Goal: Task Accomplishment & Management: Manage account settings

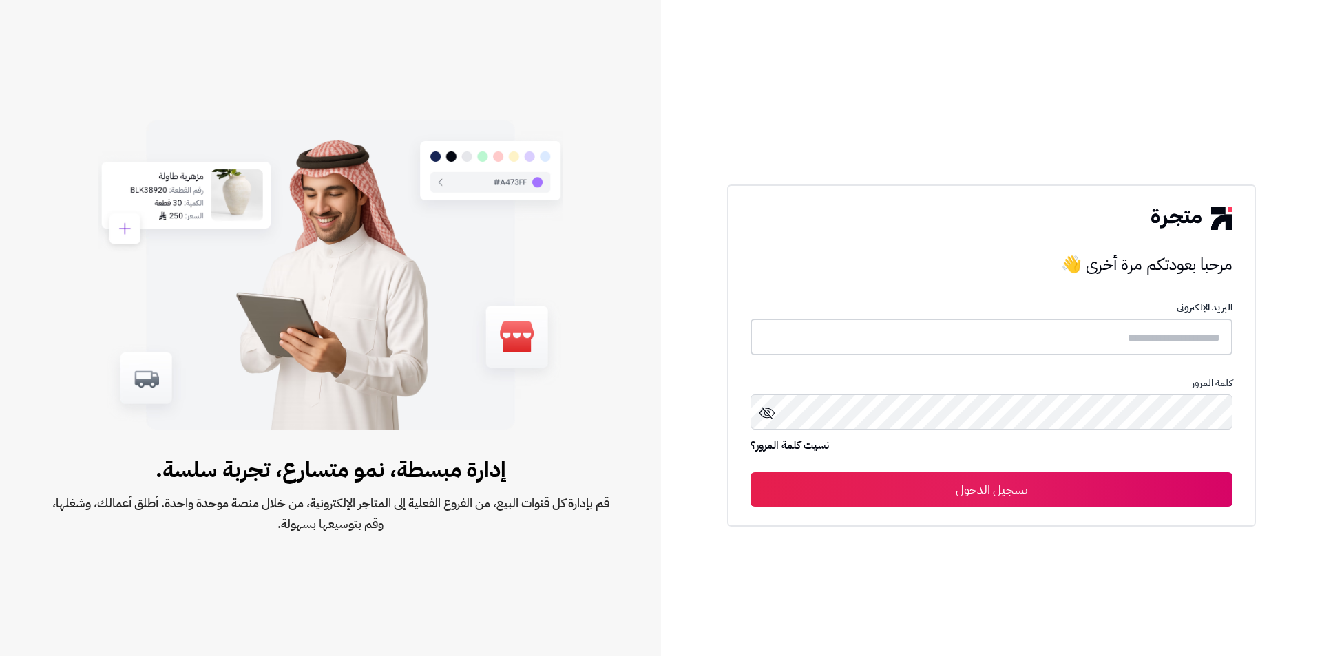
type input "**********"
click at [966, 492] on button "تسجيل الدخول" at bounding box center [992, 489] width 482 height 34
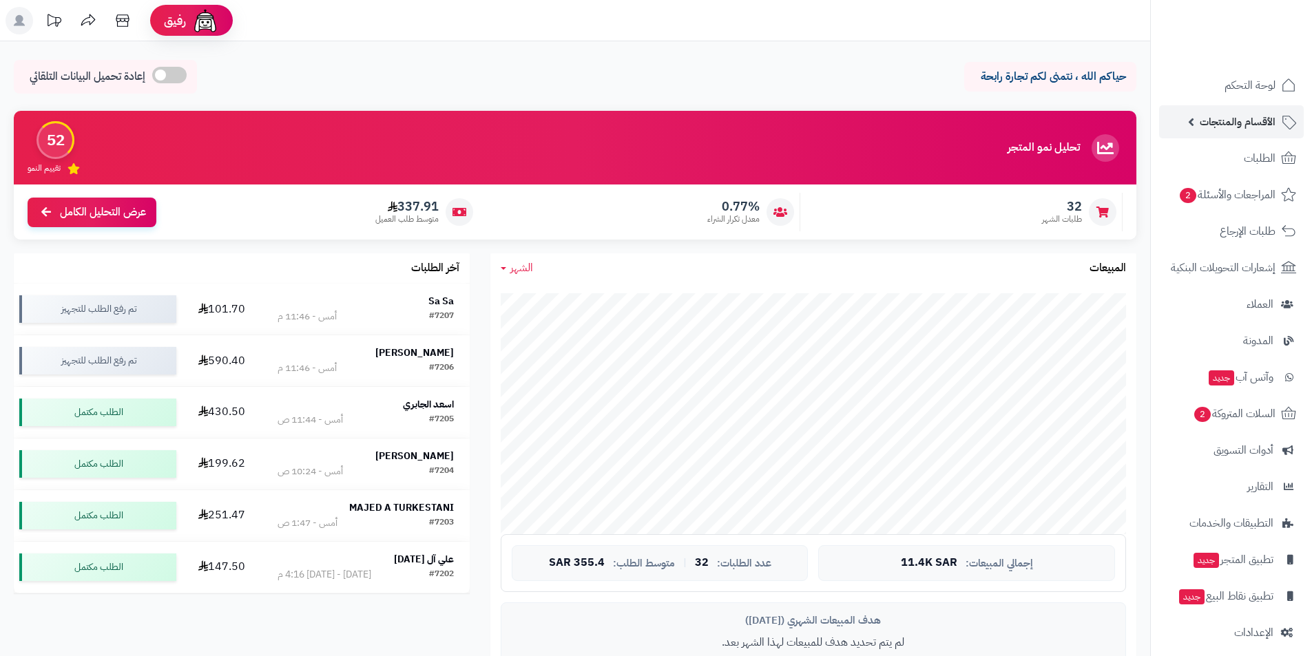
click at [1235, 121] on span "الأقسام والمنتجات" at bounding box center [1238, 121] width 76 height 19
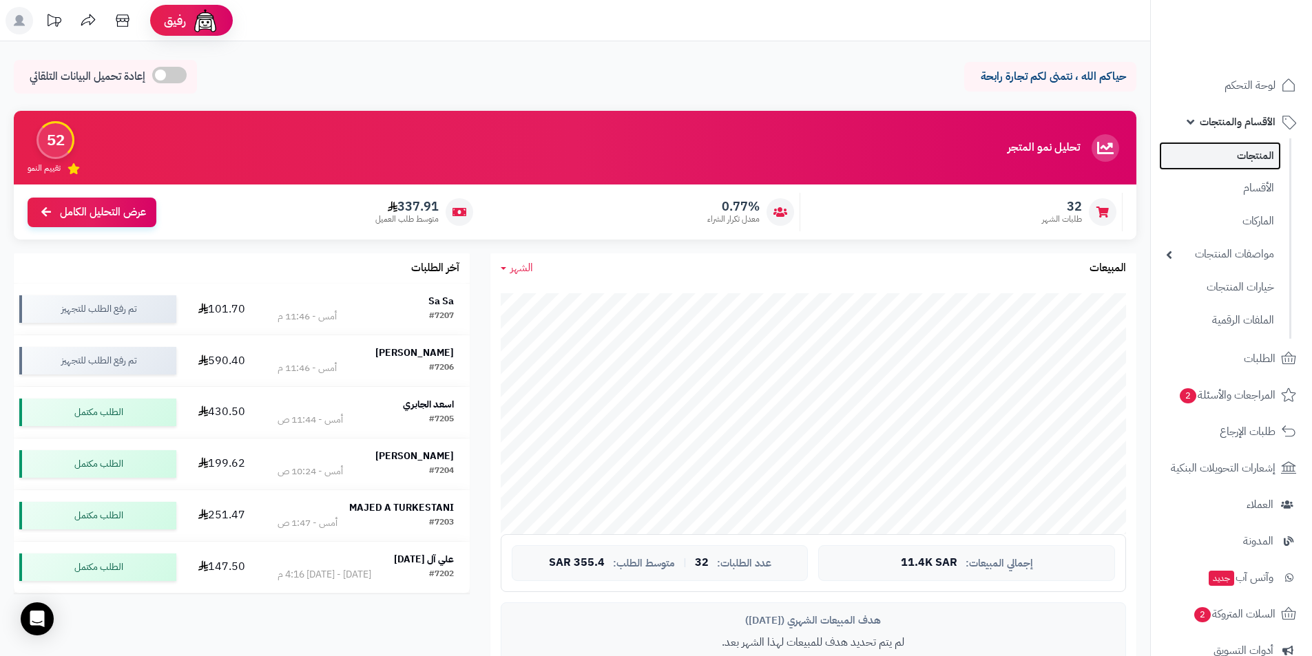
click at [1246, 158] on link "المنتجات" at bounding box center [1220, 156] width 122 height 28
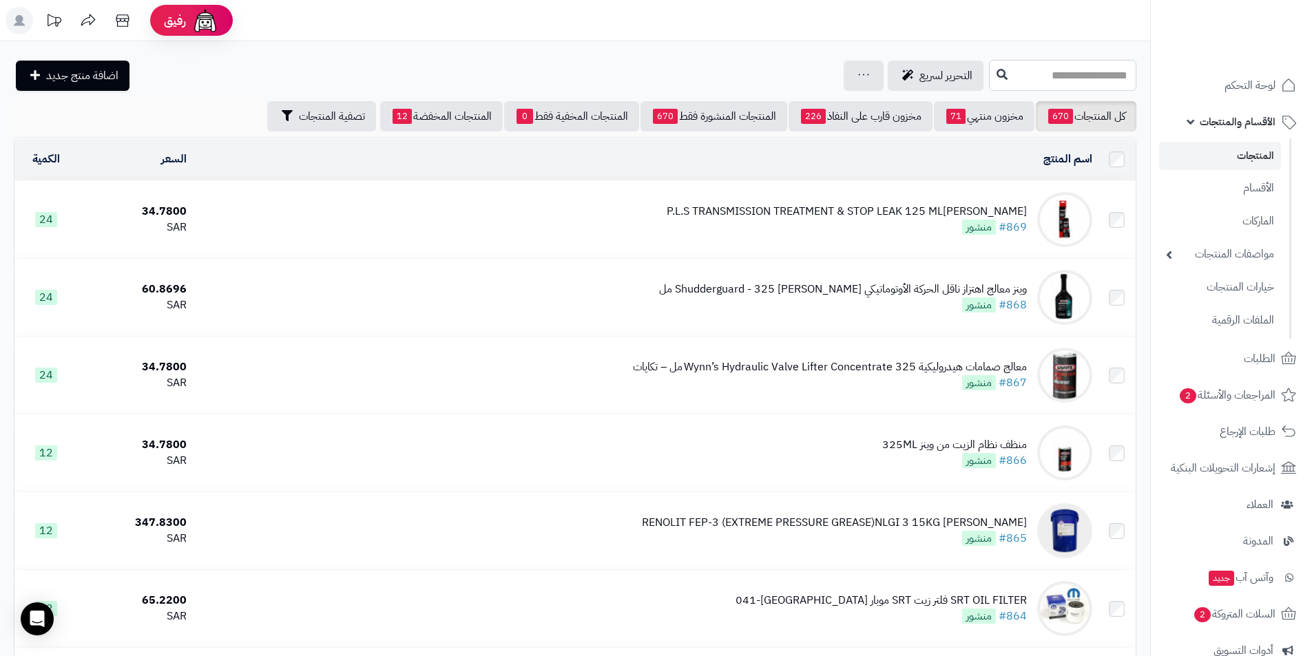
click at [998, 83] on input "text" at bounding box center [1062, 75] width 147 height 31
type input "*"
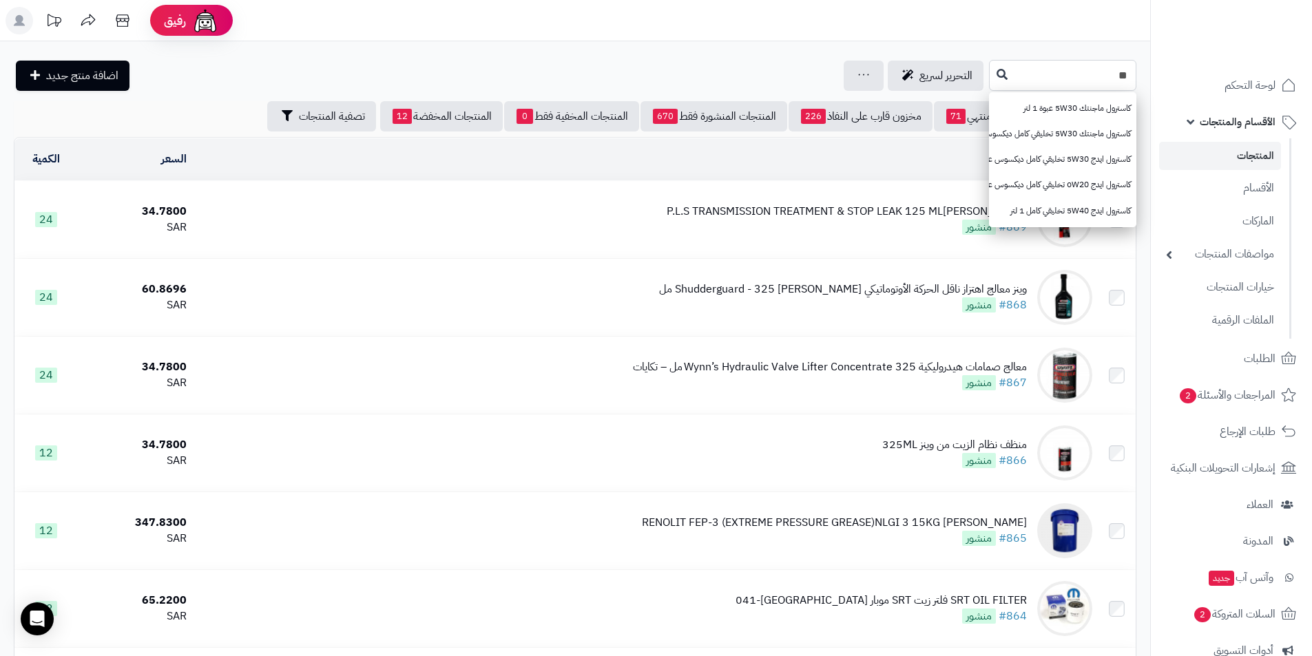
type input "*"
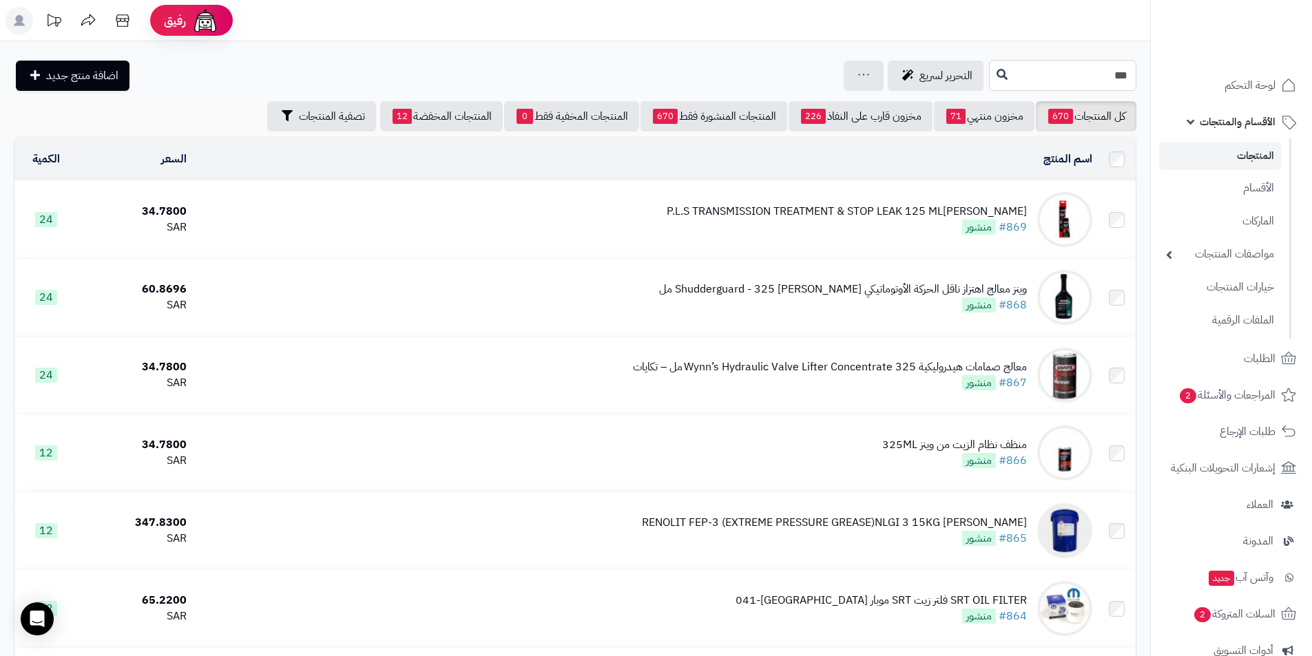
type input "***"
click at [920, 82] on span "التحرير لسريع" at bounding box center [946, 75] width 53 height 17
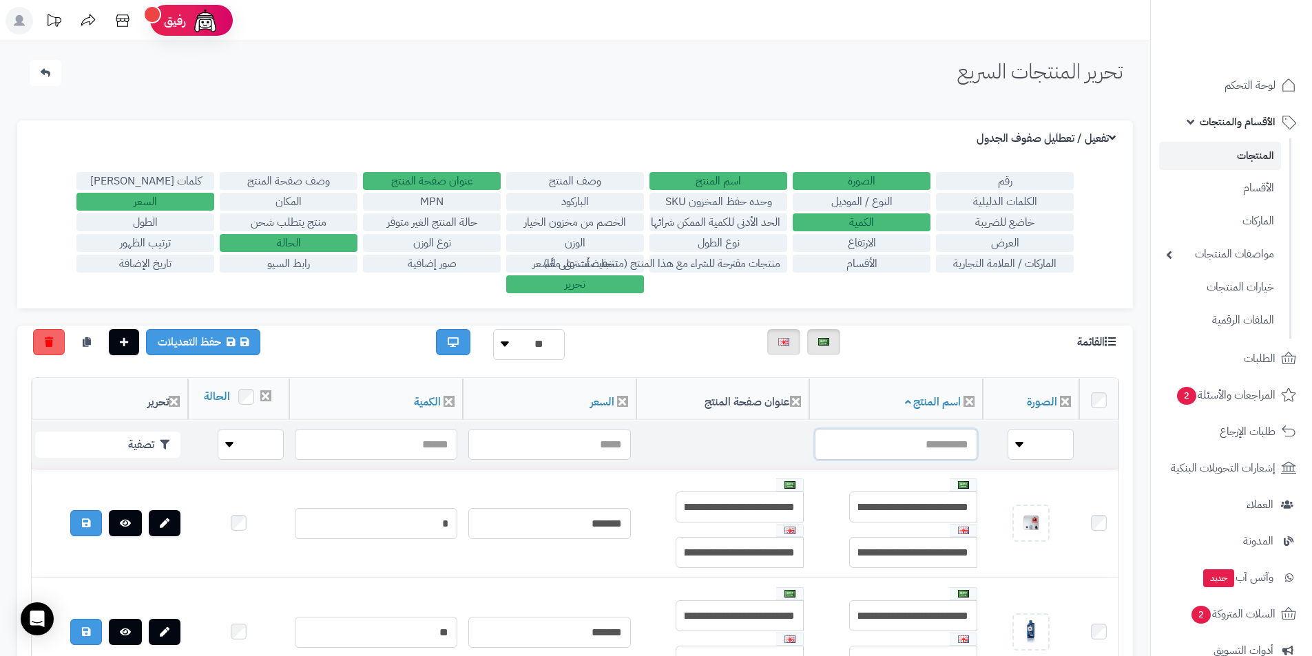
click at [894, 459] on input "text" at bounding box center [896, 444] width 163 height 31
type input "***"
click at [1252, 163] on link "المنتجات" at bounding box center [1220, 156] width 122 height 28
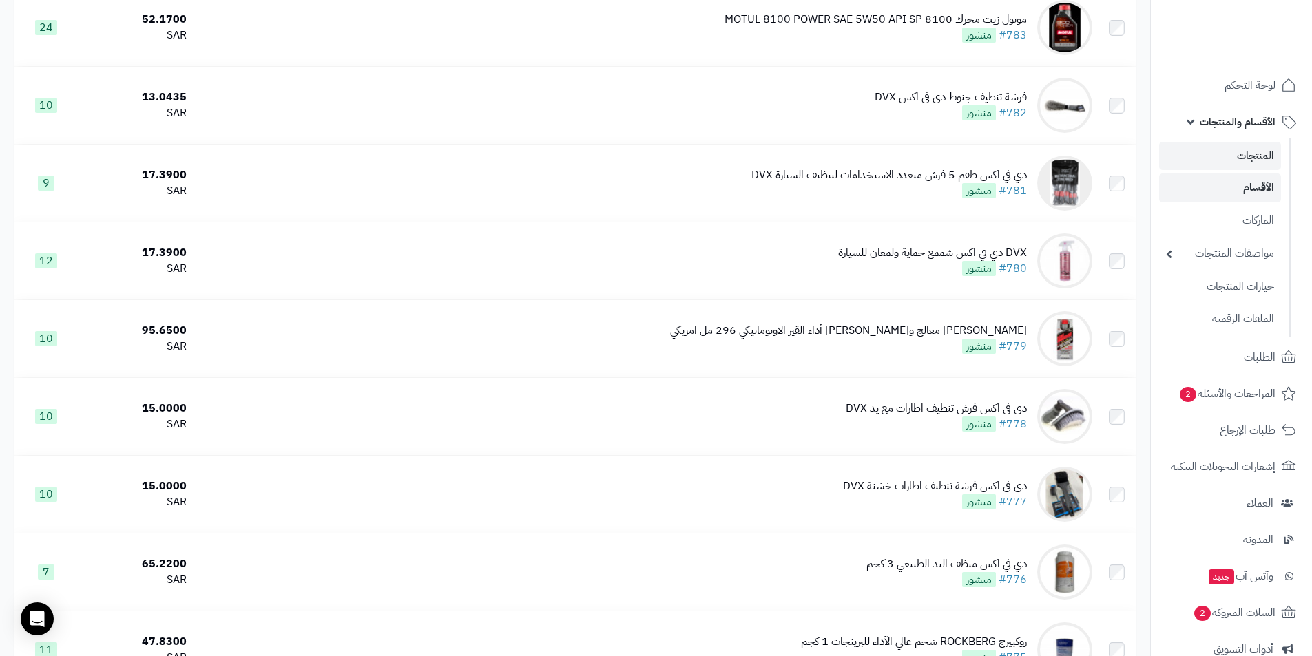
scroll to position [6767, 0]
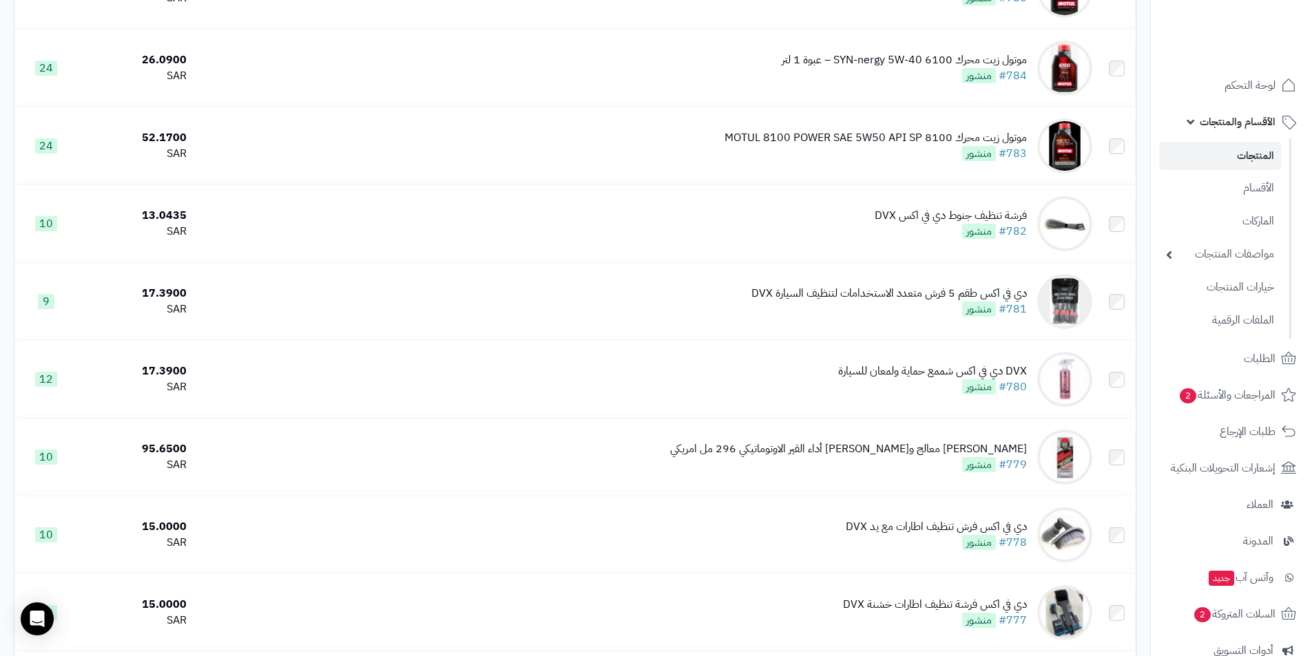
click at [1220, 158] on link "المنتجات" at bounding box center [1220, 156] width 122 height 28
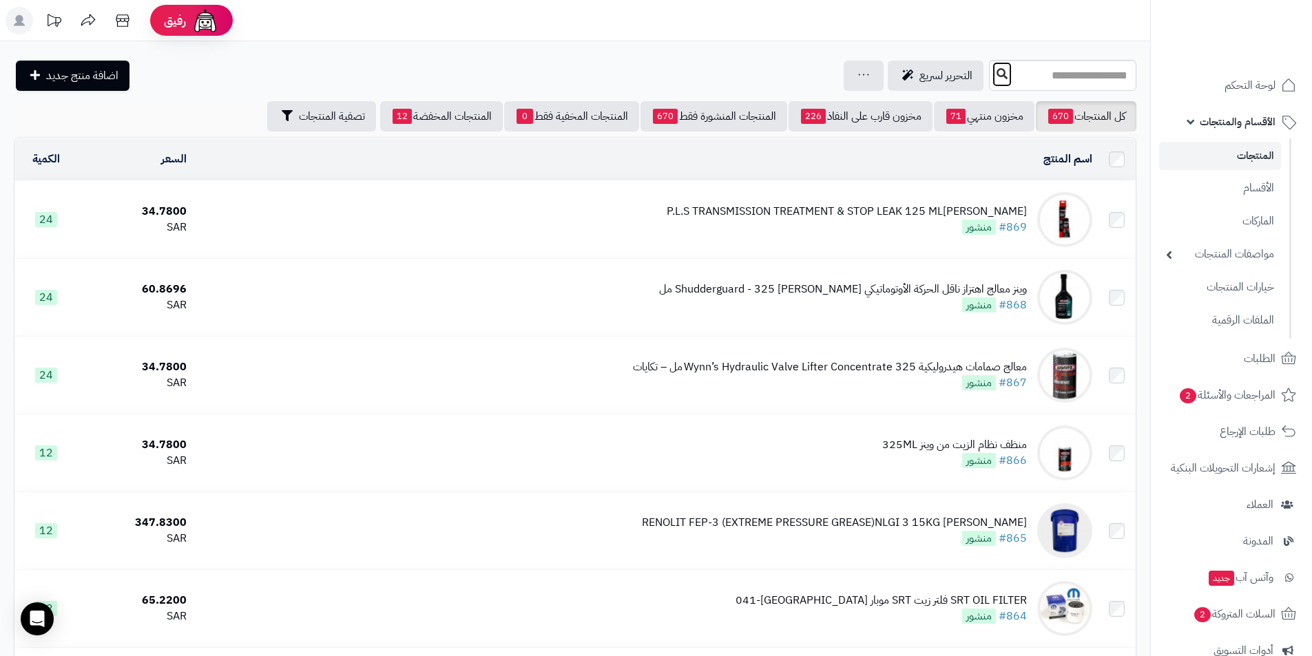
click at [997, 73] on icon at bounding box center [1002, 73] width 11 height 11
click at [844, 80] on div "جرد مخزون المنتجات جرد مخزون الخيارات فقط تعديل أسعار المنتجات الملصقات تصدير ا…" at bounding box center [864, 76] width 40 height 30
click at [989, 69] on input "text" at bounding box center [1062, 75] width 147 height 31
type input "***"
click at [997, 74] on icon at bounding box center [1002, 73] width 11 height 11
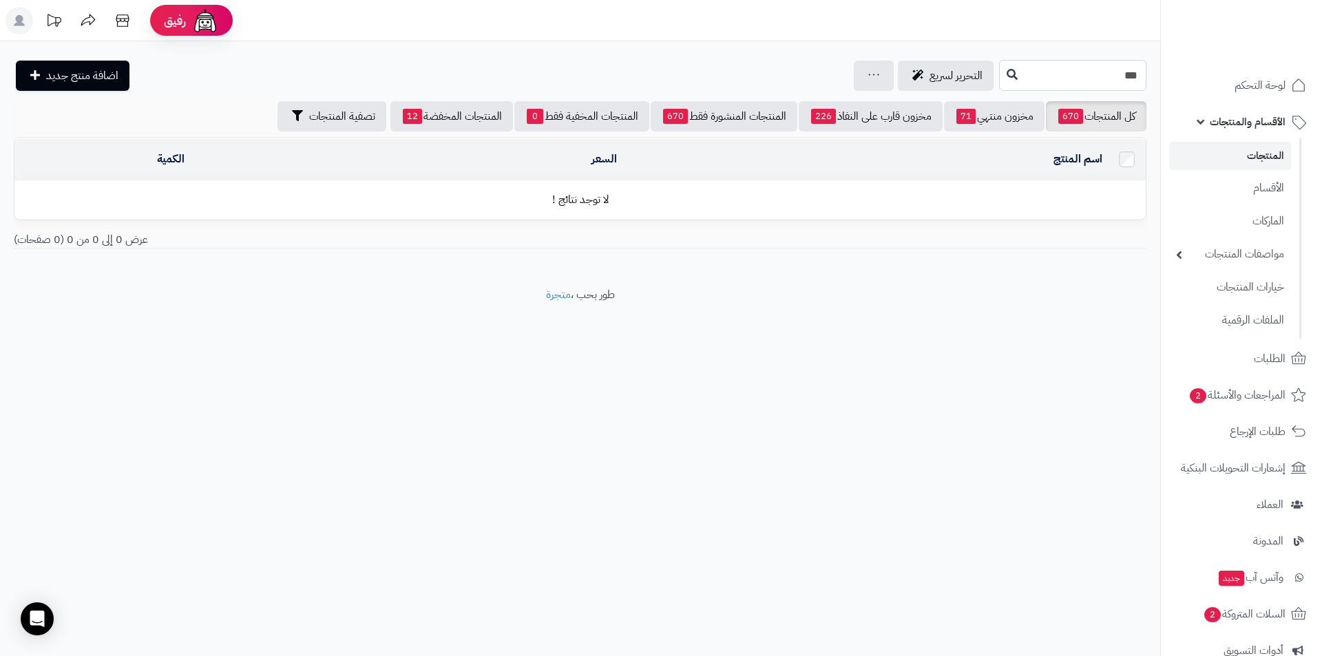
drag, startPoint x: 1105, startPoint y: 76, endPoint x: 1134, endPoint y: 71, distance: 29.3
click at [1134, 71] on input "***" at bounding box center [1072, 75] width 147 height 31
type input "*"
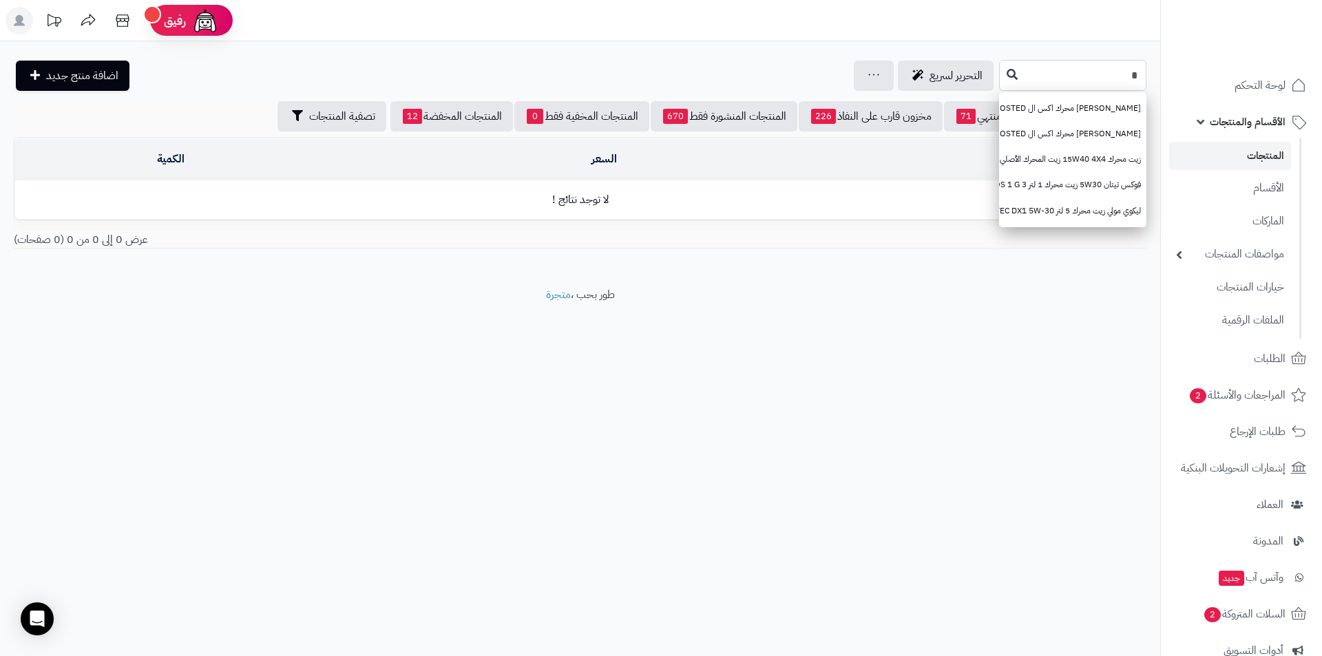
drag, startPoint x: 1130, startPoint y: 73, endPoint x: 1145, endPoint y: 74, distance: 14.5
click at [1145, 74] on input "*" at bounding box center [1072, 75] width 147 height 31
type input "*****"
click at [1007, 72] on icon at bounding box center [1012, 73] width 11 height 11
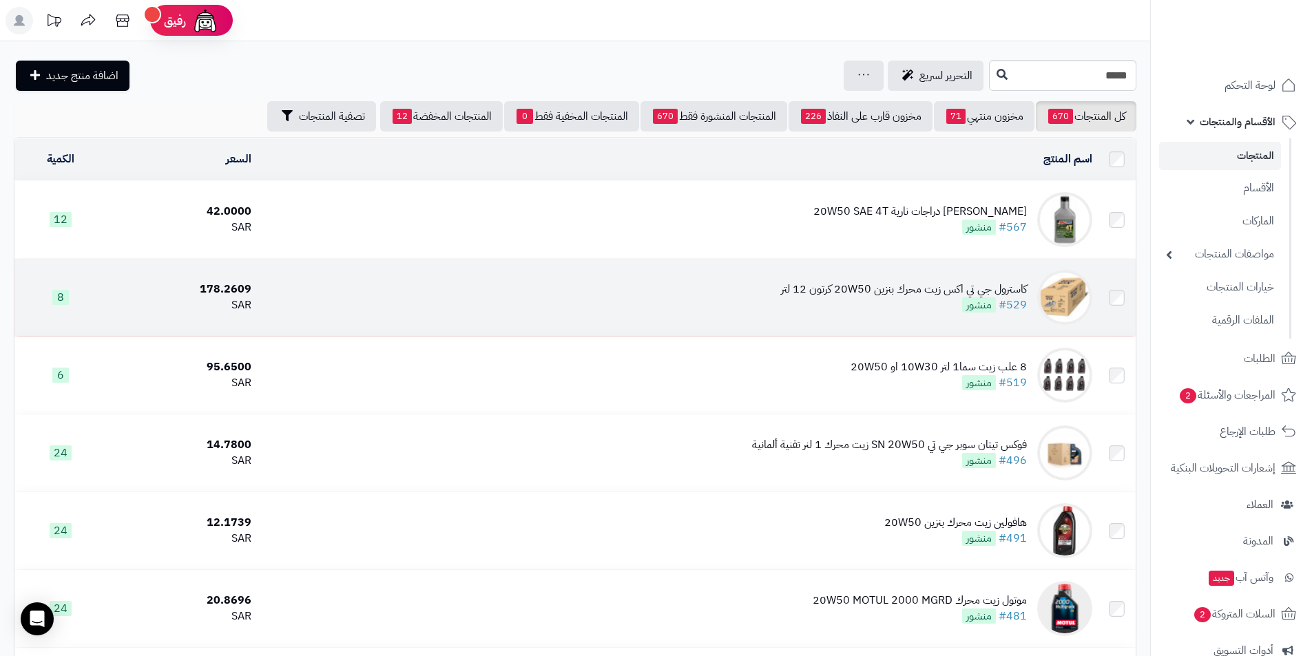
click at [846, 284] on div "كاسترول جي تي اكس زيت محرك بنزين 20W50 كرتون 12 لتر" at bounding box center [904, 290] width 246 height 16
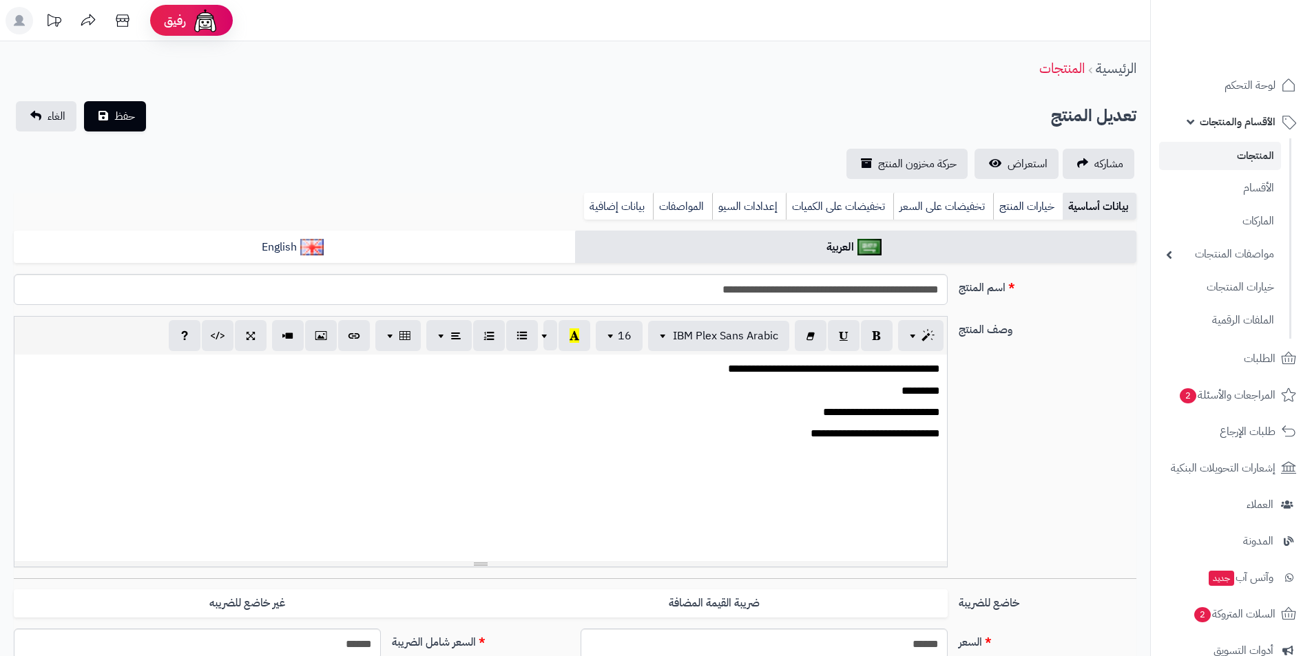
scroll to position [286, 0]
click at [599, 208] on link "بيانات إضافية" at bounding box center [618, 207] width 69 height 28
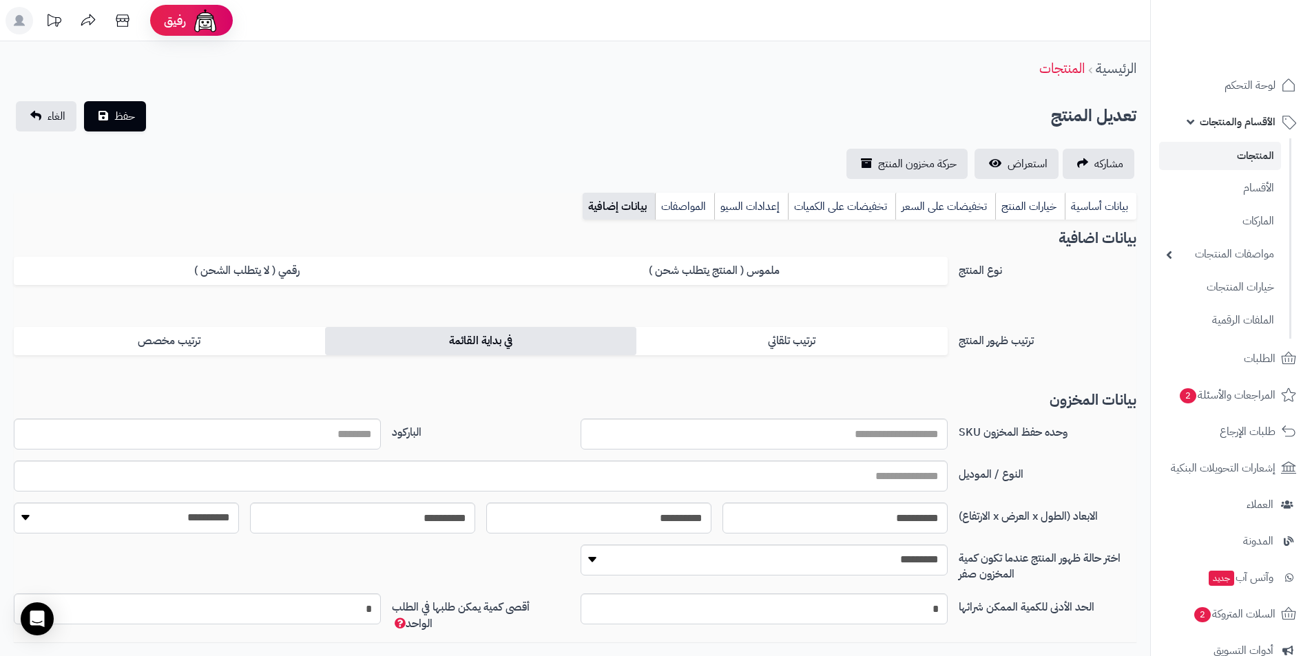
scroll to position [94, 0]
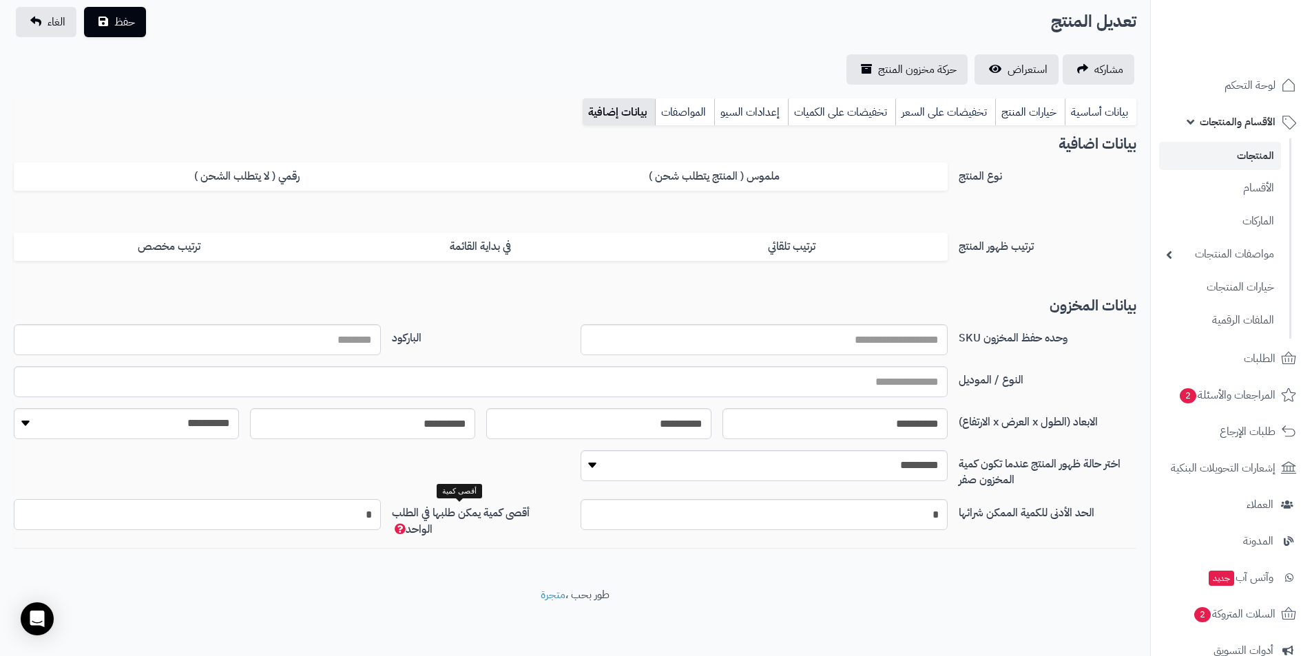
drag, startPoint x: 347, startPoint y: 519, endPoint x: 410, endPoint y: 516, distance: 62.8
click at [410, 517] on div "الحد الأدنى للكمية الممكن شرائها * أقصى كمية يمكن طلبها في الطلب الواحد *" at bounding box center [575, 524] width 1134 height 50
type input "*"
click at [434, 575] on div "**********" at bounding box center [575, 267] width 1150 height 641
click at [110, 21] on button "حفظ" at bounding box center [115, 21] width 62 height 30
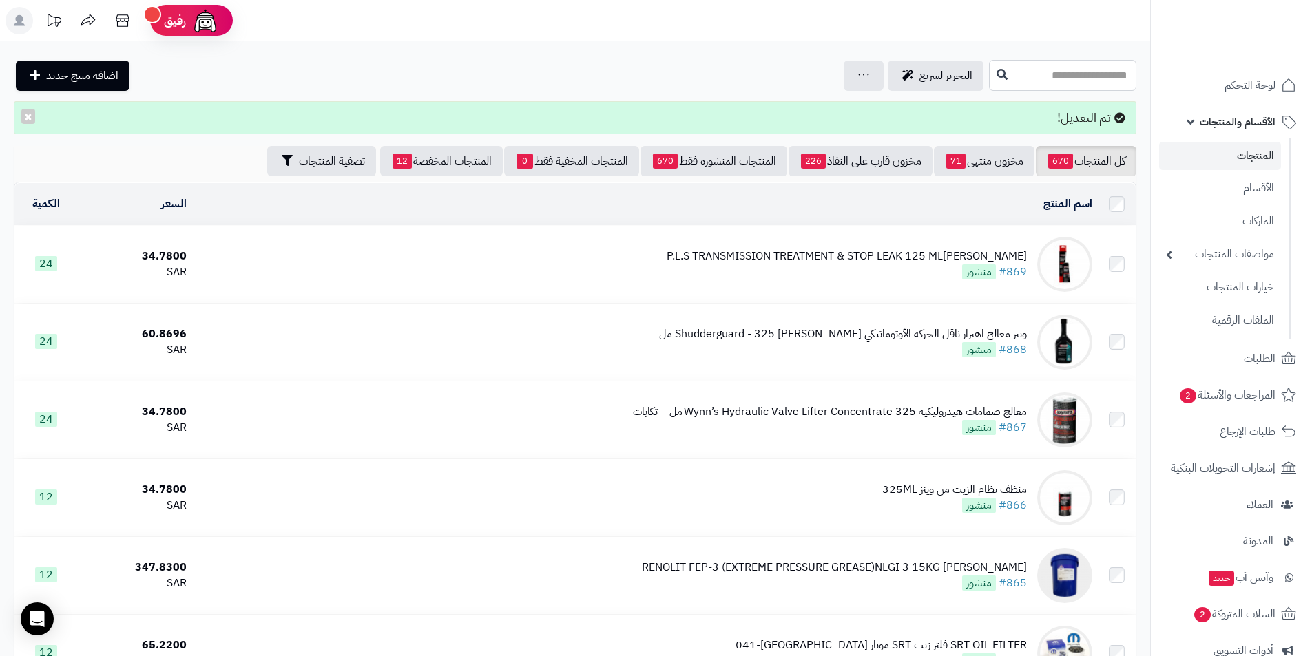
click at [989, 73] on input "text" at bounding box center [1062, 75] width 147 height 31
type input "***"
click at [920, 78] on span "التحرير لسريع" at bounding box center [946, 75] width 53 height 17
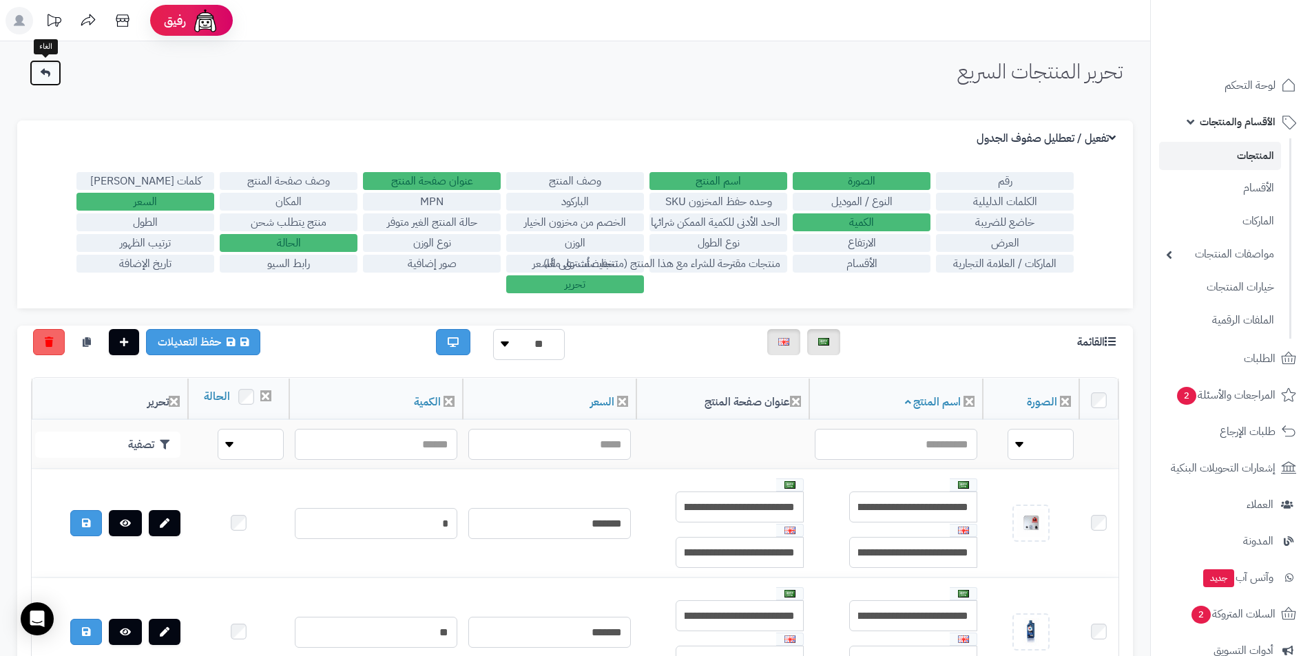
click at [45, 70] on icon at bounding box center [46, 73] width 10 height 10
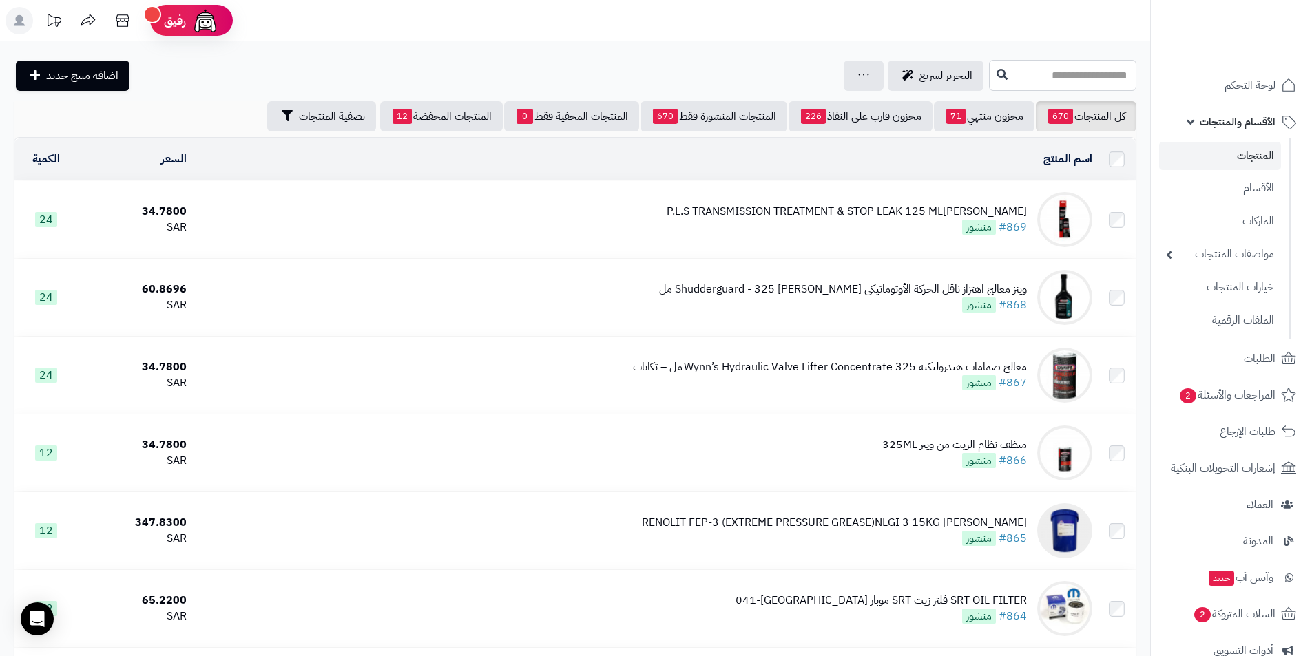
click at [989, 71] on input "text" at bounding box center [1062, 75] width 147 height 31
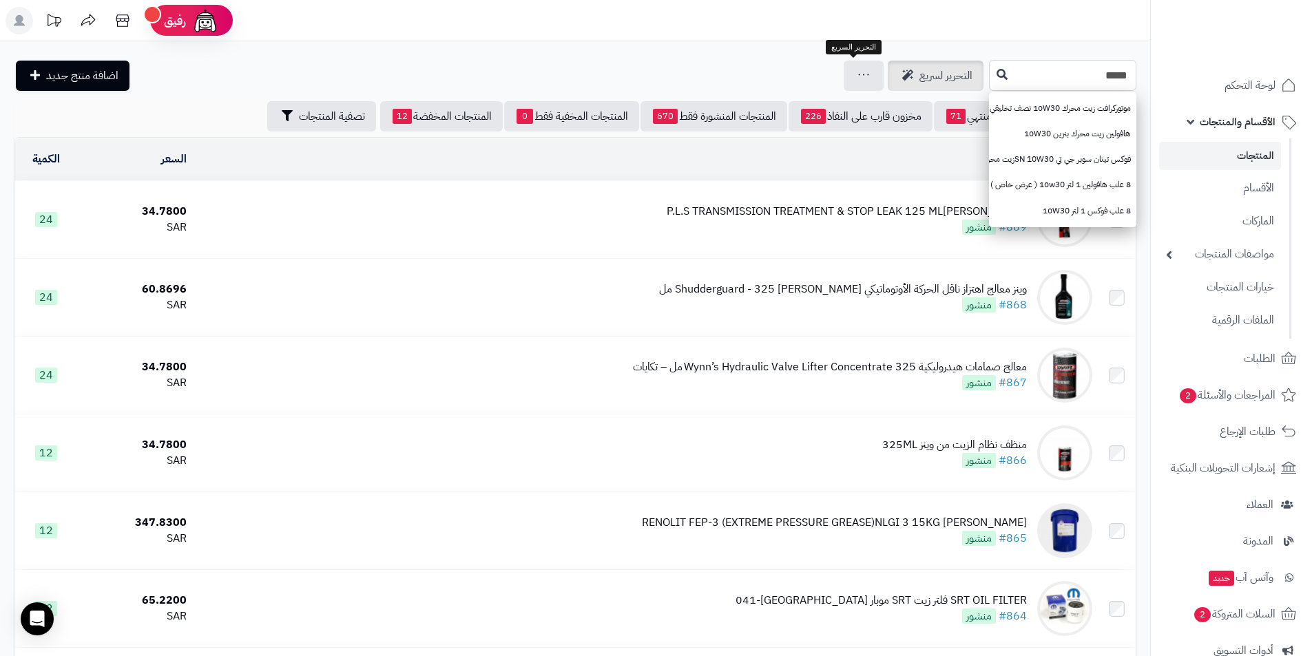
type input "*****"
click at [888, 84] on link "التحرير لسريع" at bounding box center [936, 76] width 96 height 30
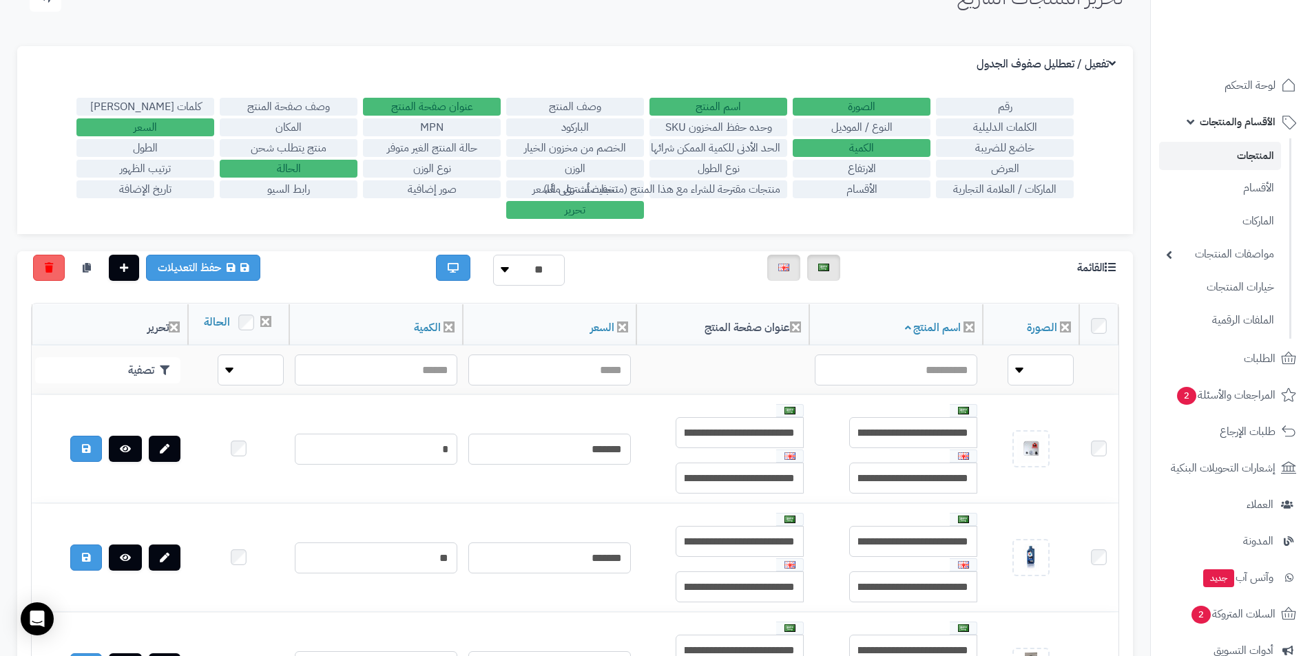
scroll to position [69, 0]
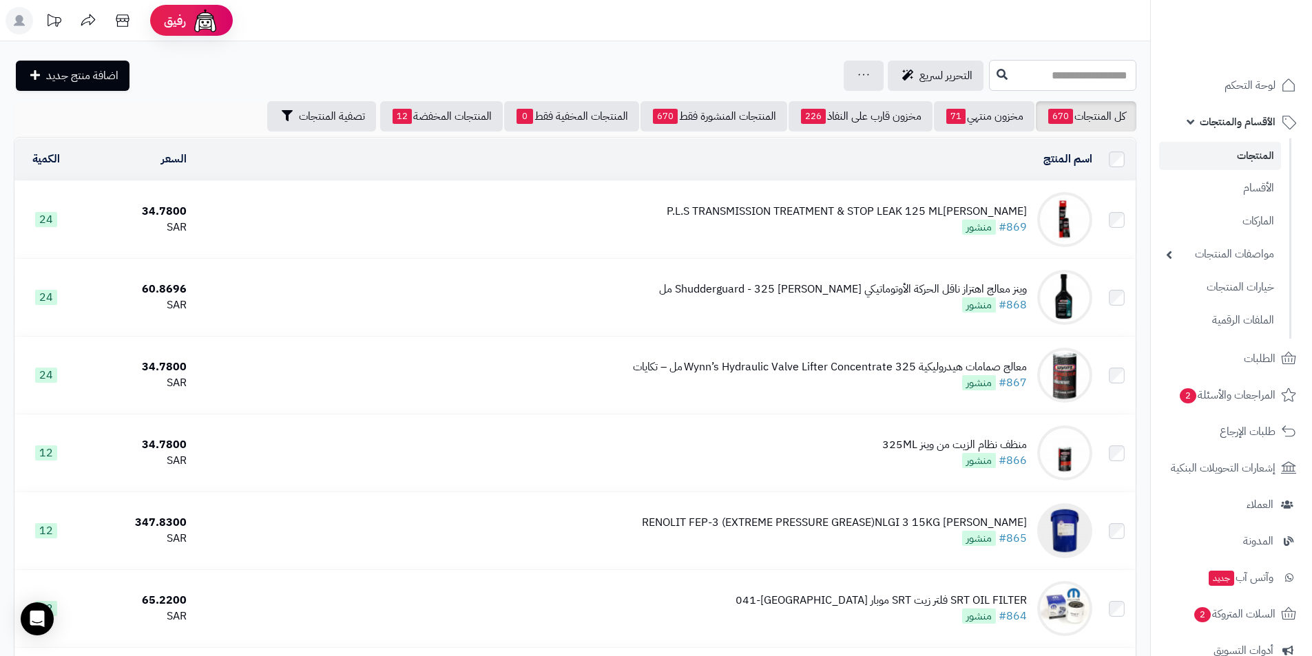
click at [1024, 74] on input "text" at bounding box center [1062, 75] width 147 height 31
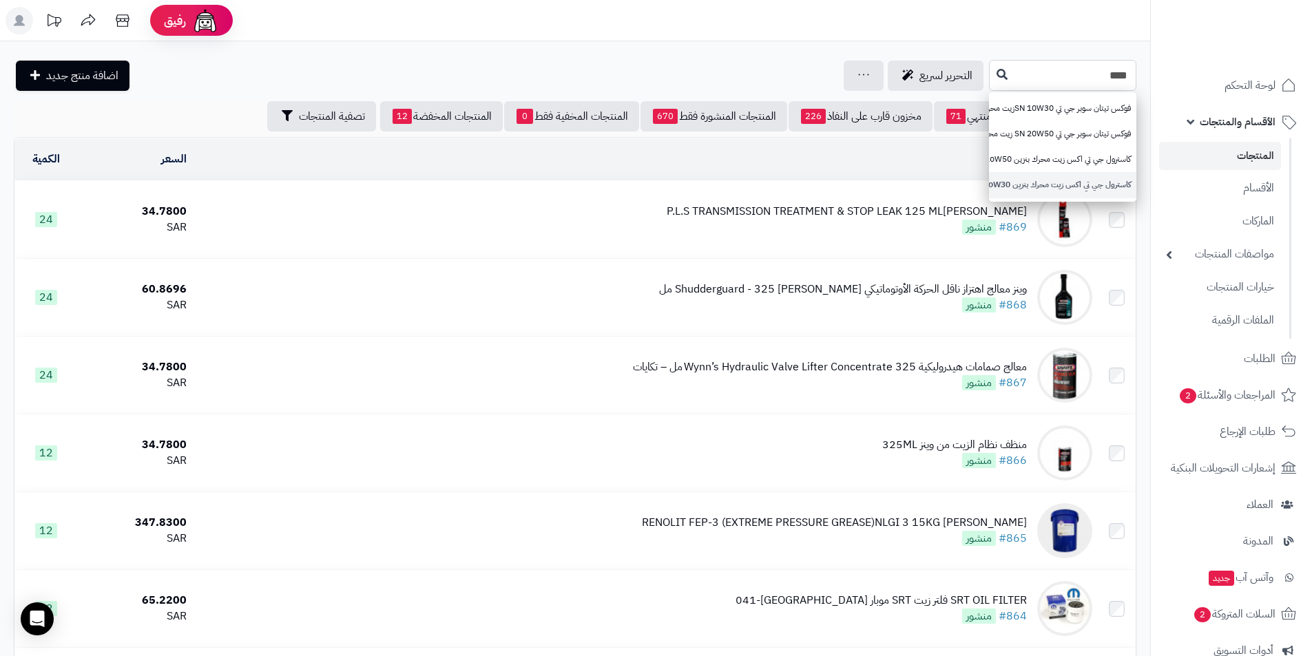
type input "****"
click at [1019, 184] on link "كاسترول جي تي اكس زيت محرك بنزين 10W30 كرتون 12 لتر" at bounding box center [1062, 184] width 147 height 25
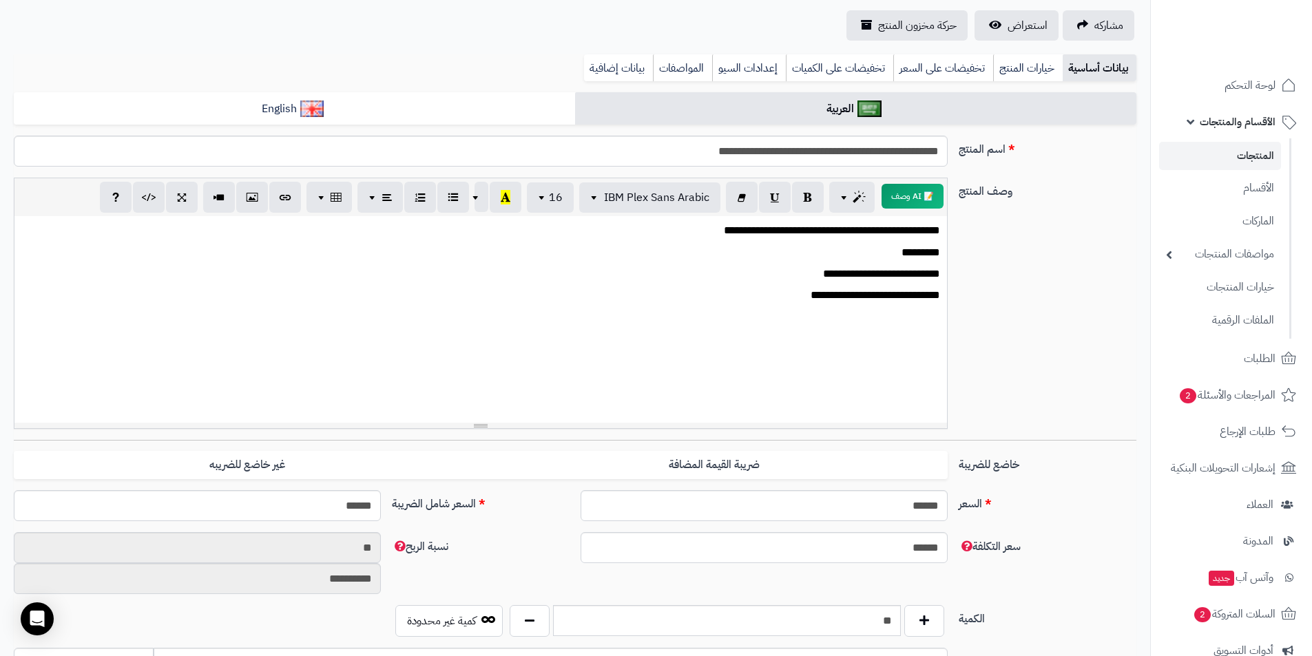
scroll to position [138, 0]
click at [632, 72] on link "بيانات إضافية" at bounding box center [618, 69] width 69 height 28
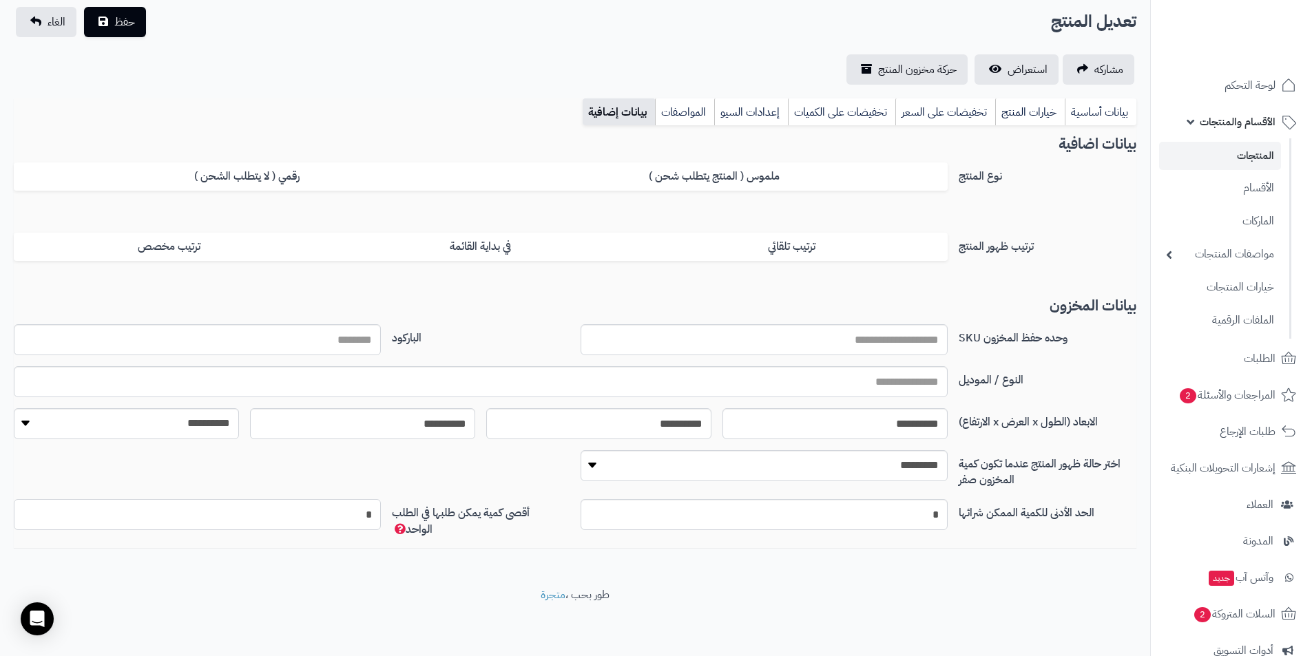
drag, startPoint x: 340, startPoint y: 508, endPoint x: 408, endPoint y: 512, distance: 68.3
click at [408, 512] on div "الحد الأدنى للكمية الممكن شرائها * أقصى كمية يمكن طلبها في الطلب الواحد *" at bounding box center [575, 524] width 1134 height 50
type input "*"
click at [472, 585] on div "**********" at bounding box center [575, 267] width 1150 height 641
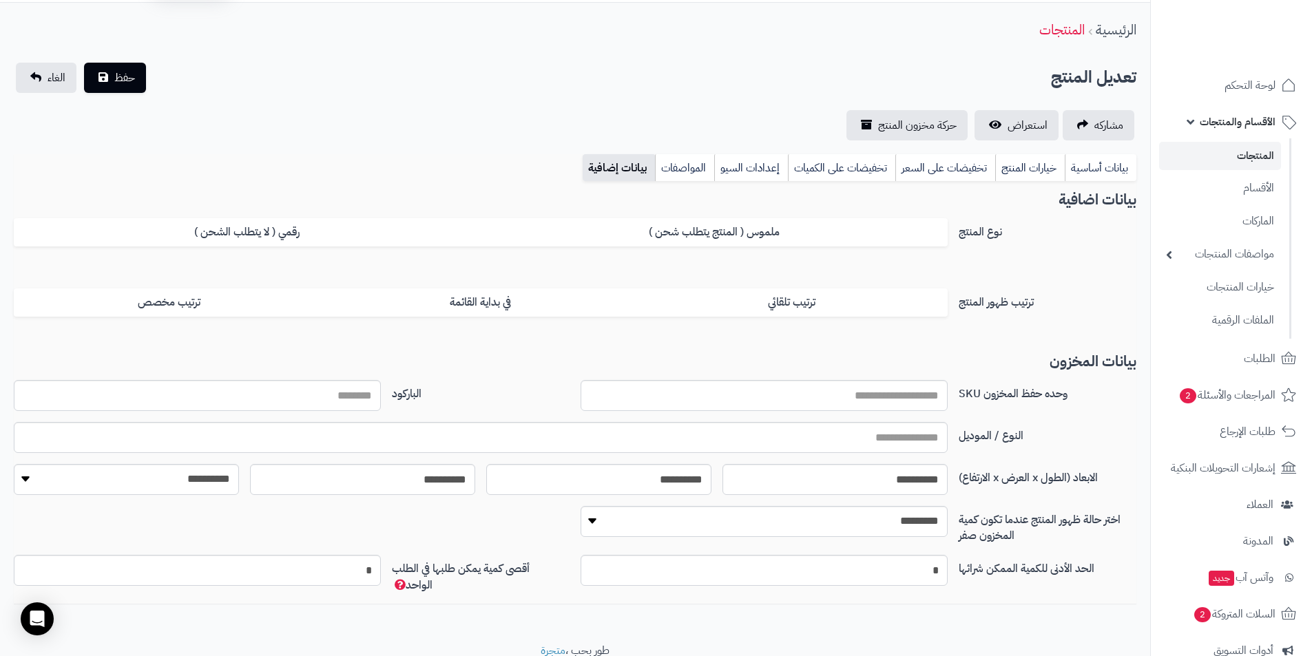
scroll to position [0, 0]
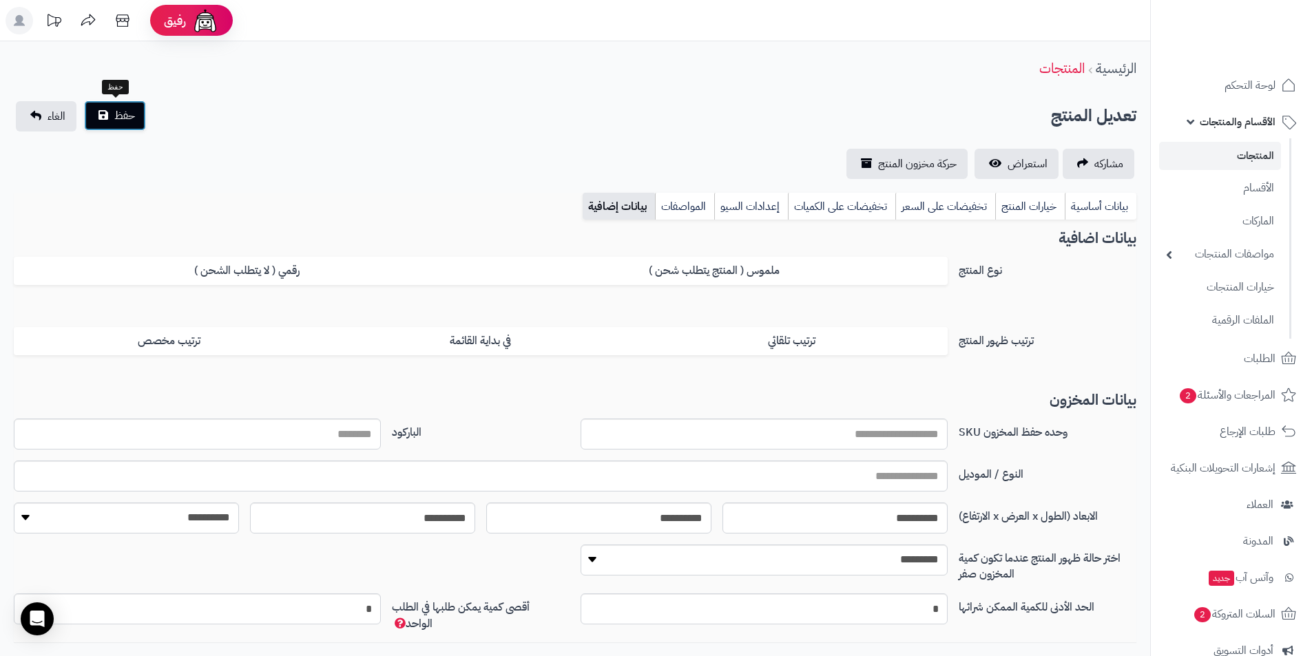
click at [118, 120] on span "حفظ" at bounding box center [124, 115] width 21 height 17
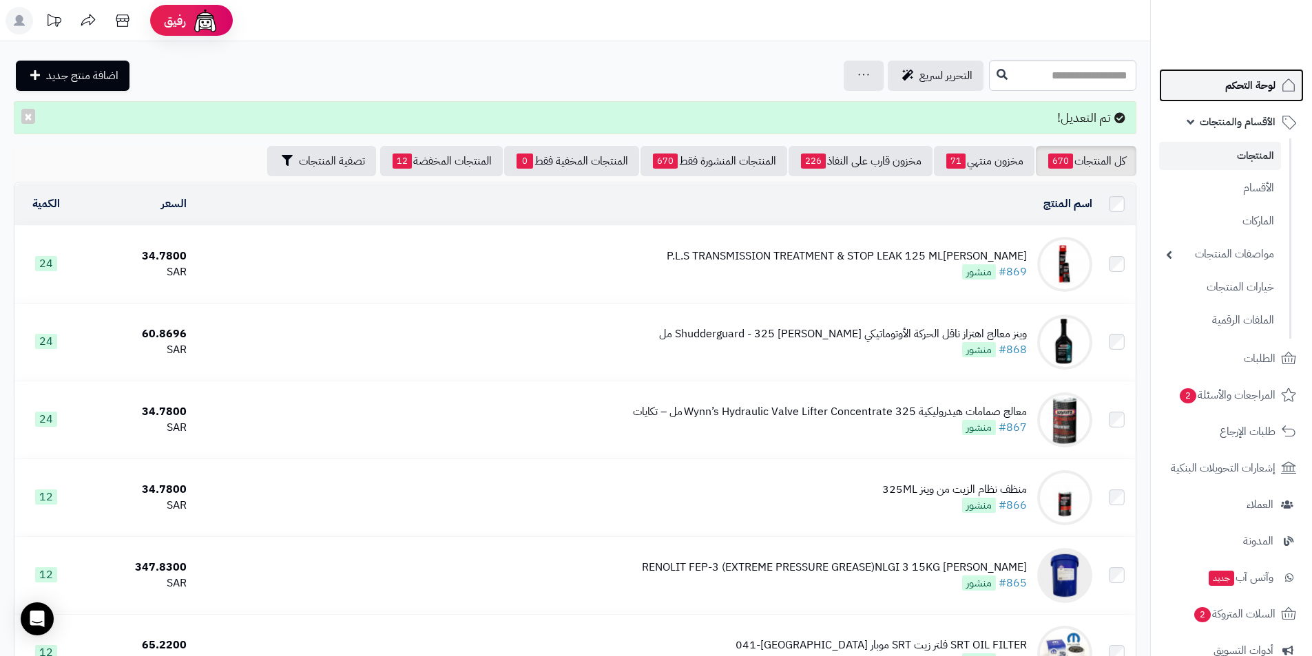
click at [1239, 91] on span "لوحة التحكم" at bounding box center [1250, 85] width 50 height 19
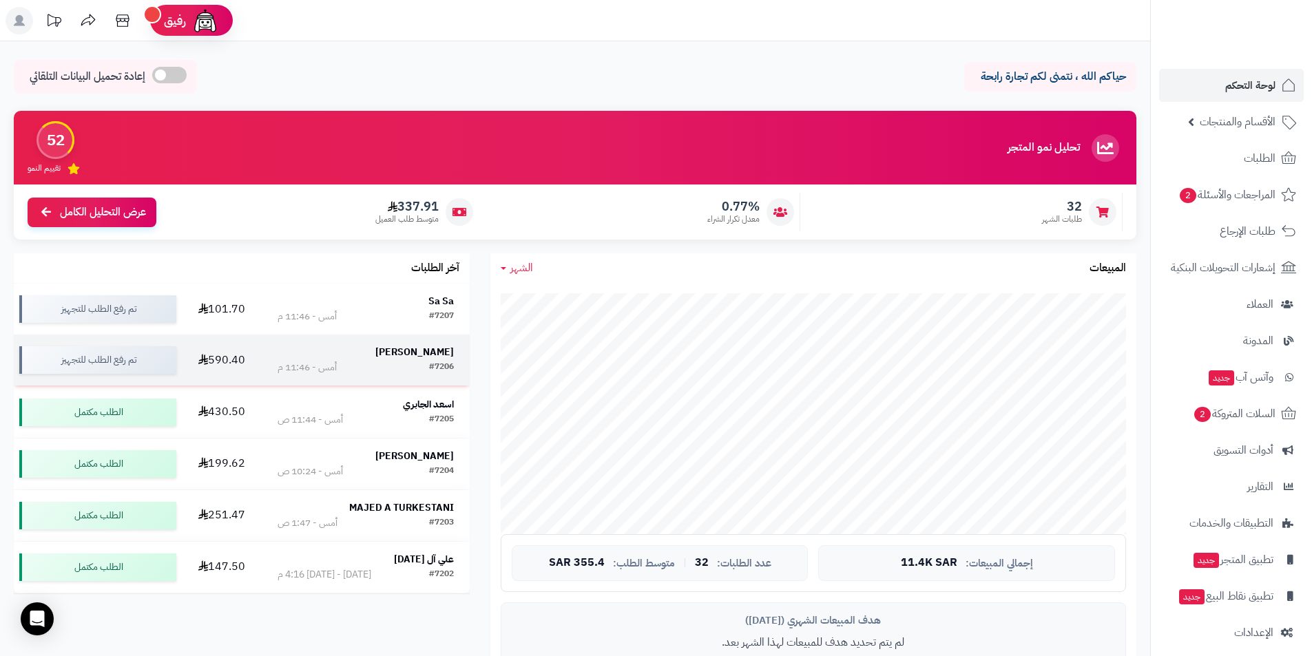
click at [313, 368] on div "أمس - 11:46 م" at bounding box center [307, 368] width 59 height 14
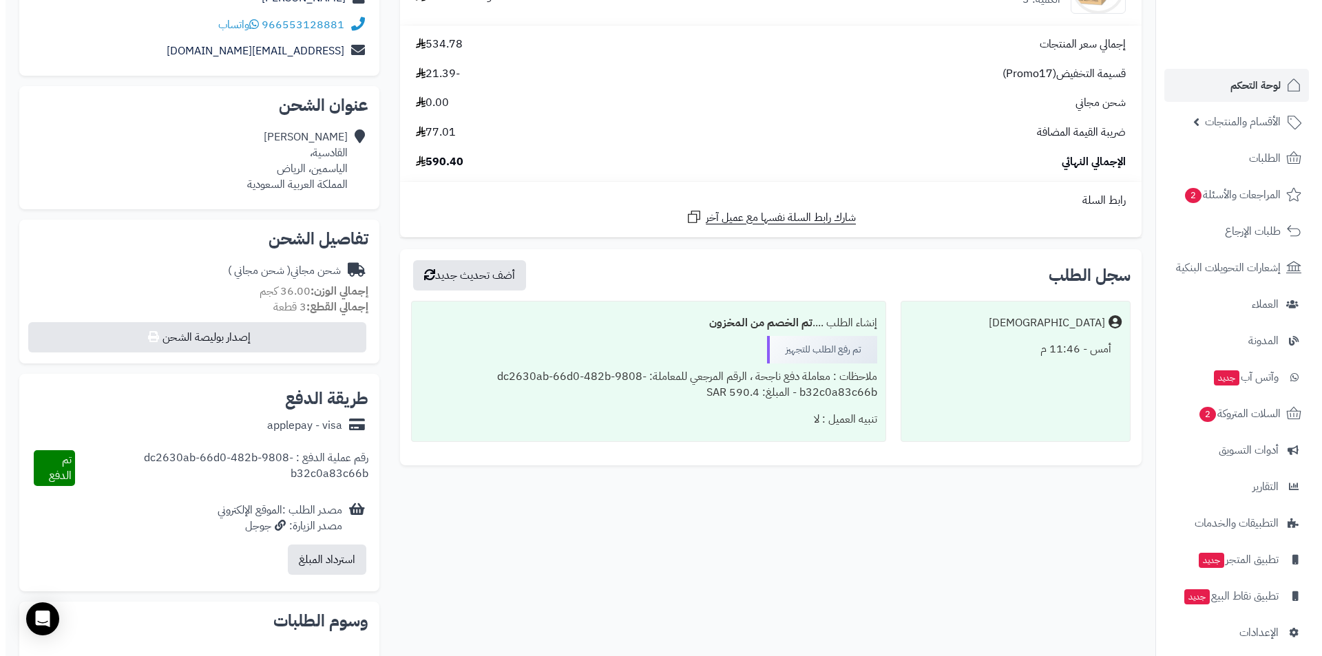
scroll to position [276, 0]
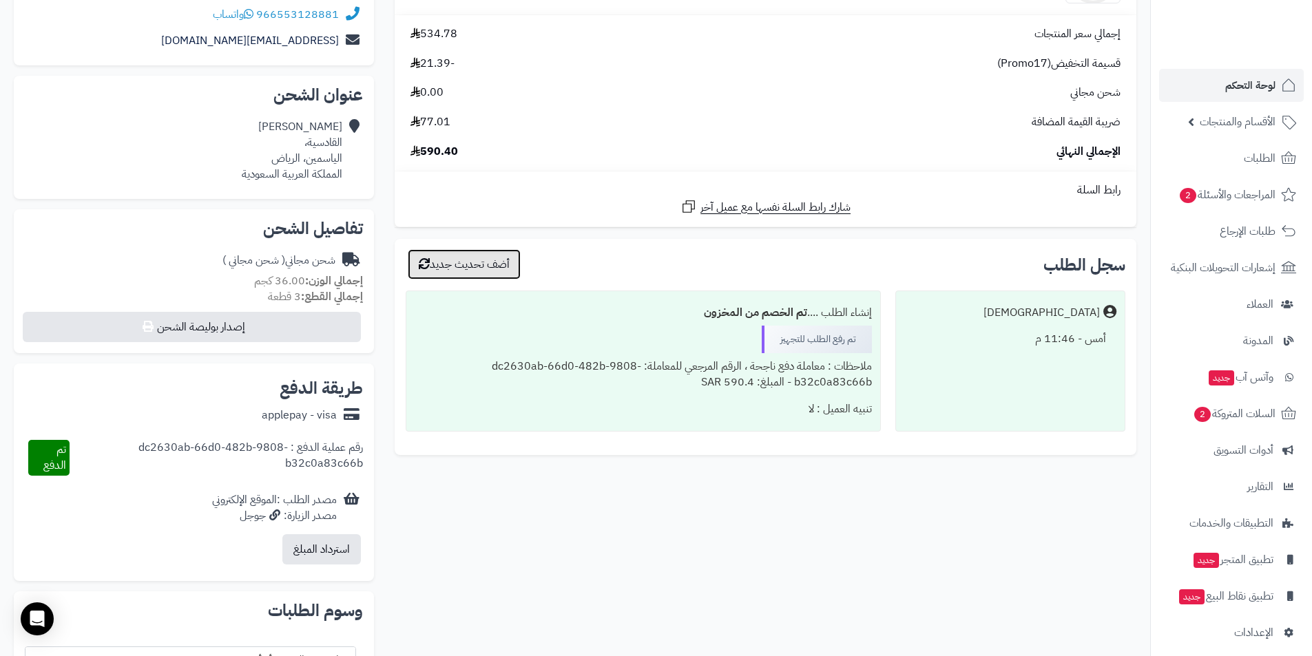
click at [476, 264] on button "أضف تحديث جديد" at bounding box center [464, 264] width 113 height 30
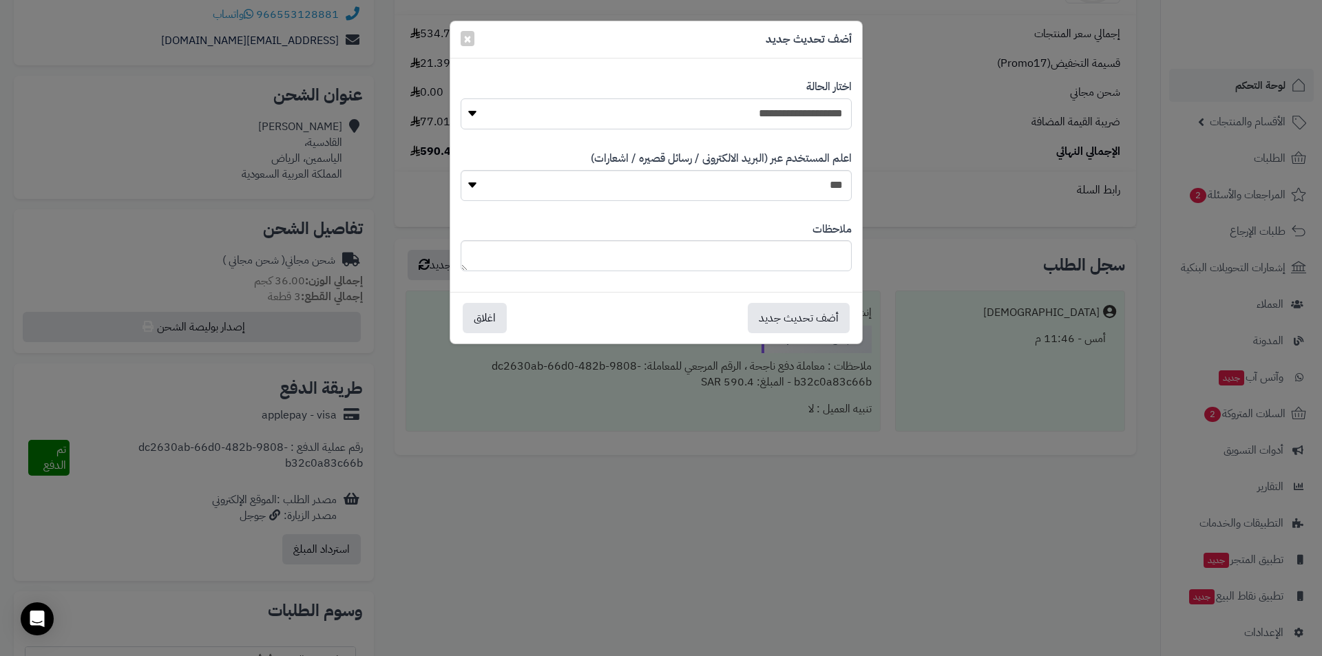
click at [632, 117] on select "**********" at bounding box center [656, 113] width 391 height 31
select select "*"
click at [461, 98] on select "**********" at bounding box center [656, 113] width 391 height 31
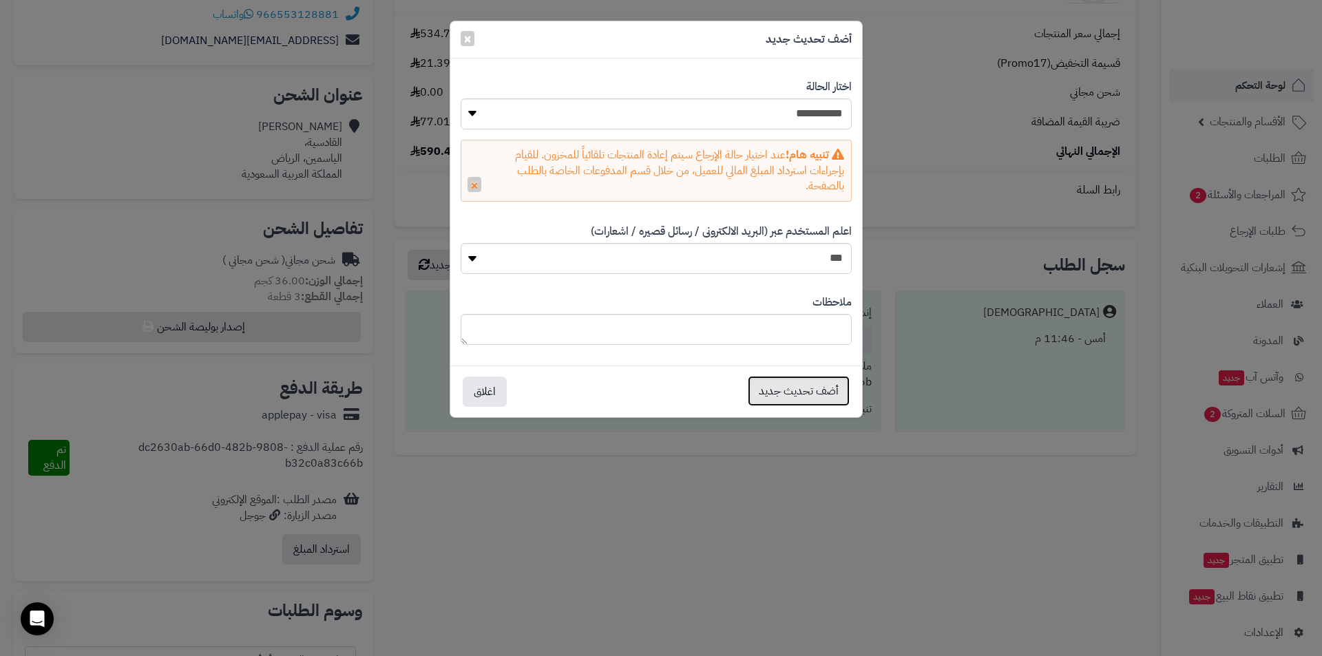
click at [793, 393] on button "أضف تحديث جديد" at bounding box center [799, 391] width 102 height 30
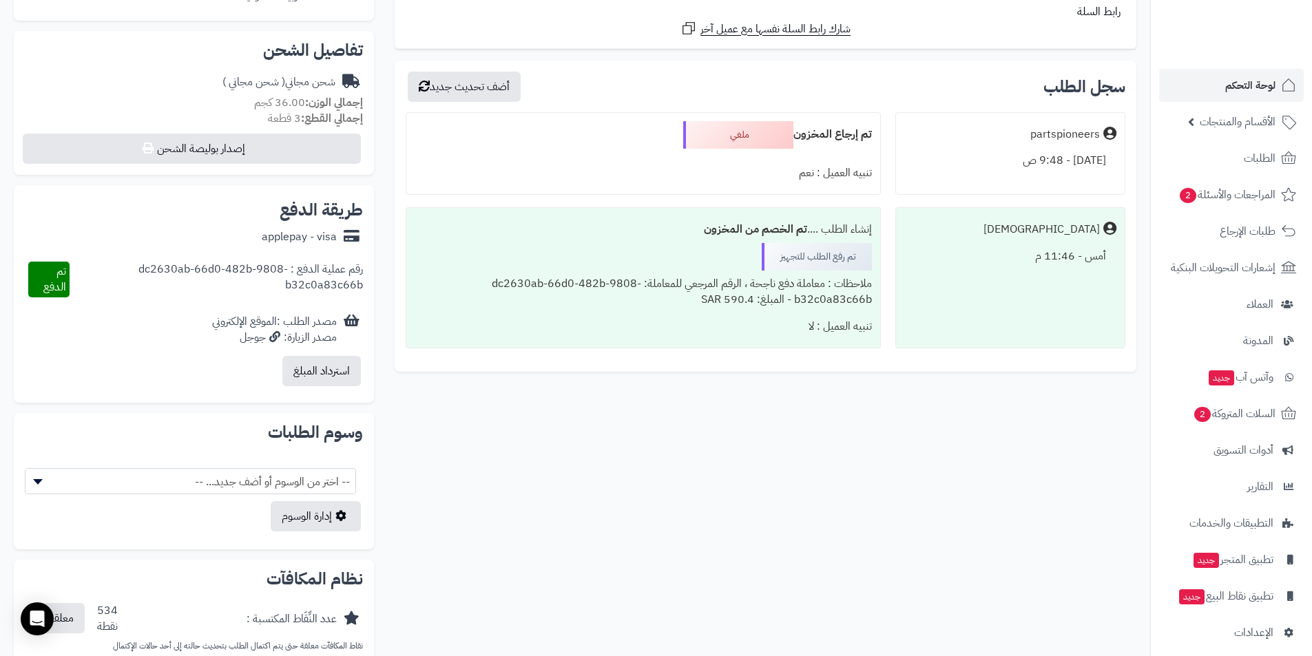
scroll to position [435, 0]
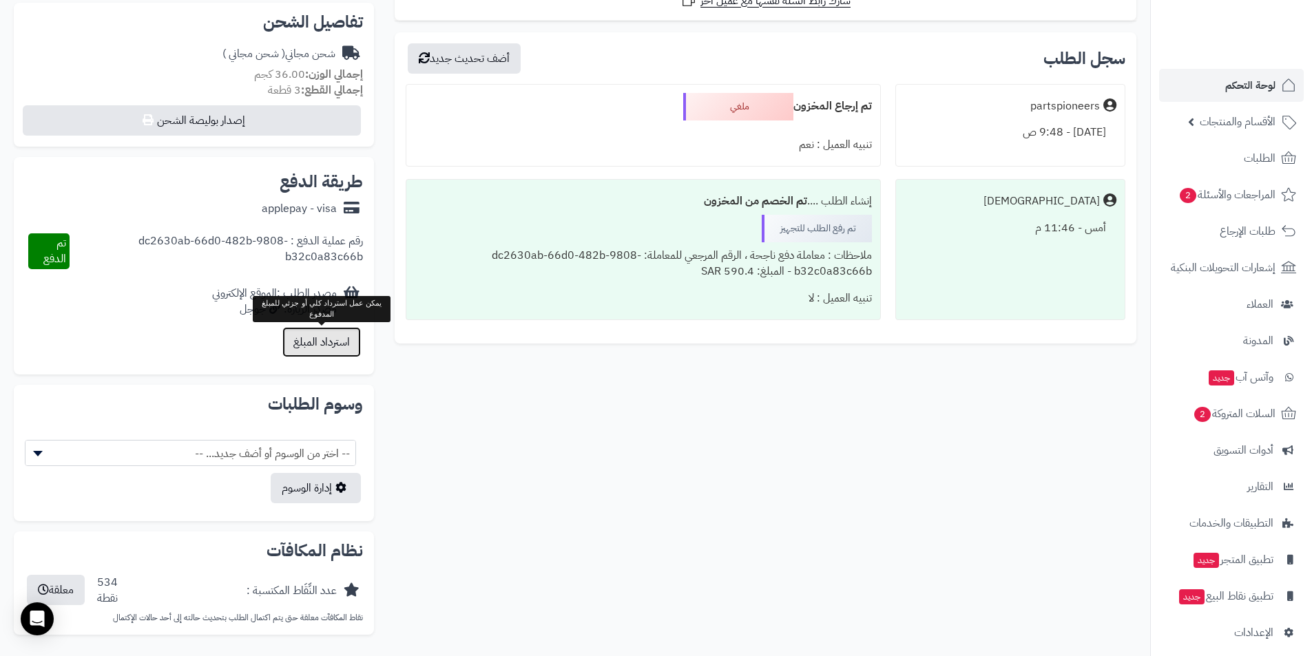
click at [322, 346] on button "استرداد المبلغ" at bounding box center [321, 342] width 79 height 30
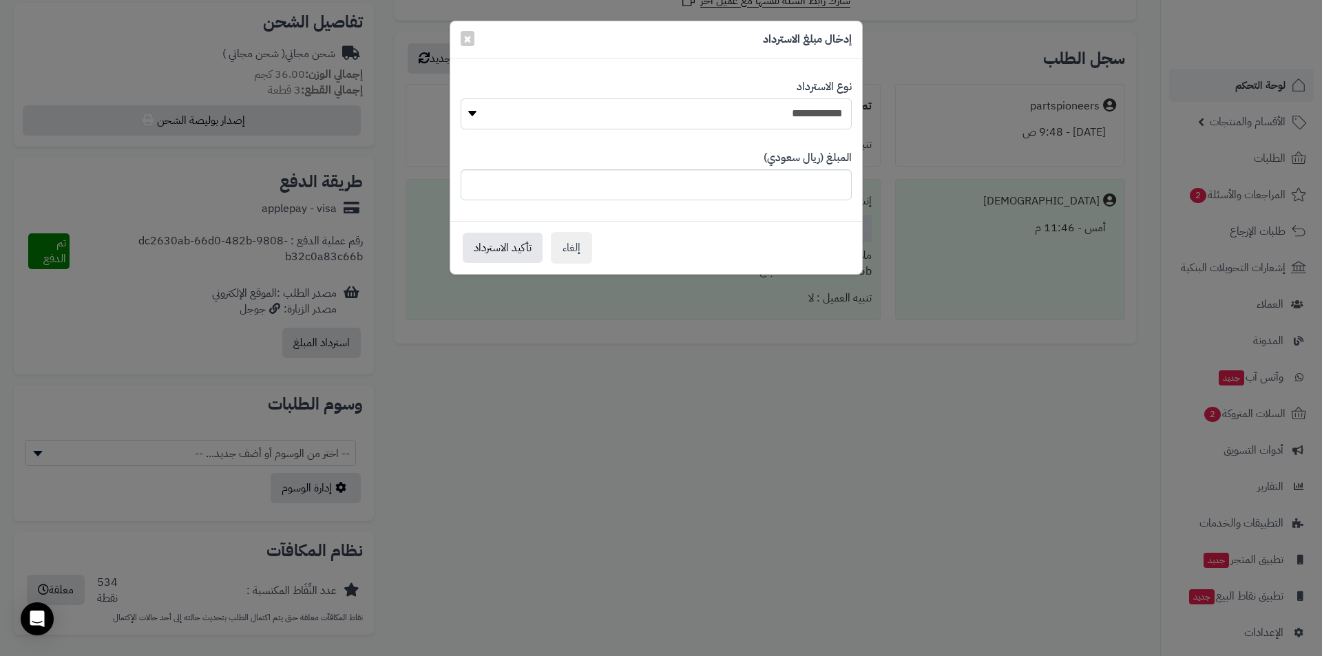
click at [750, 118] on select "**********" at bounding box center [656, 113] width 391 height 31
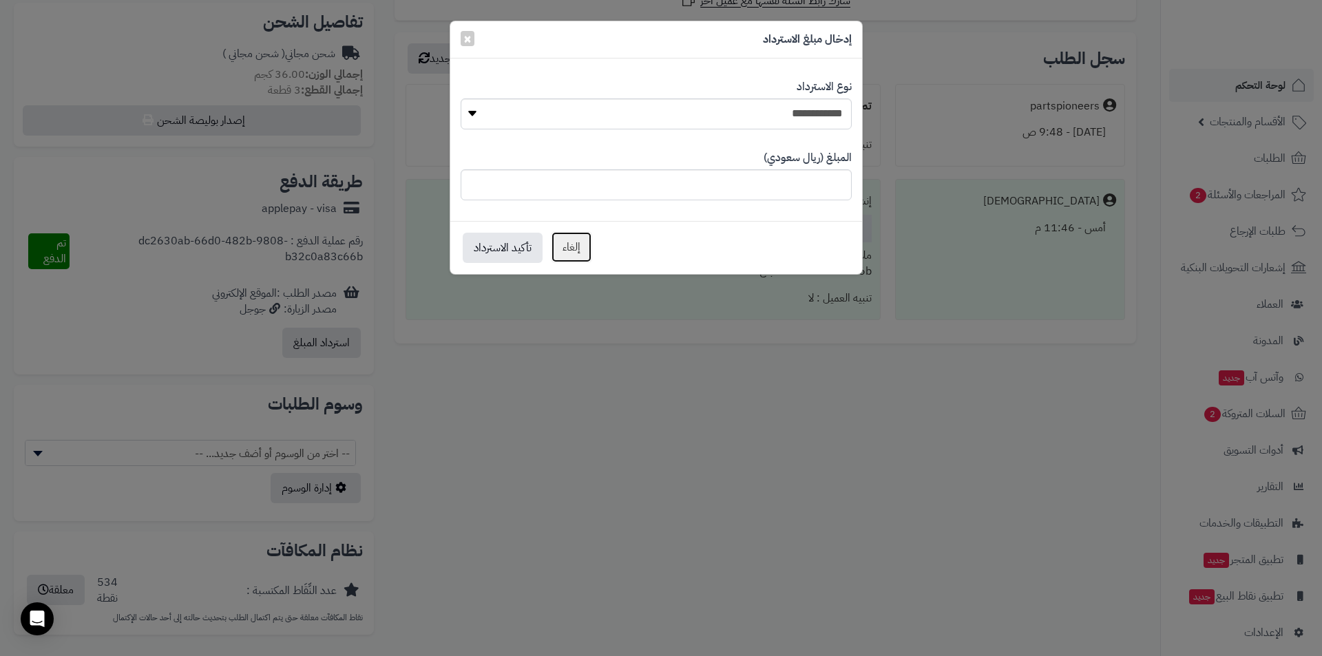
click at [563, 249] on button "إلغاء" at bounding box center [571, 247] width 41 height 32
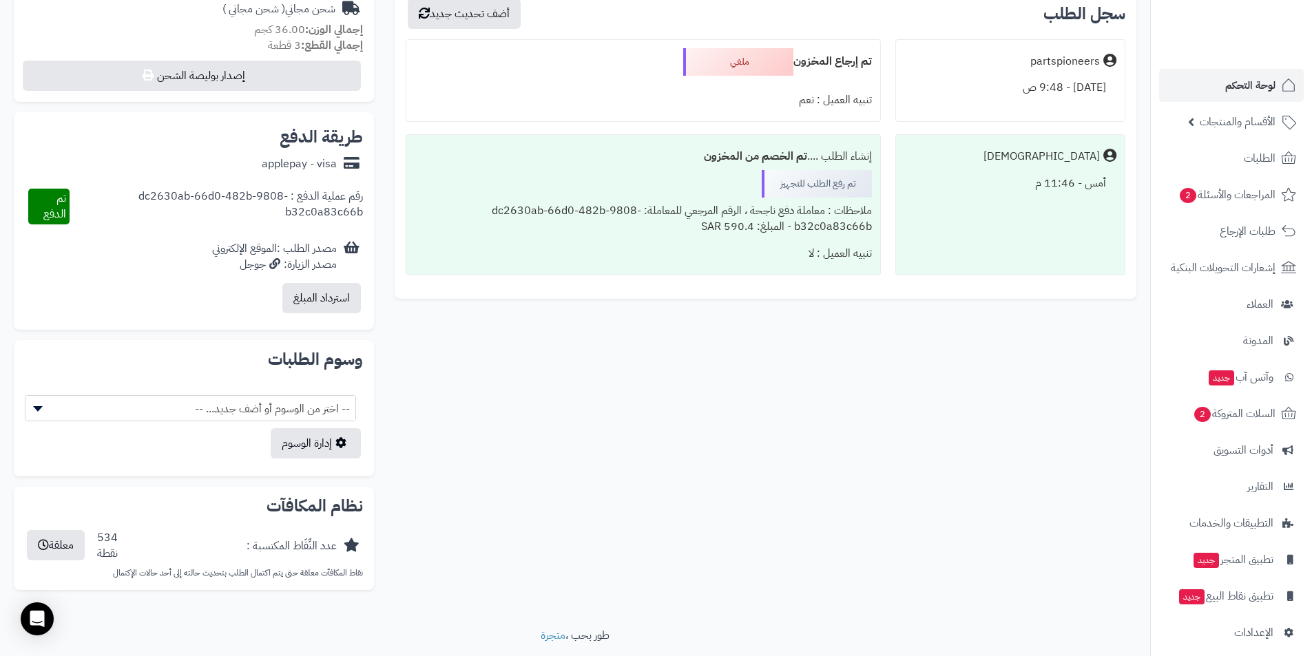
scroll to position [521, 0]
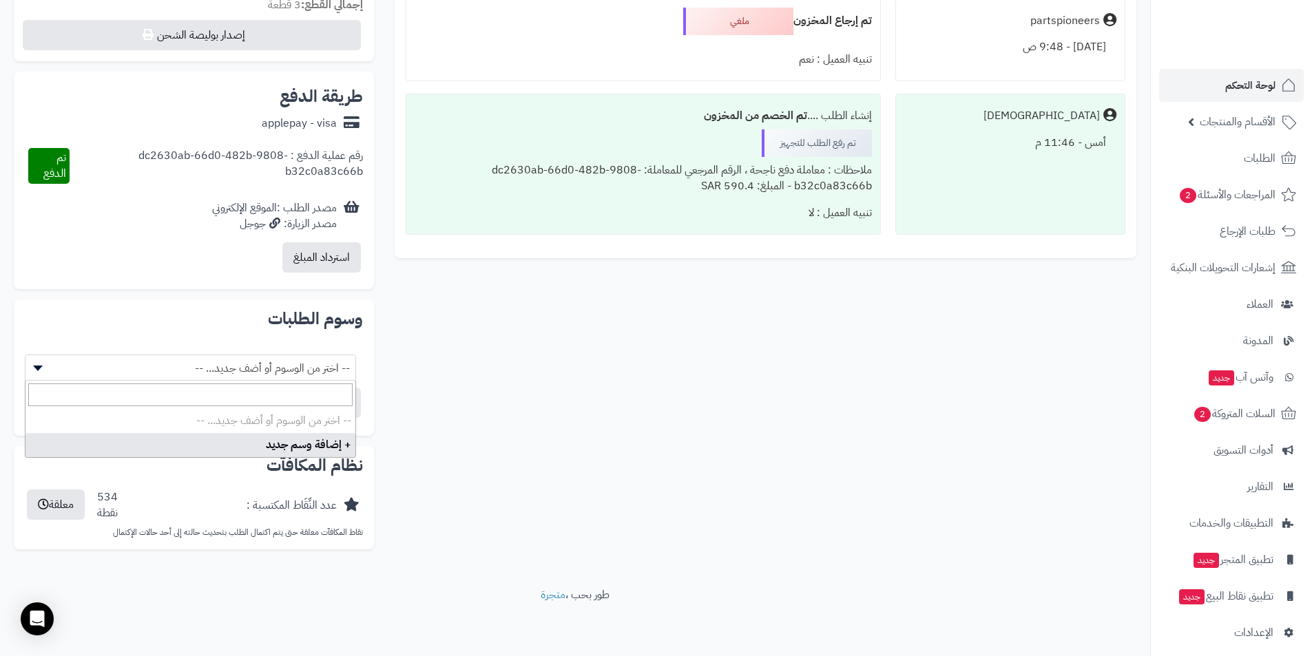
click at [287, 373] on span "-- اختر من الوسوم أو أضف جديد... --" at bounding box center [190, 368] width 330 height 26
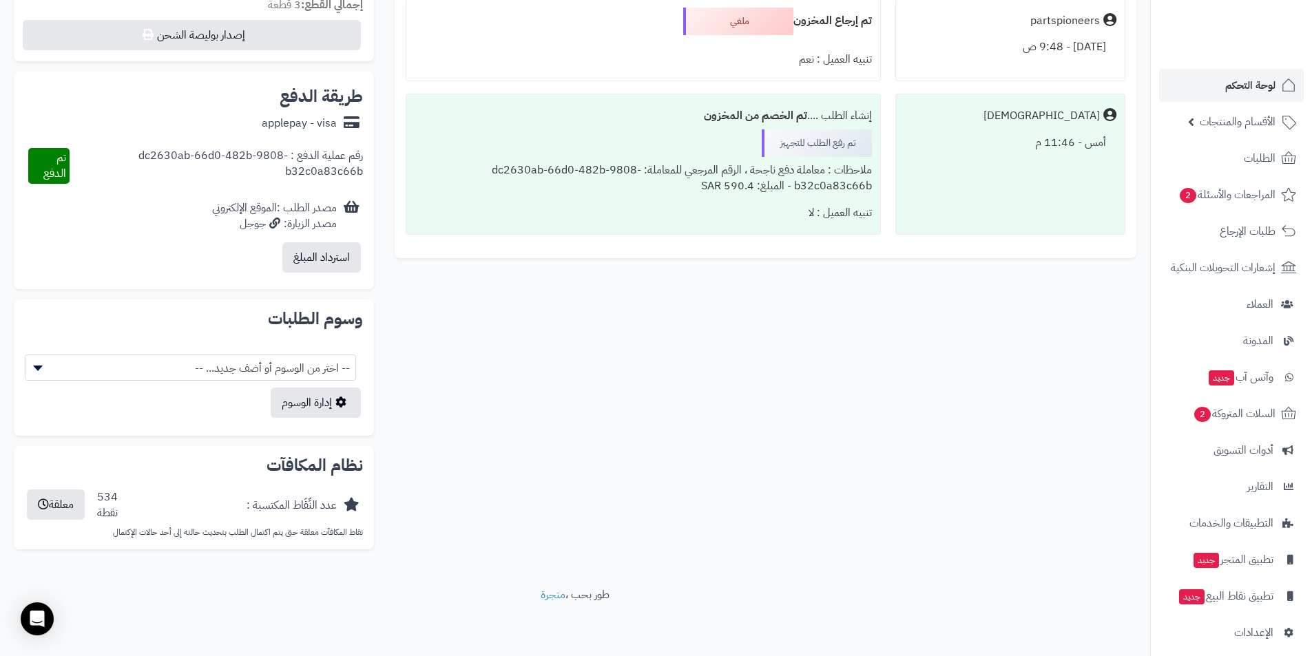
click at [287, 373] on span "-- اختر من الوسوم أو أضف جديد... --" at bounding box center [190, 368] width 330 height 26
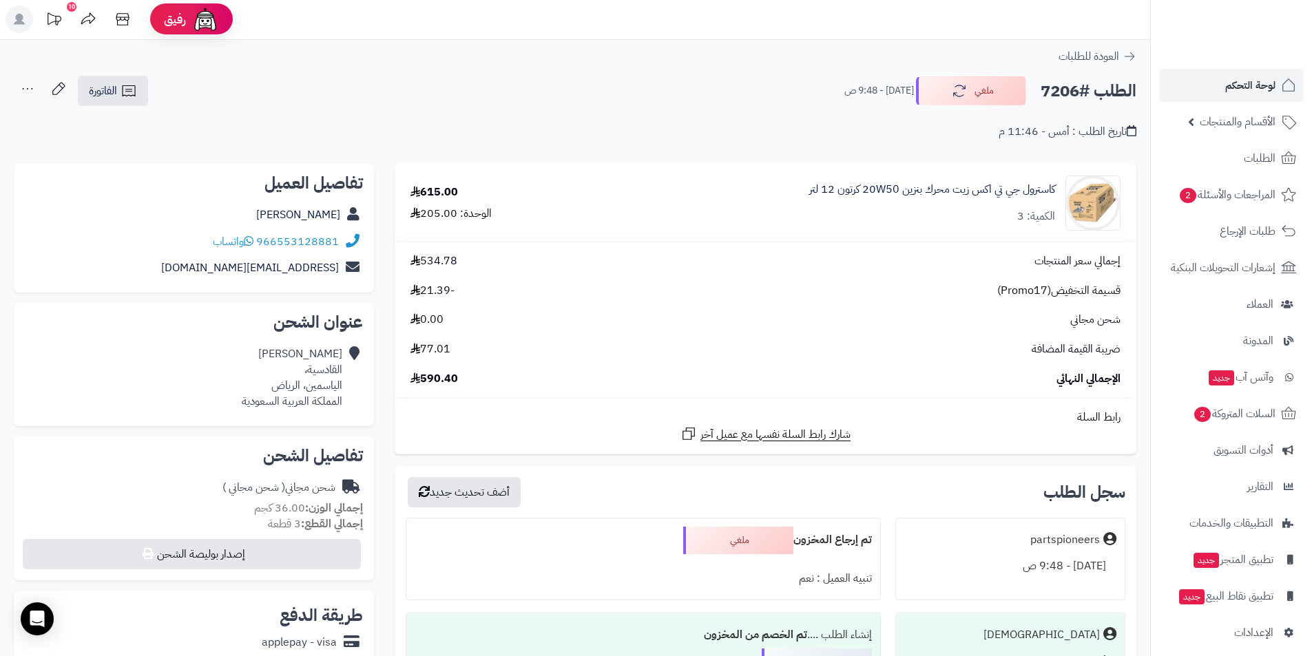
scroll to position [0, 0]
click at [1226, 193] on span "المراجعات والأسئلة 2" at bounding box center [1227, 194] width 96 height 19
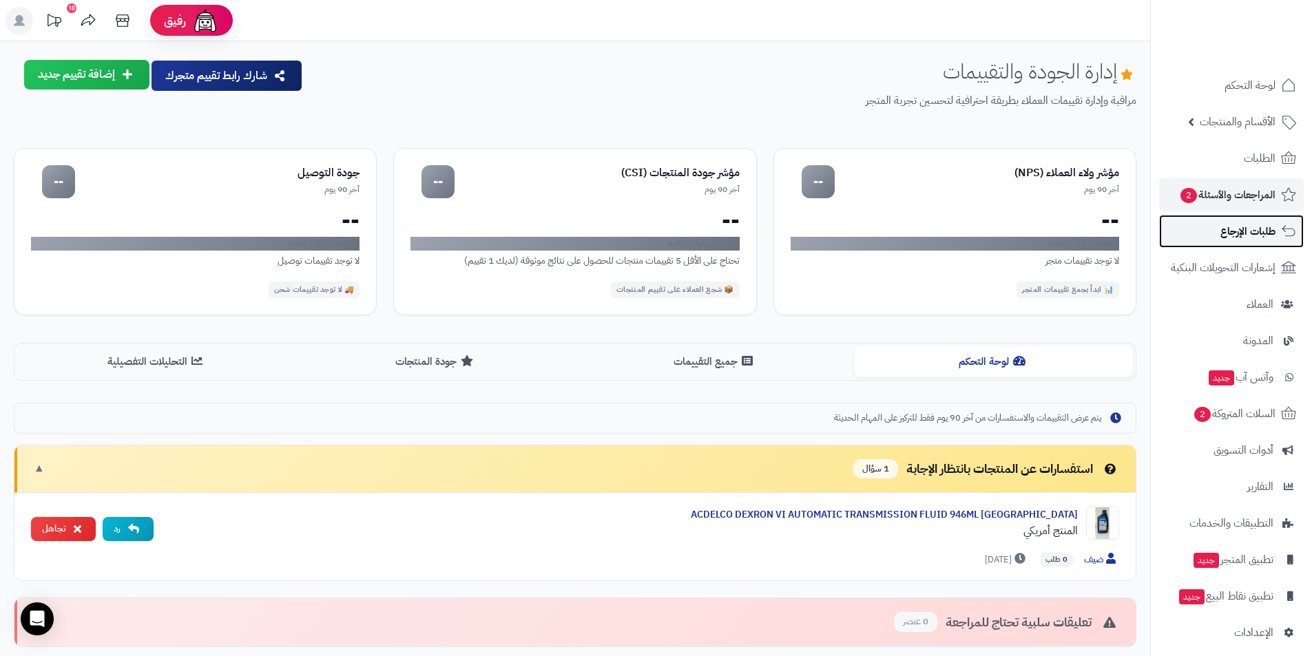
click at [1223, 231] on span "طلبات الإرجاع" at bounding box center [1248, 231] width 55 height 19
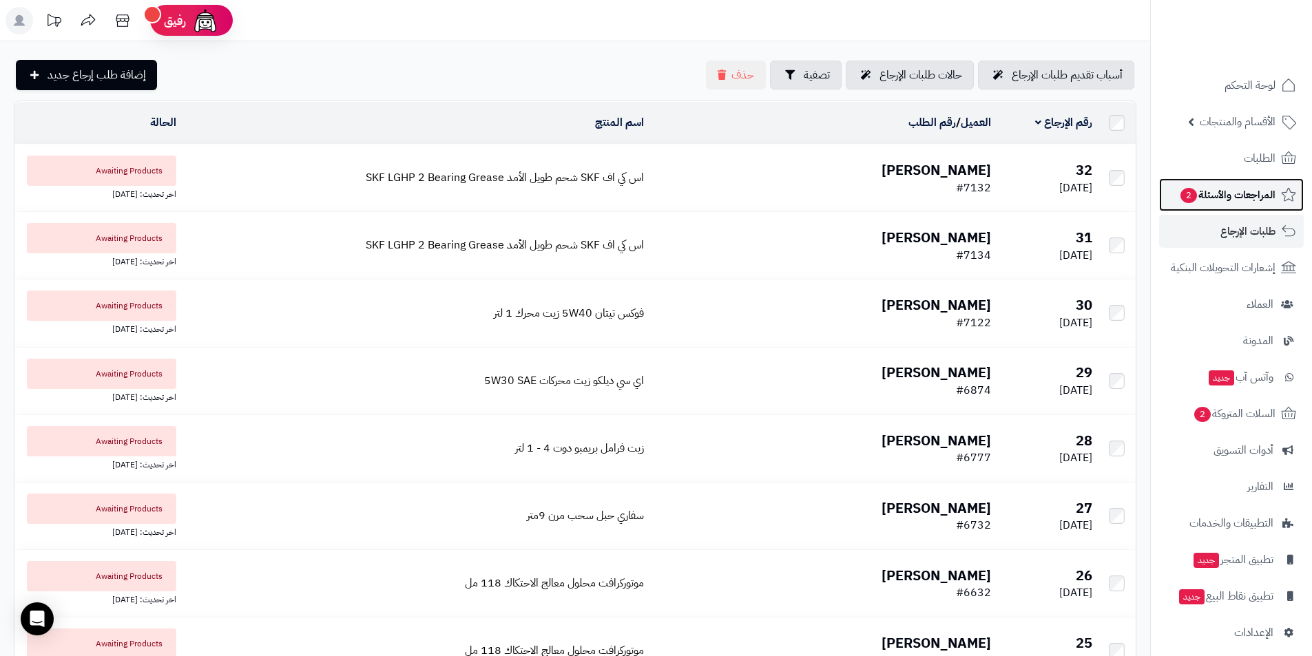
click at [1211, 197] on span "المراجعات والأسئلة 2" at bounding box center [1227, 194] width 96 height 19
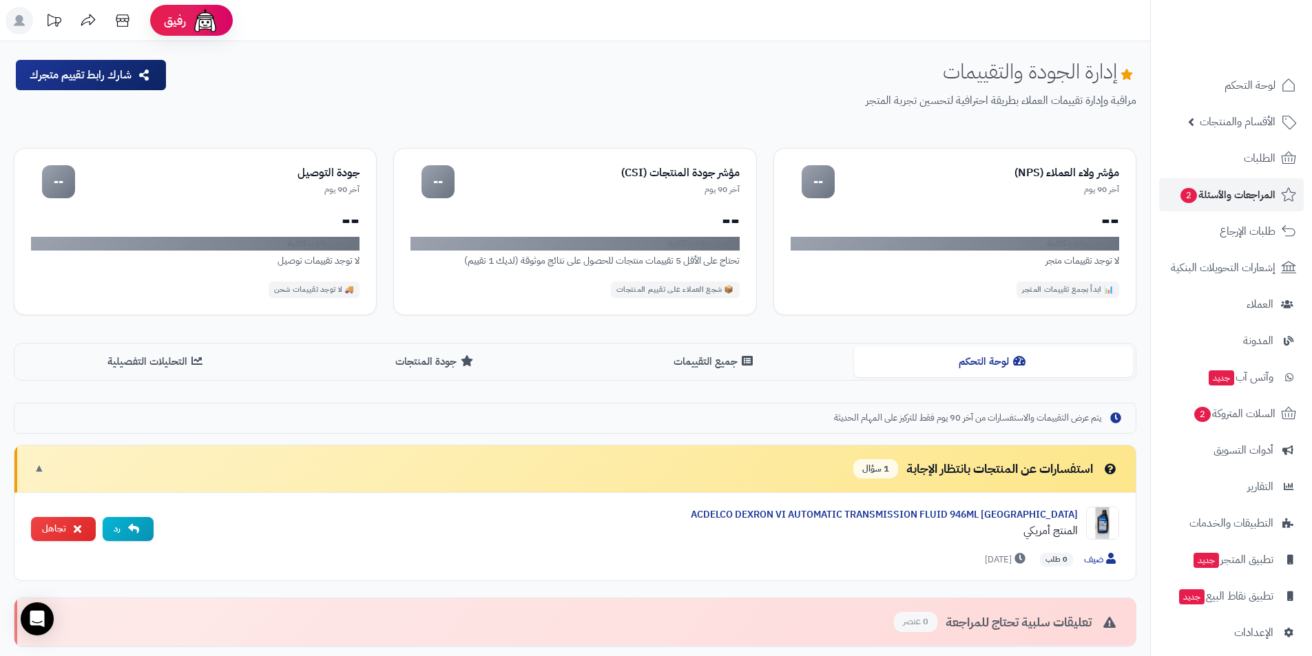
click at [1207, 120] on span "الأقسام والمنتجات" at bounding box center [1238, 121] width 76 height 19
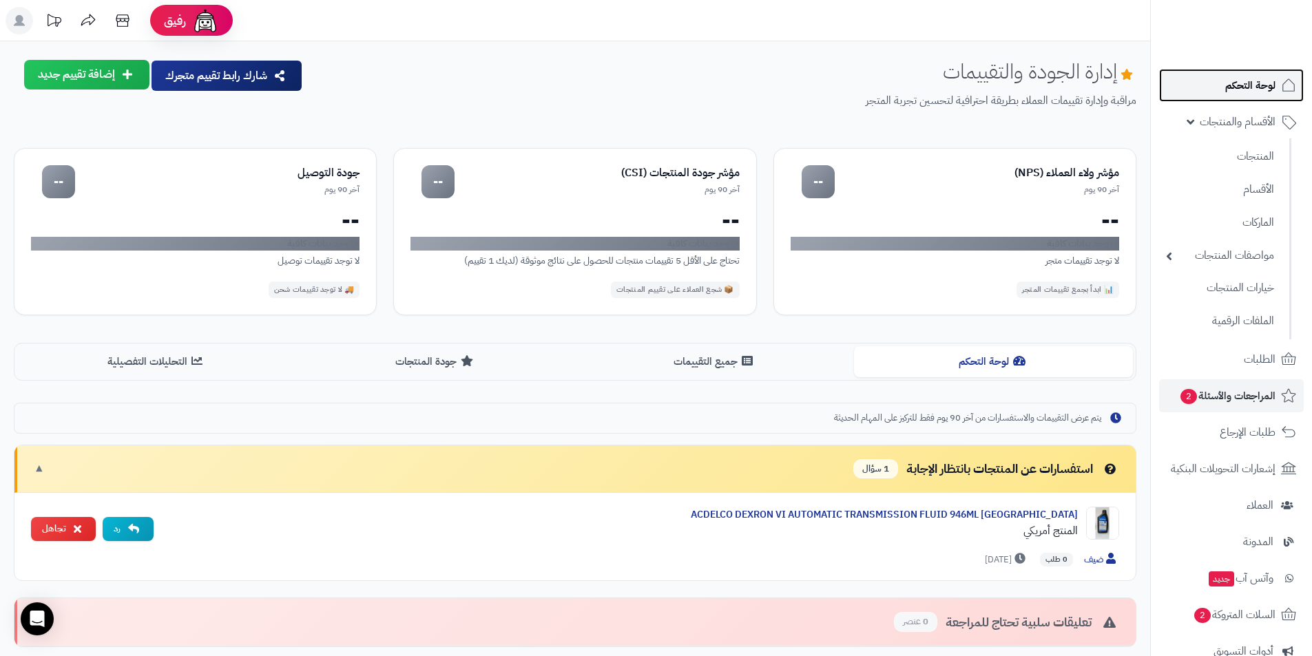
click at [1225, 80] on link "لوحة التحكم" at bounding box center [1231, 85] width 145 height 33
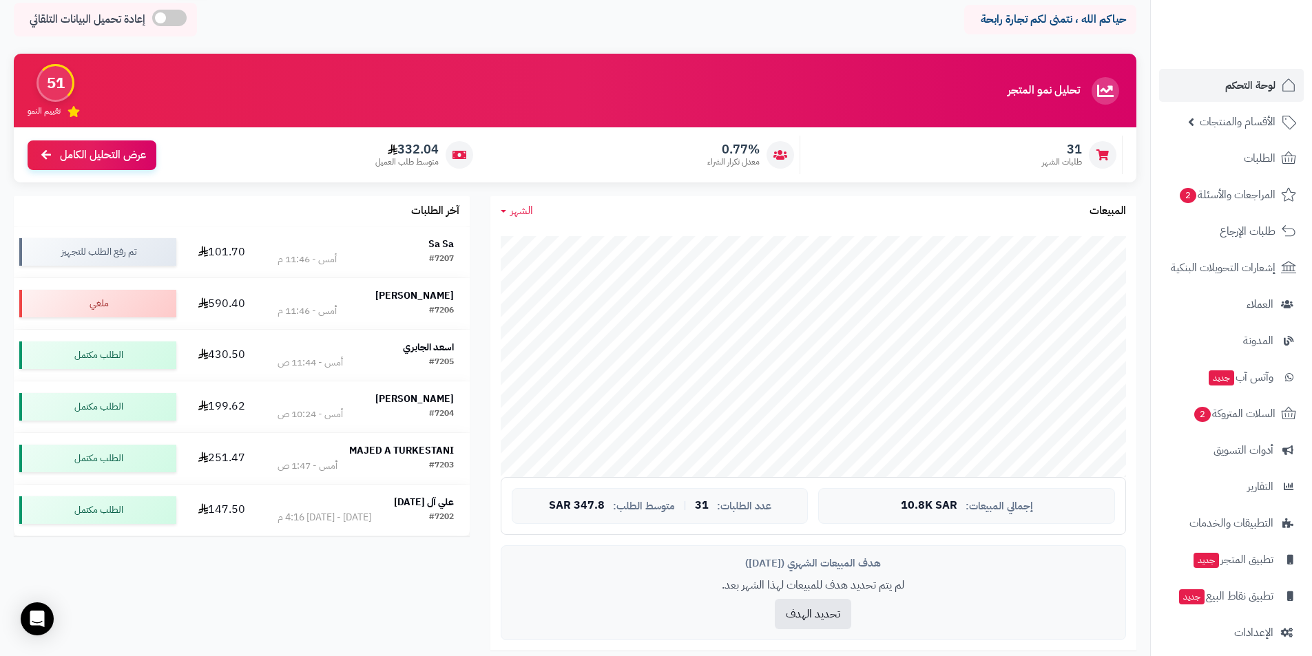
scroll to position [54, 0]
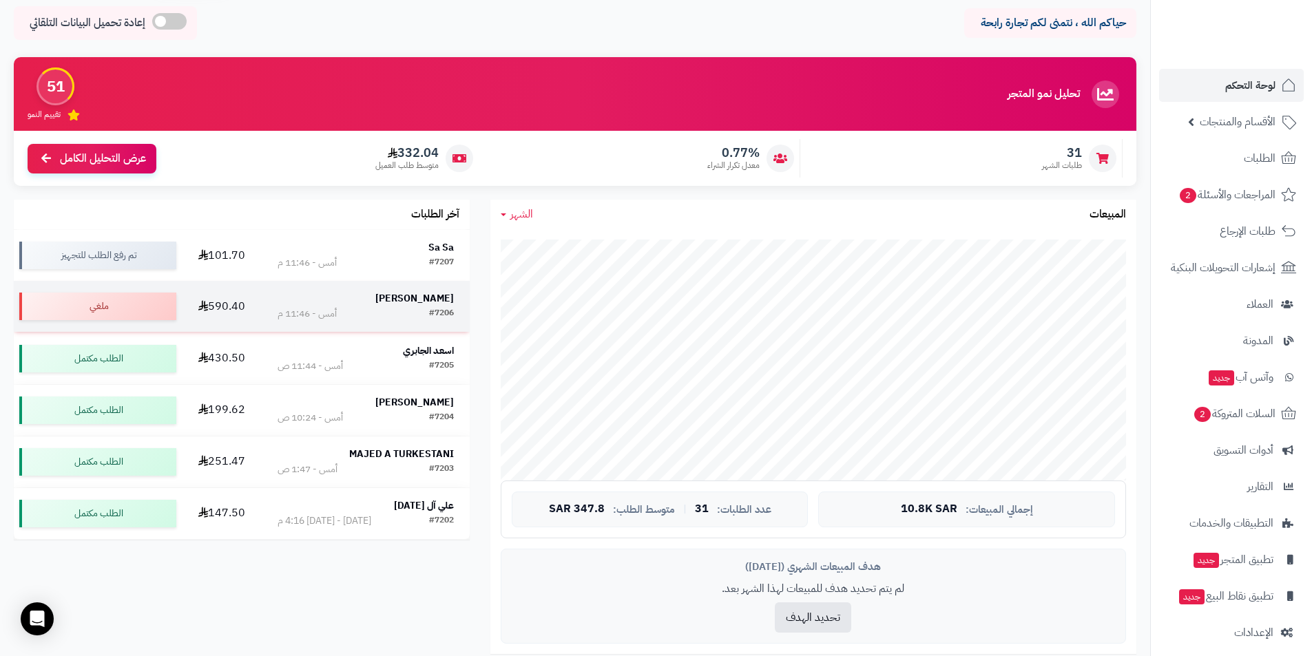
click at [375, 303] on strong "Muhannad Albukhaytan" at bounding box center [414, 298] width 79 height 14
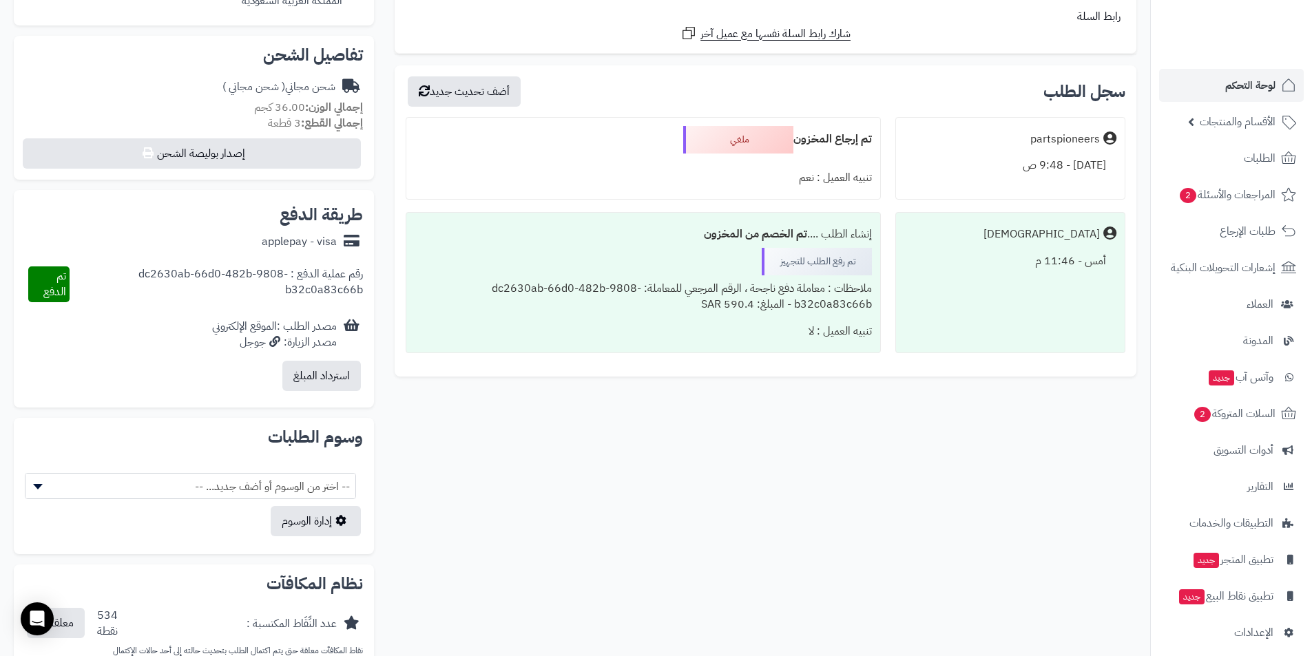
scroll to position [413, 0]
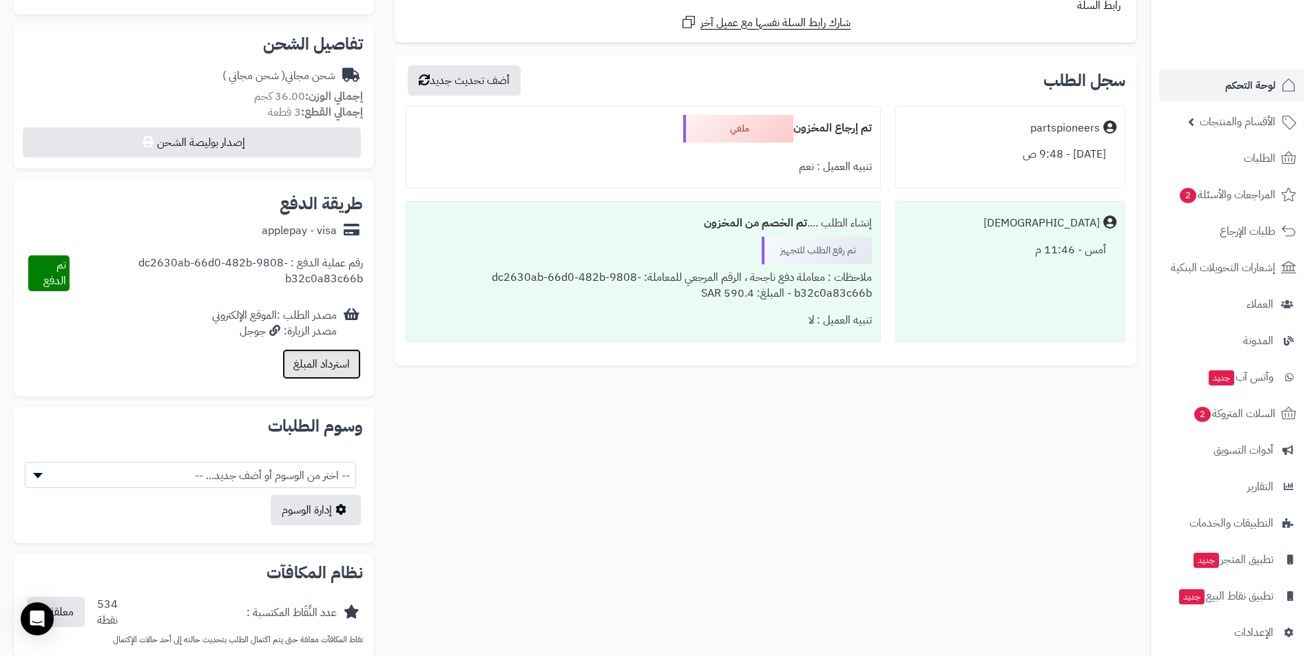
click at [314, 365] on button "استرداد المبلغ" at bounding box center [321, 364] width 79 height 30
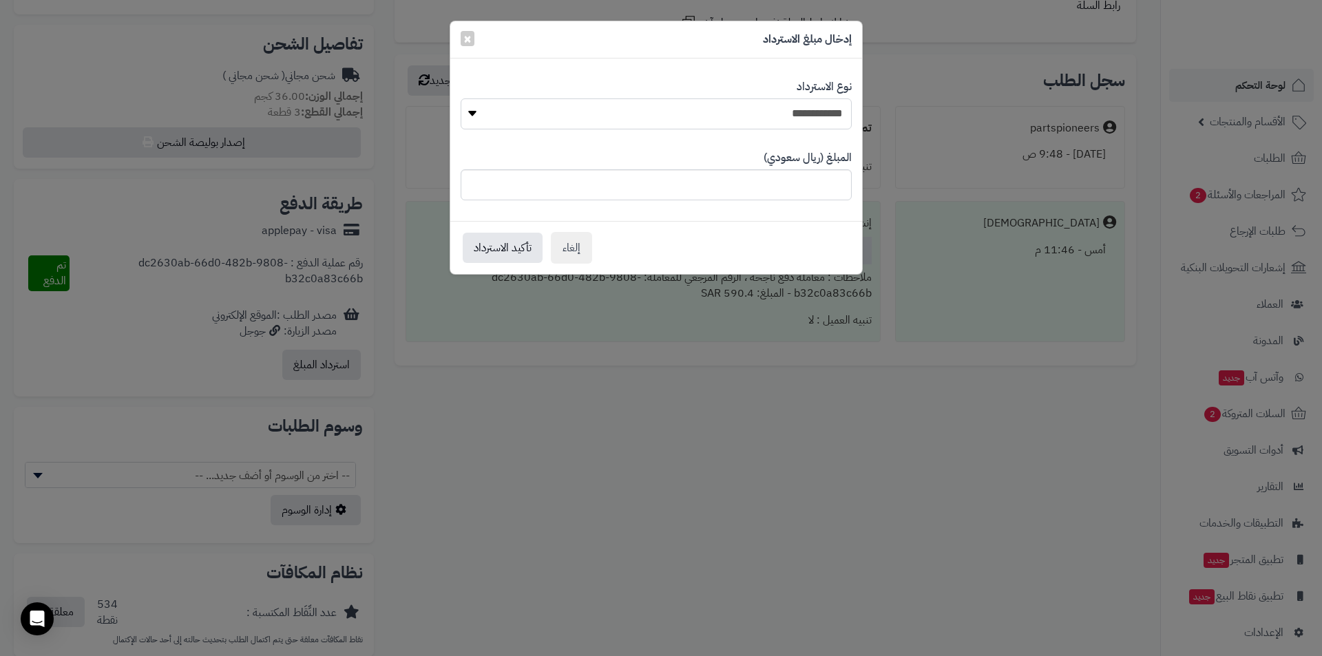
click at [596, 110] on select "**********" at bounding box center [656, 113] width 391 height 31
click at [564, 245] on button "إلغاء" at bounding box center [571, 247] width 41 height 32
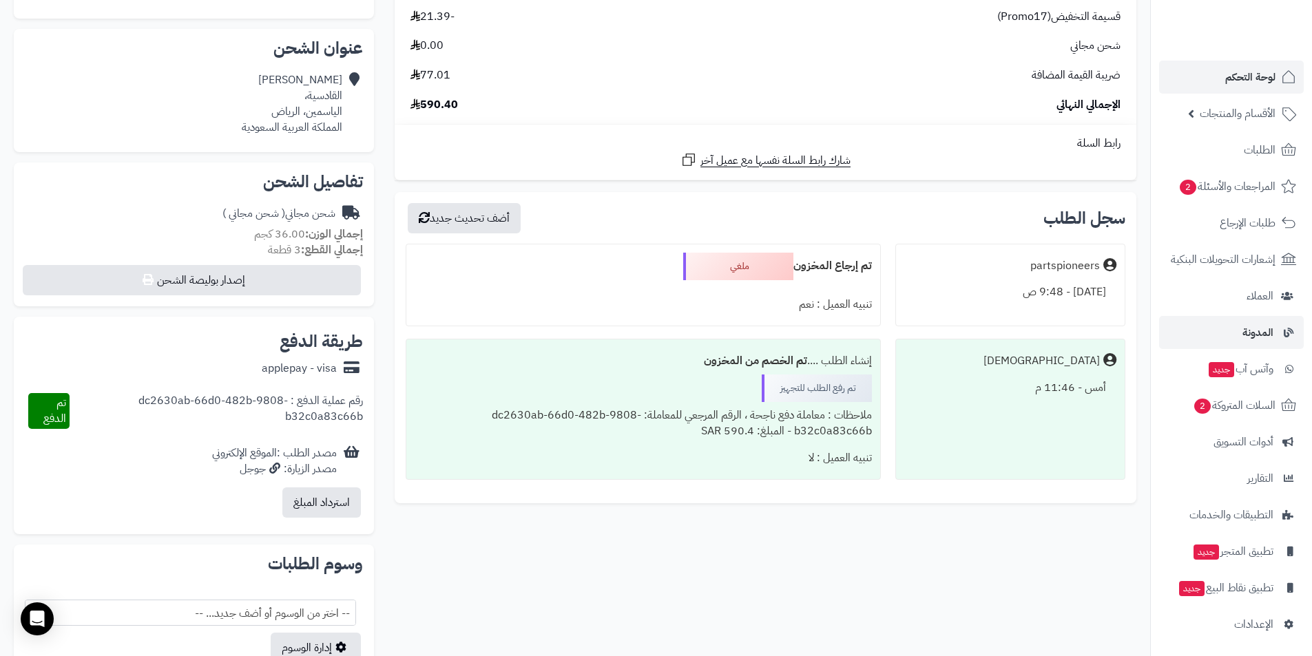
scroll to position [10, 0]
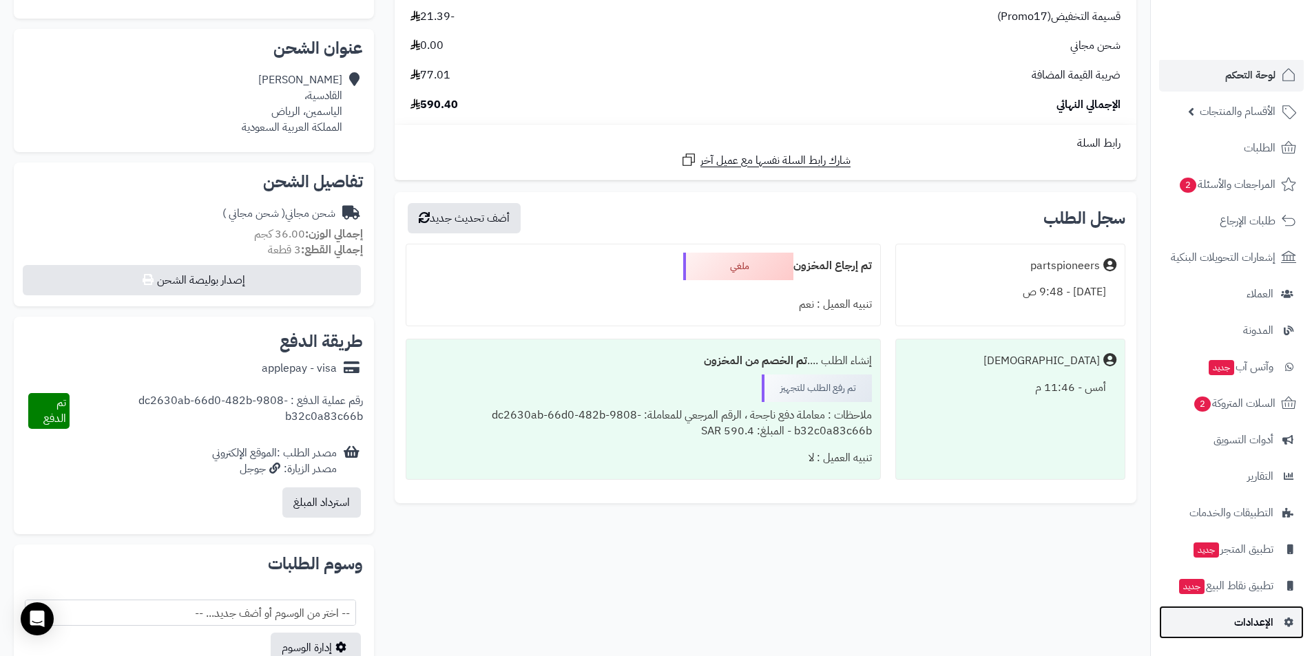
click at [1257, 625] on span "الإعدادات" at bounding box center [1253, 622] width 39 height 19
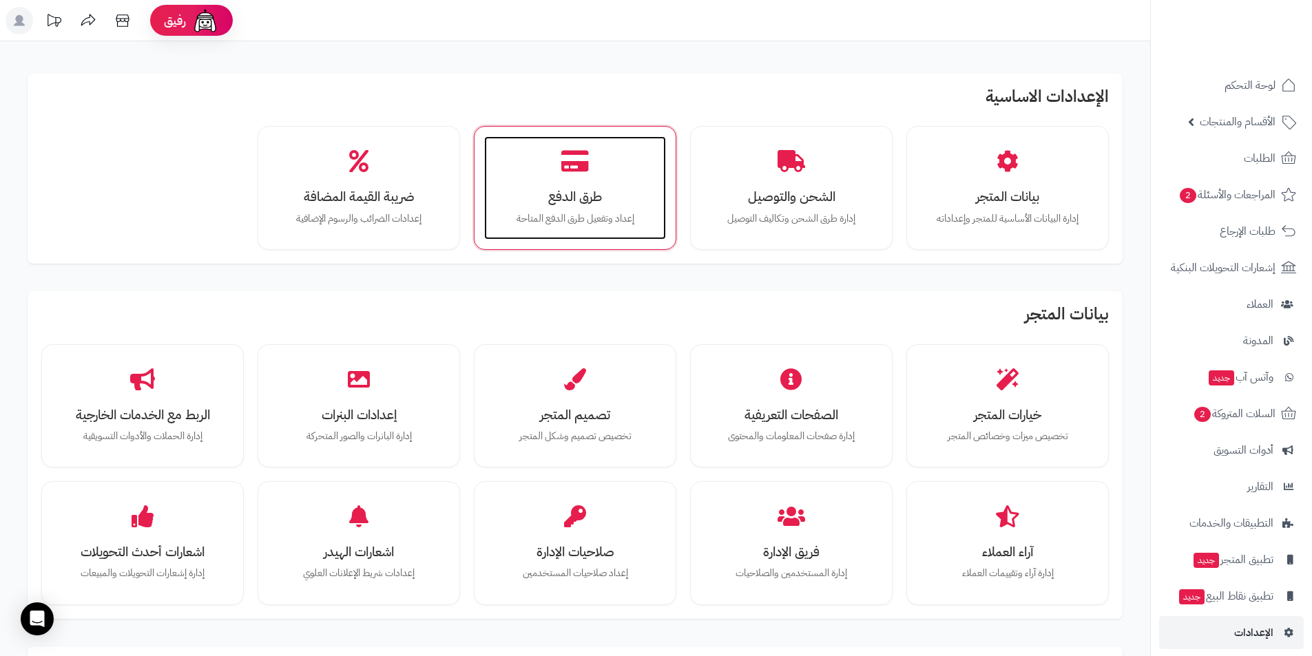
click at [590, 189] on h3 "طرق الدفع" at bounding box center [575, 196] width 154 height 14
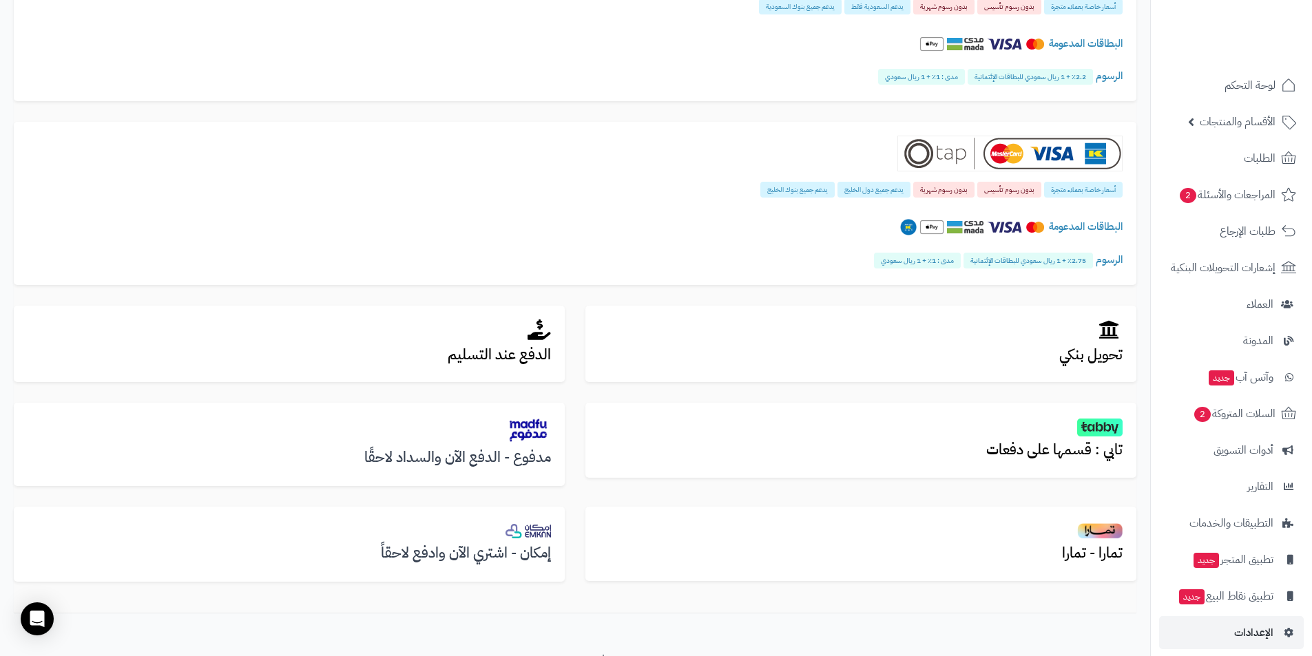
scroll to position [64, 0]
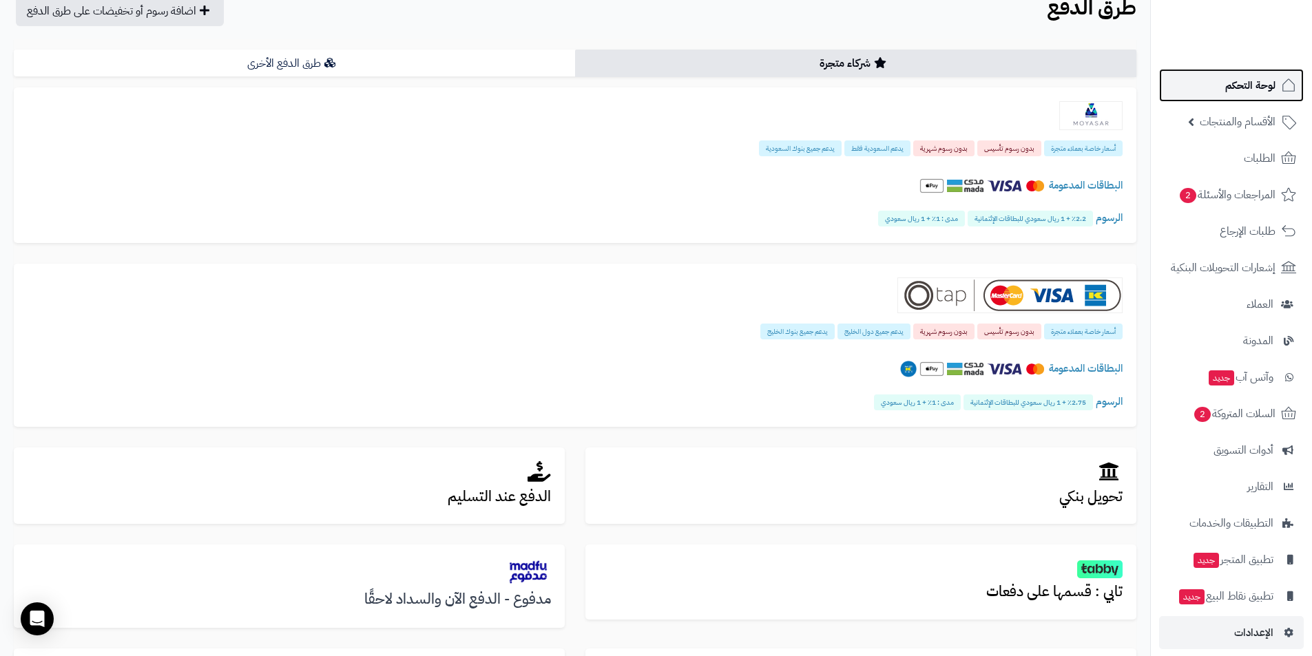
click at [1235, 87] on span "لوحة التحكم" at bounding box center [1250, 85] width 50 height 19
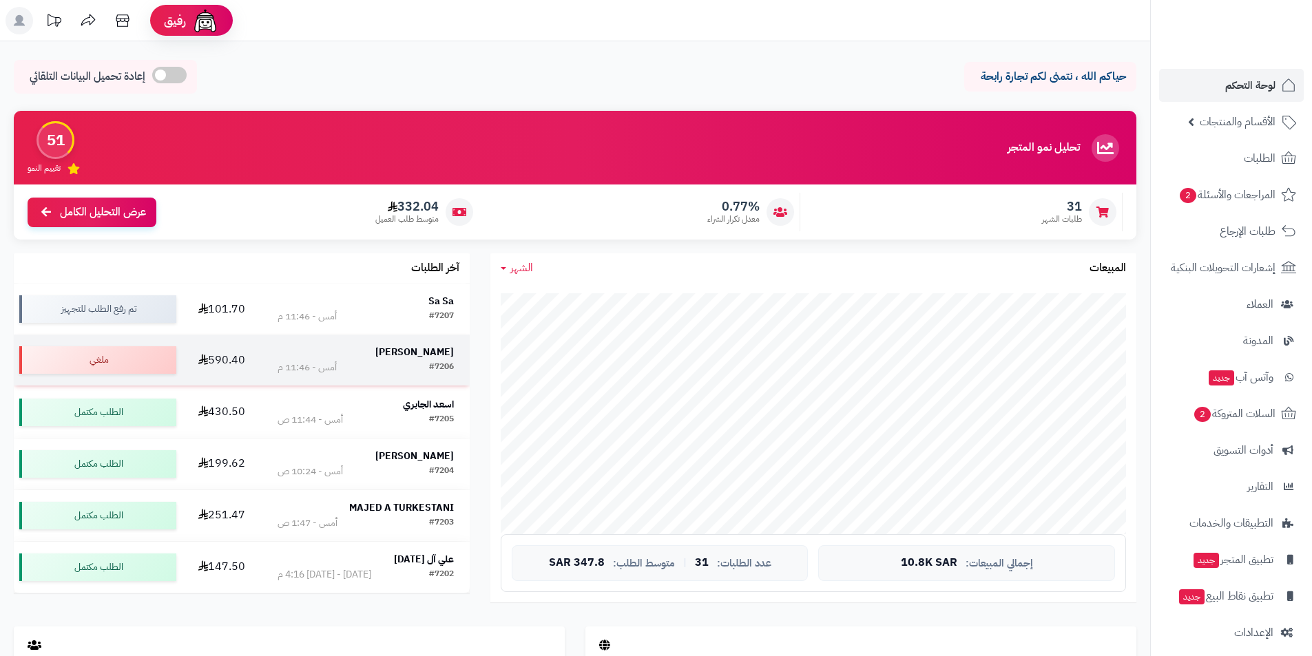
click at [375, 354] on strong "[PERSON_NAME]" at bounding box center [414, 352] width 79 height 14
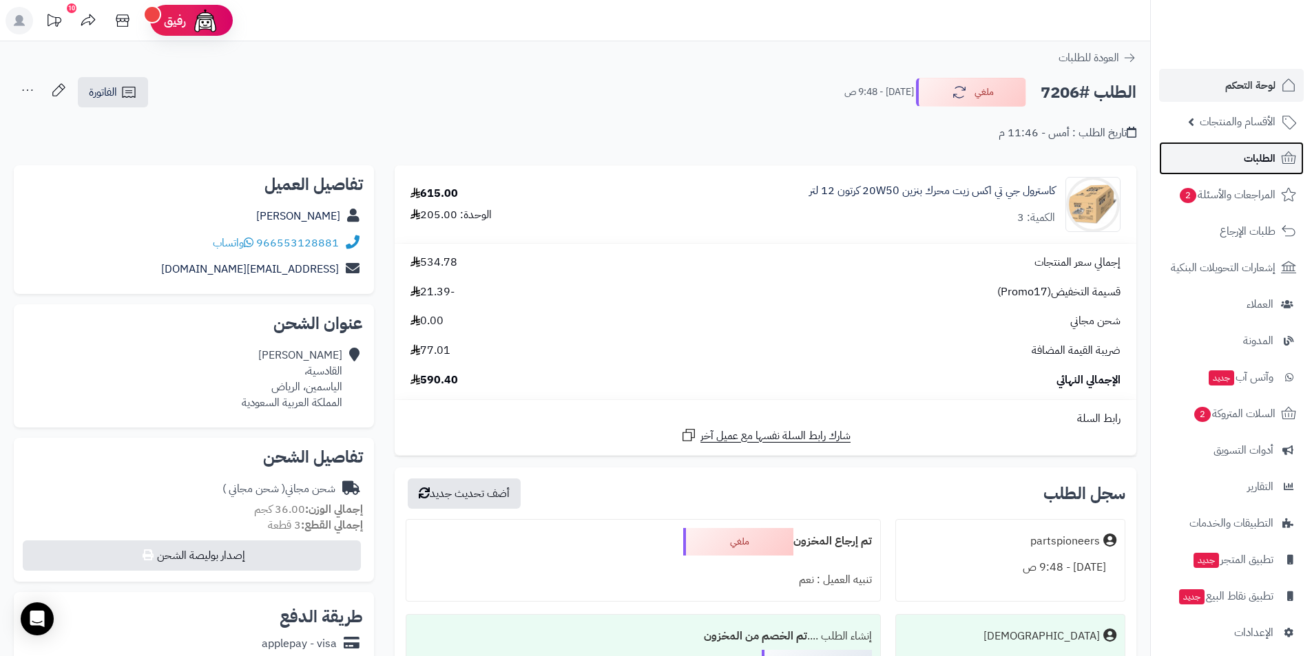
click at [1260, 150] on span "الطلبات" at bounding box center [1260, 158] width 32 height 19
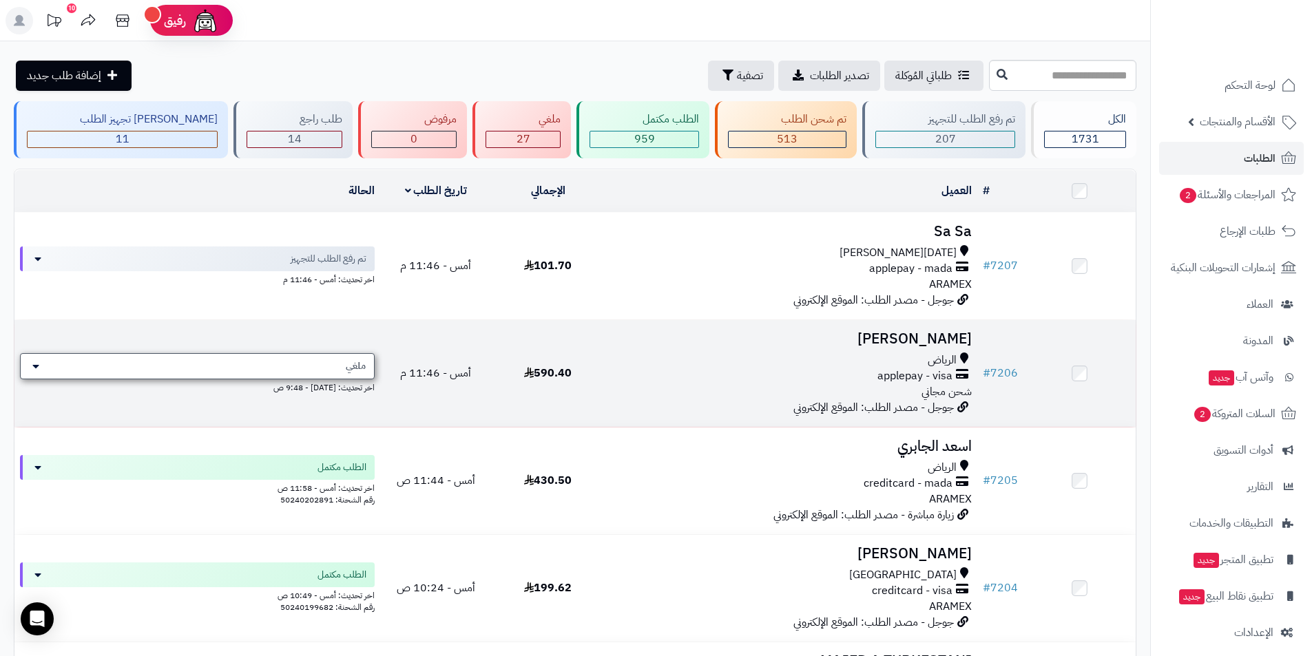
click at [35, 366] on icon at bounding box center [35, 366] width 7 height 11
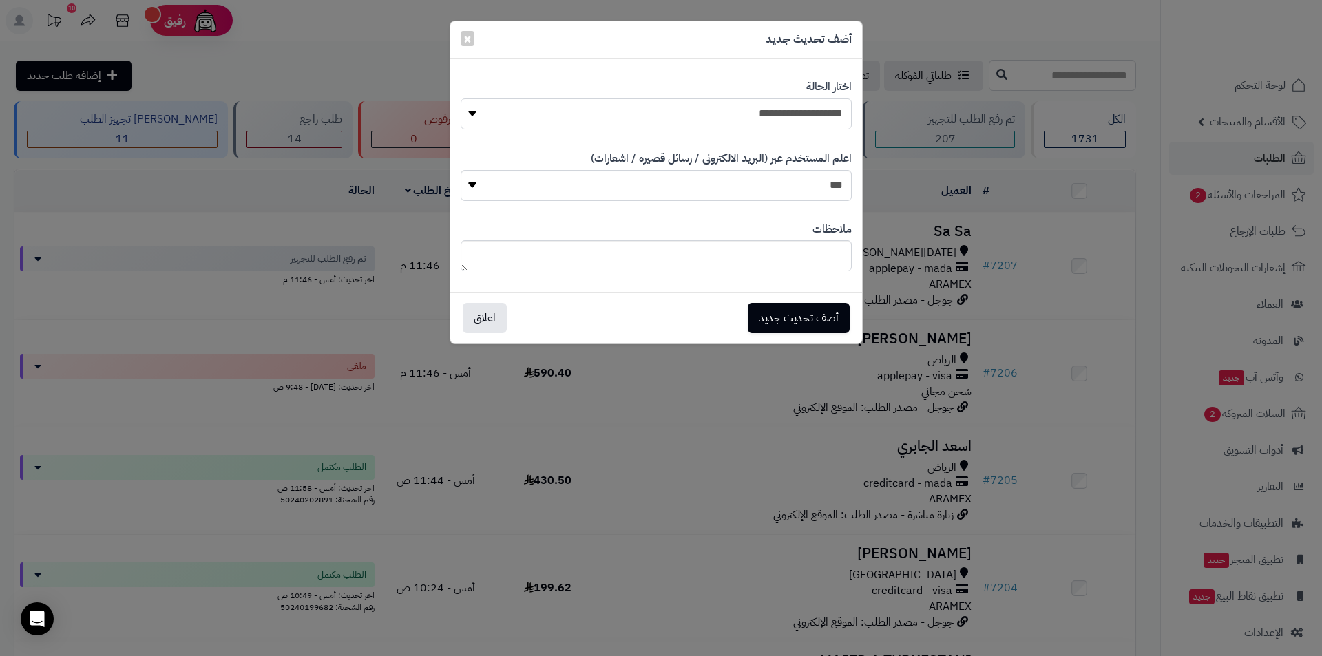
click at [525, 114] on select "**********" at bounding box center [656, 113] width 391 height 31
select select "*"
click at [461, 98] on select "**********" at bounding box center [656, 113] width 391 height 31
click at [488, 318] on button "اغلاق" at bounding box center [485, 317] width 44 height 30
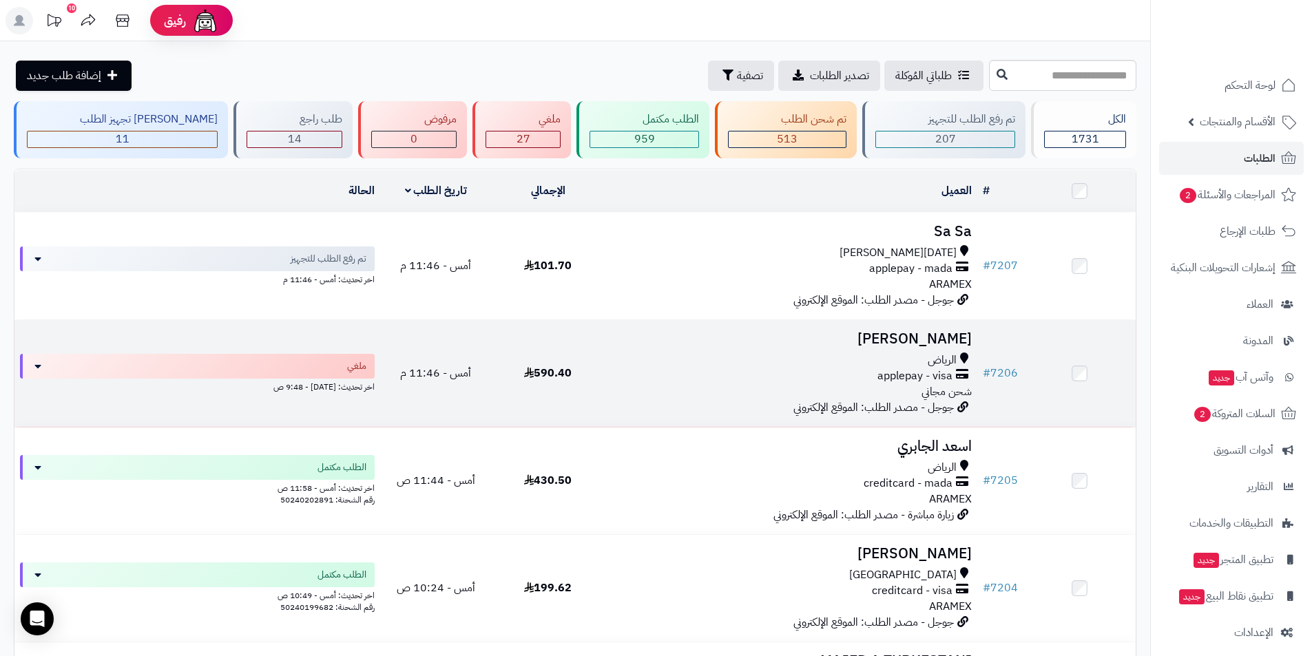
click at [901, 335] on h3 "[PERSON_NAME]" at bounding box center [791, 339] width 362 height 16
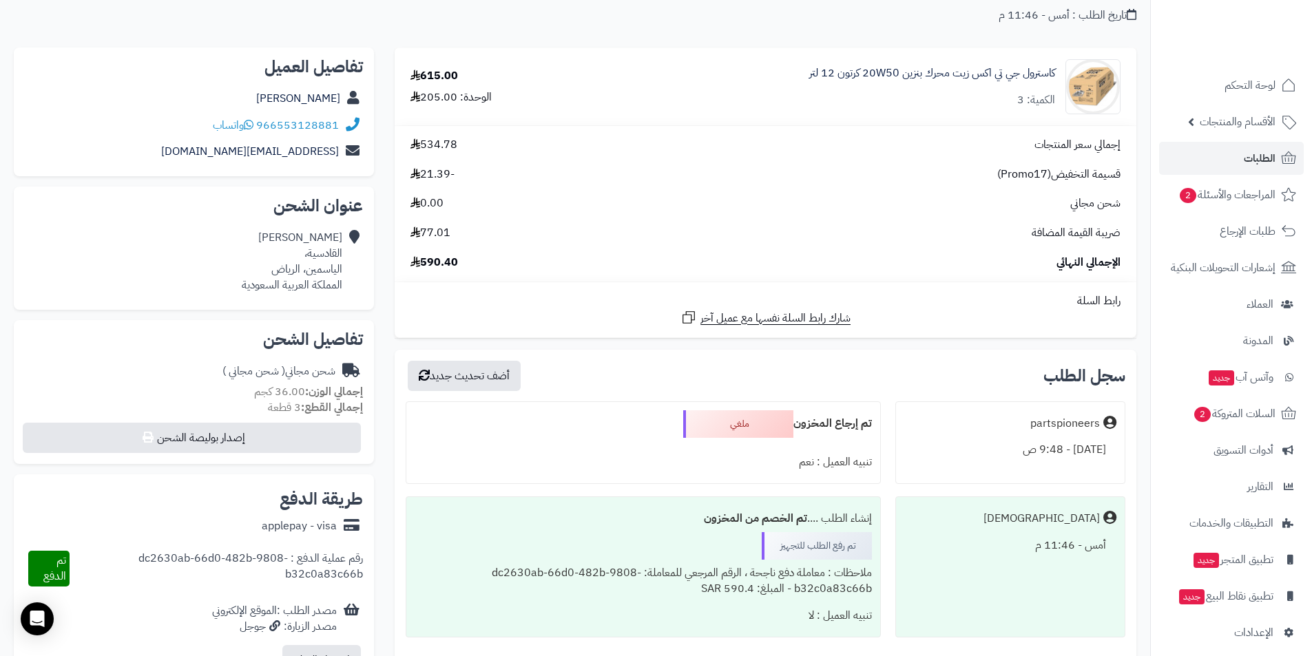
scroll to position [39, 0]
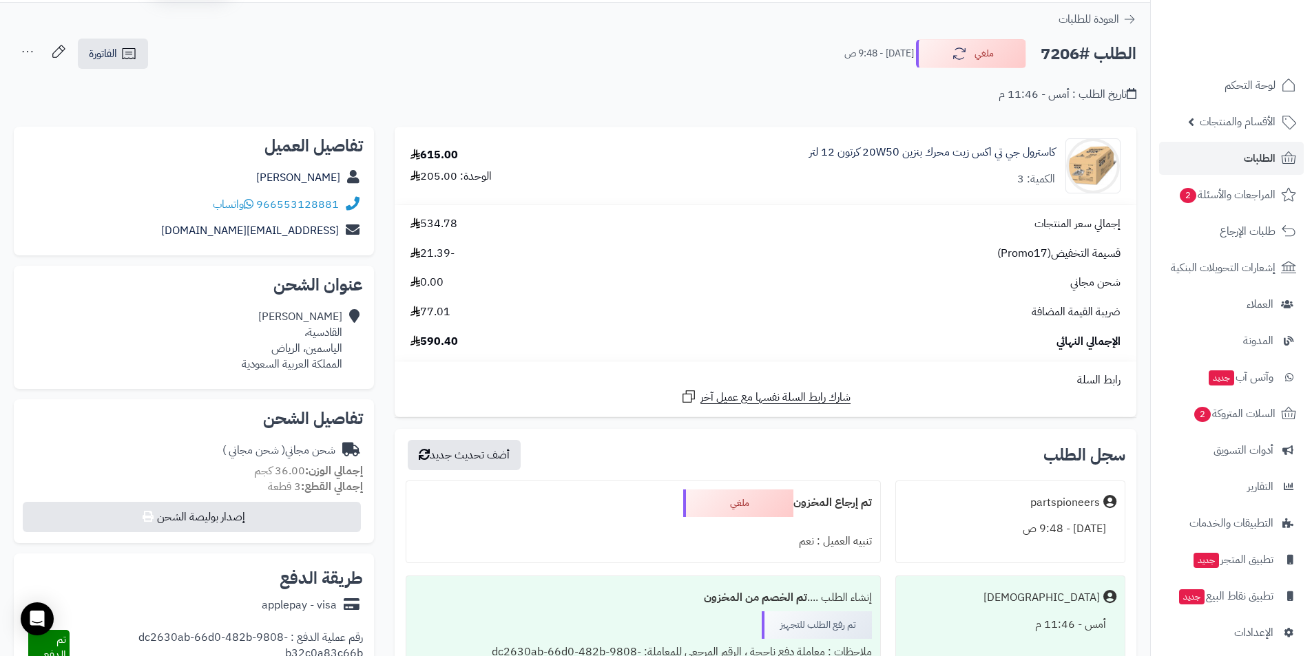
click at [630, 269] on div "إجمالي سعر المنتجات 534.78 قسيمة التخفيض(Promo17) -21.39 شحن مجاني 0.00 ضريبة ا…" at bounding box center [765, 283] width 731 height 134
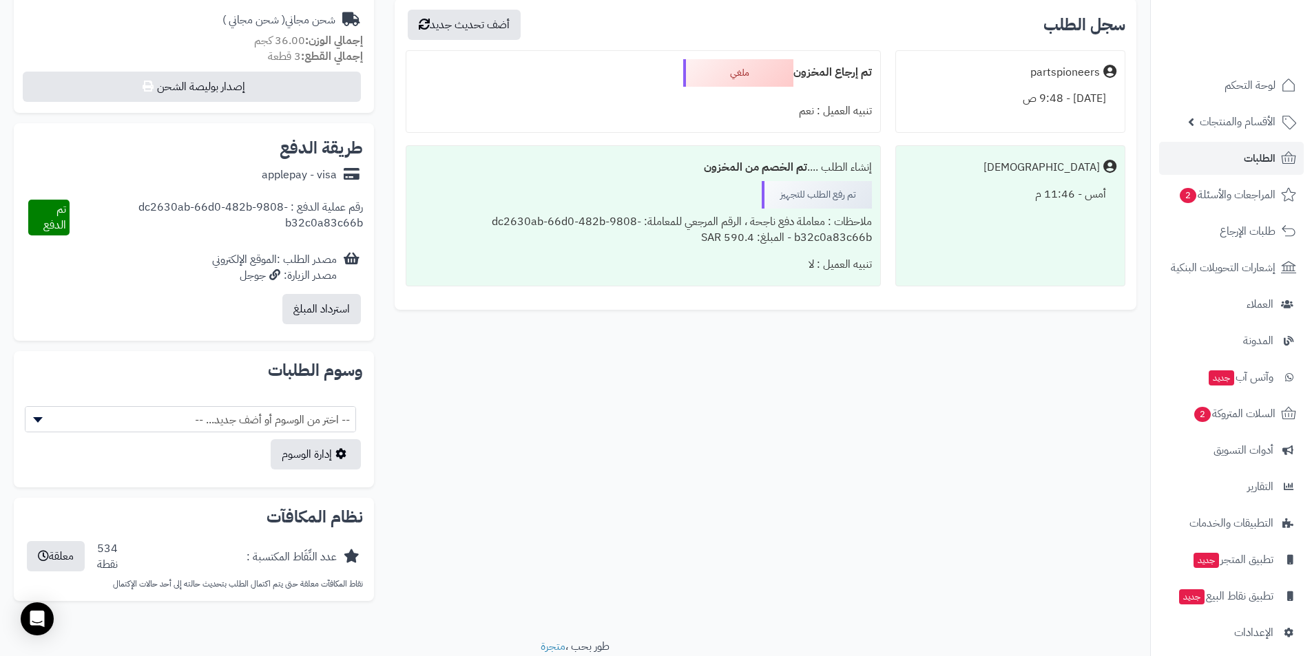
scroll to position [482, 0]
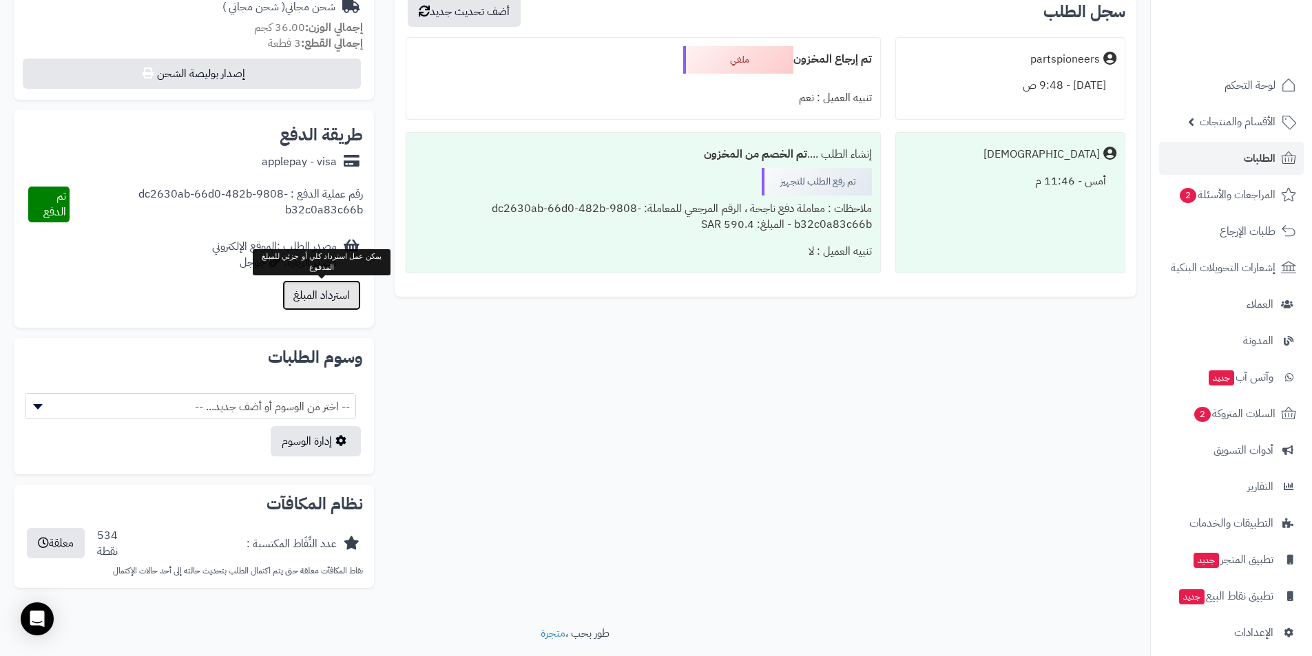
click at [318, 301] on button "استرداد المبلغ" at bounding box center [321, 295] width 79 height 30
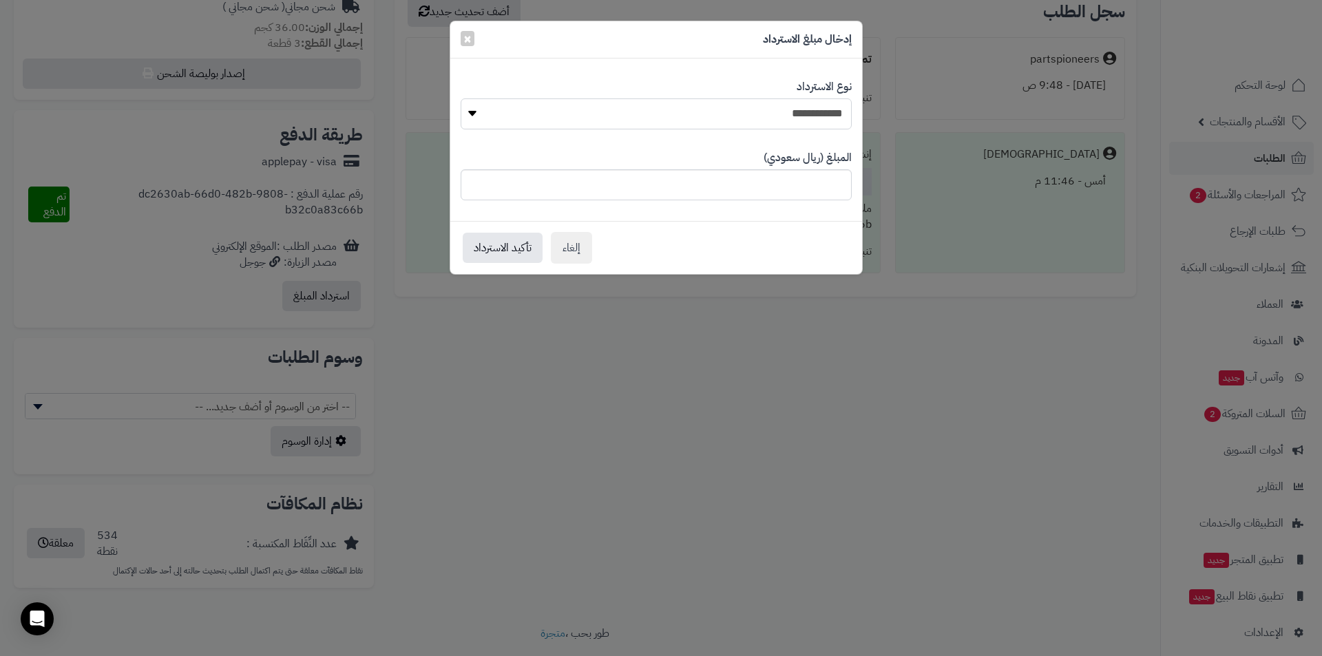
click at [628, 110] on select "**********" at bounding box center [656, 113] width 391 height 31
click at [703, 403] on div "**********" at bounding box center [661, 328] width 1322 height 656
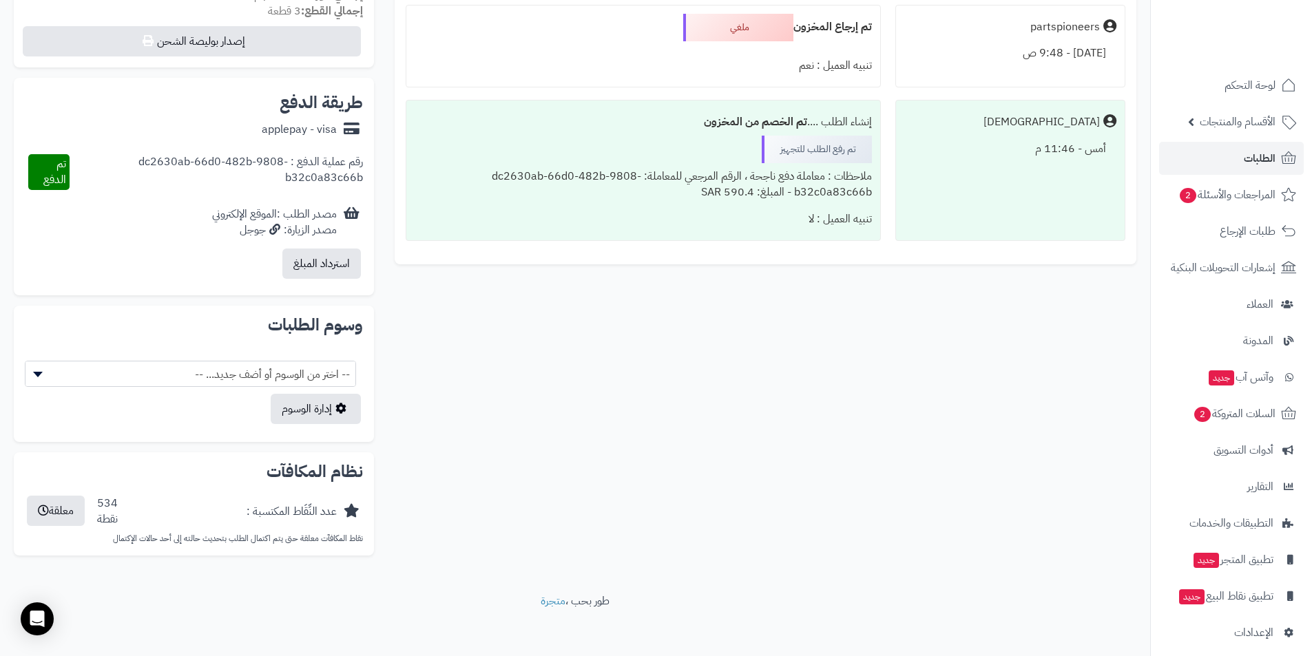
scroll to position [521, 0]
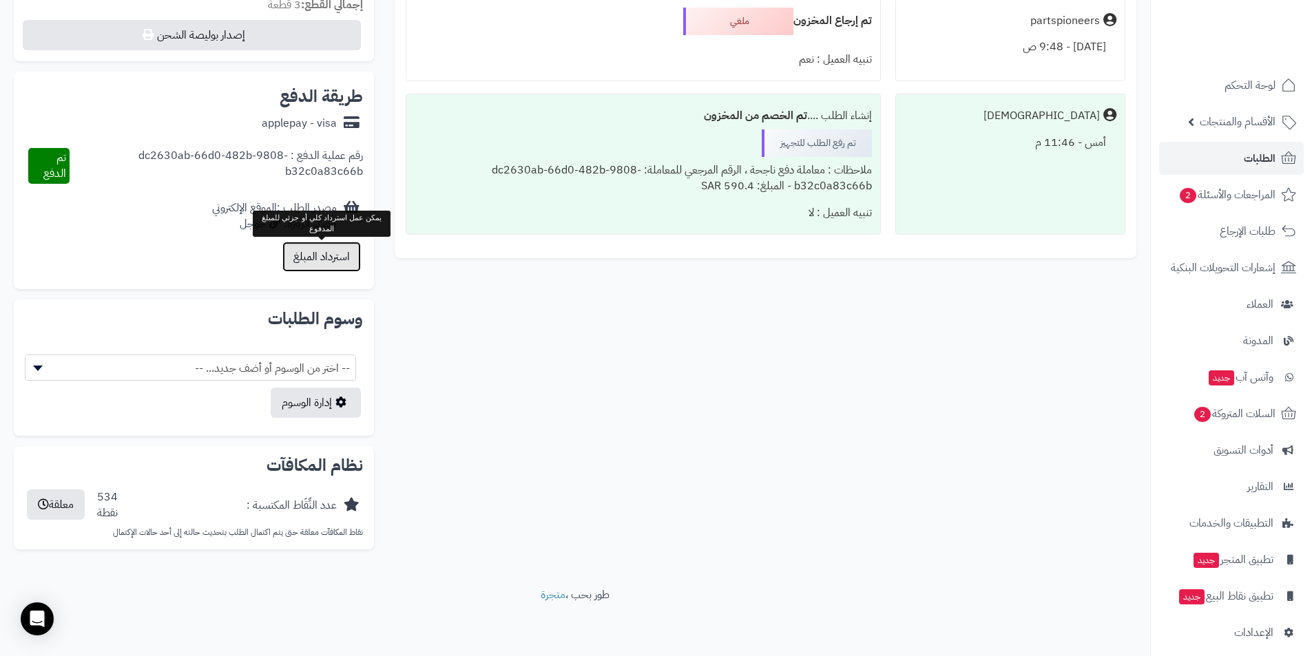
click at [324, 263] on button "استرداد المبلغ" at bounding box center [321, 257] width 79 height 30
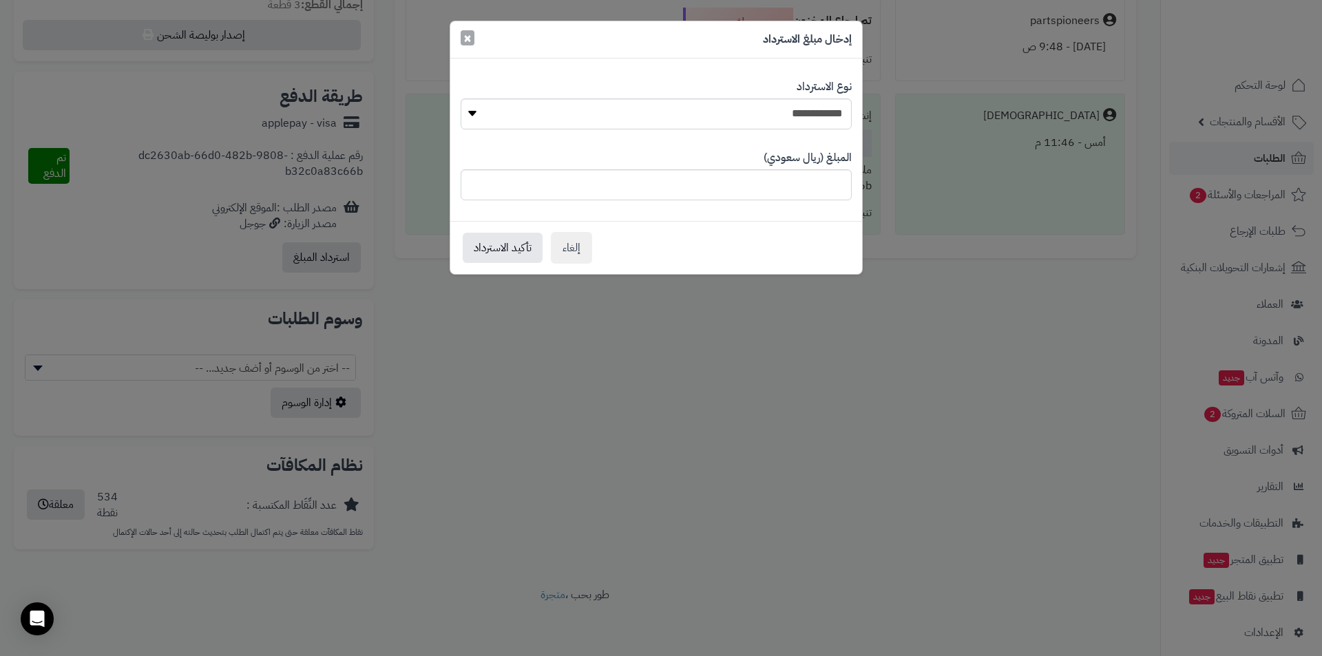
click at [468, 39] on span "×" at bounding box center [468, 38] width 8 height 21
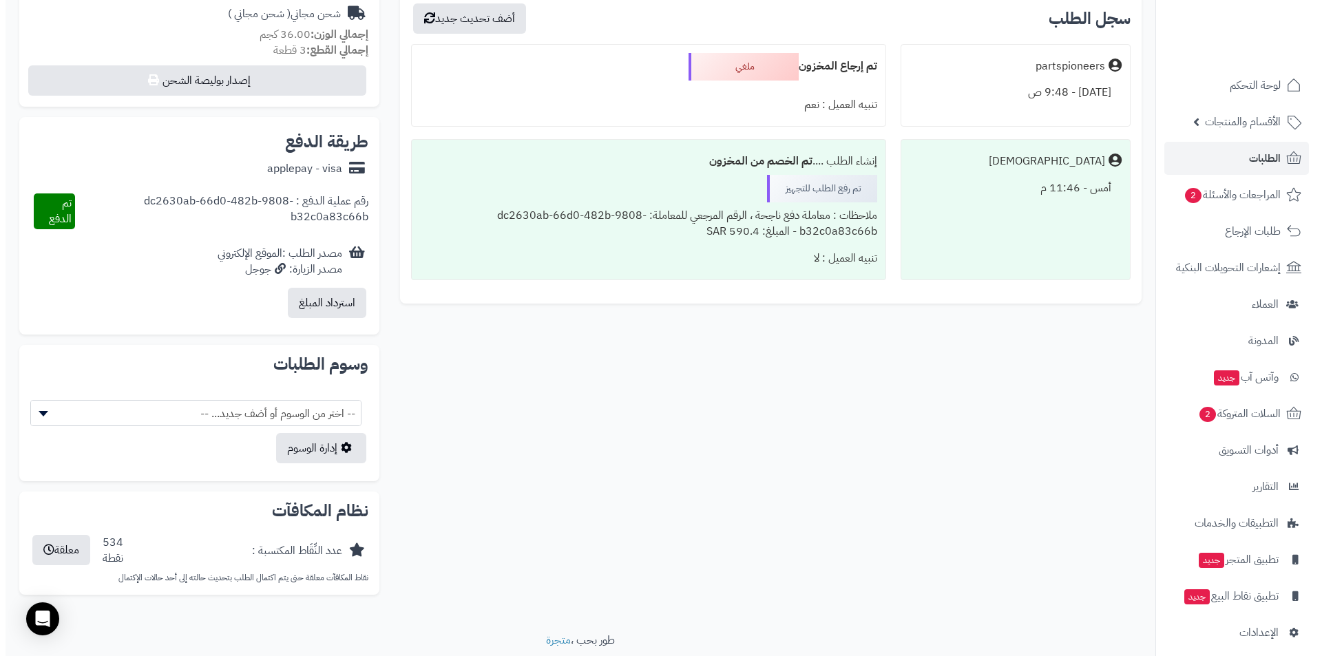
scroll to position [452, 0]
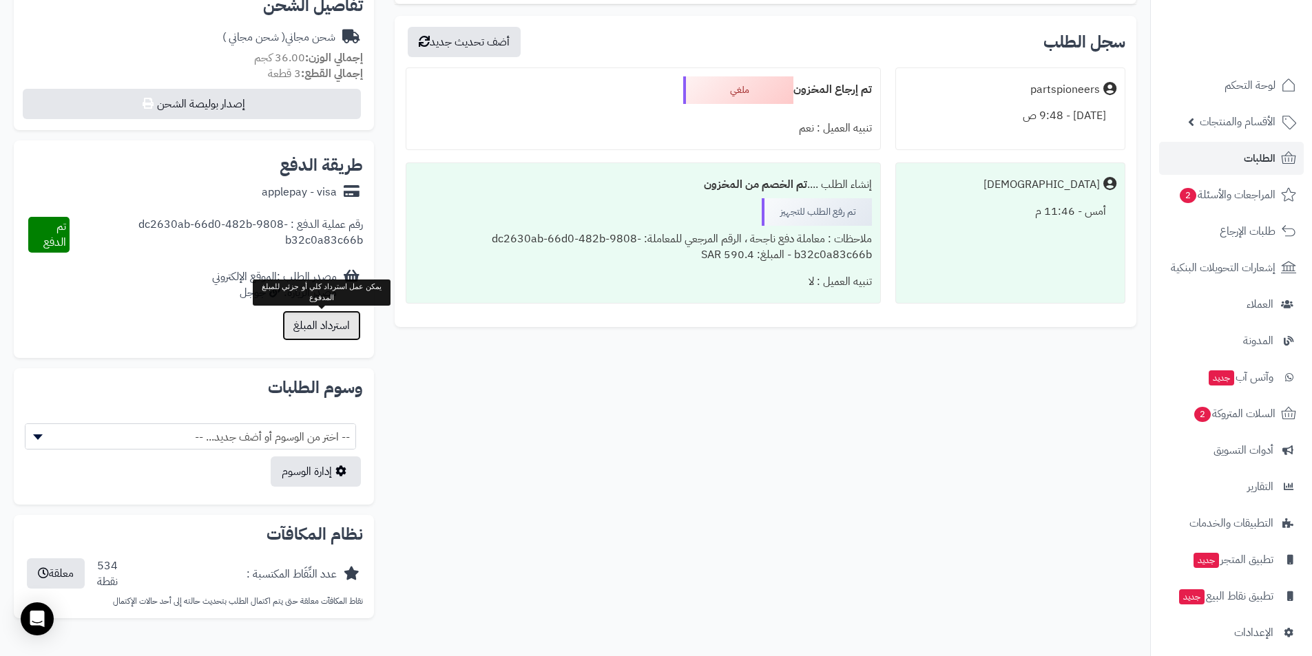
click at [349, 328] on button "استرداد المبلغ" at bounding box center [321, 326] width 79 height 30
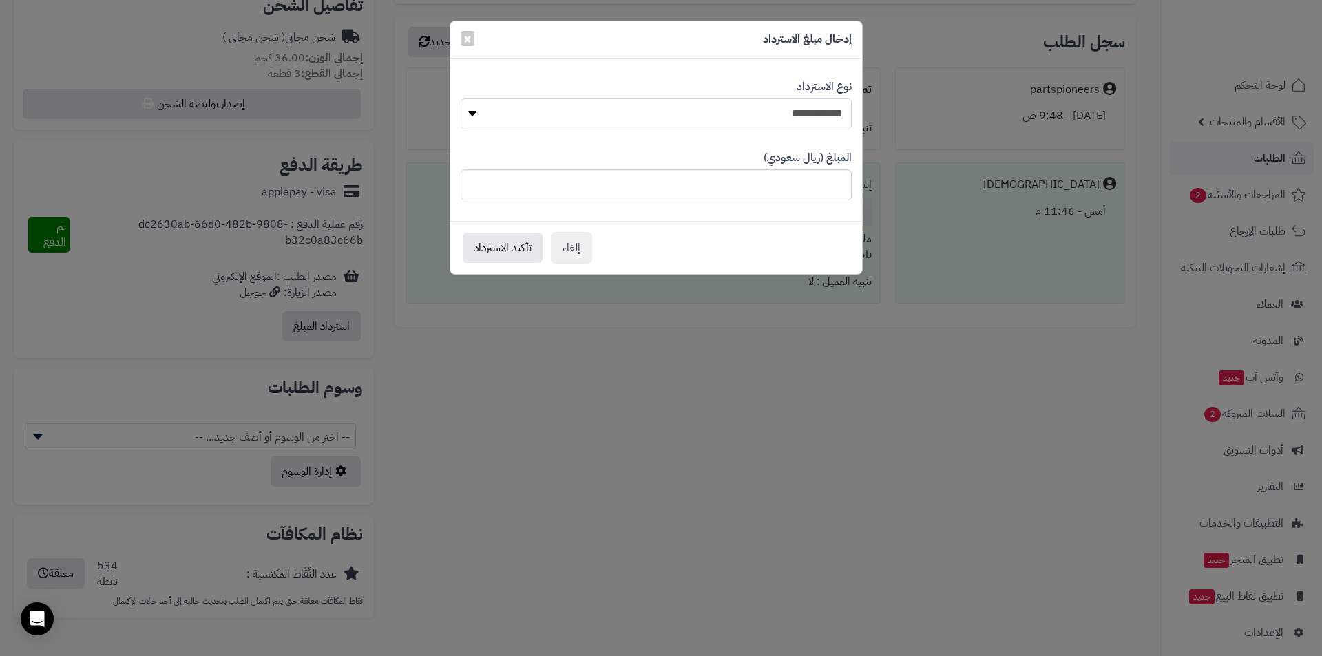
click at [729, 120] on select "**********" at bounding box center [656, 113] width 391 height 31
select select "*"
click at [461, 98] on select "**********" at bounding box center [656, 113] width 391 height 31
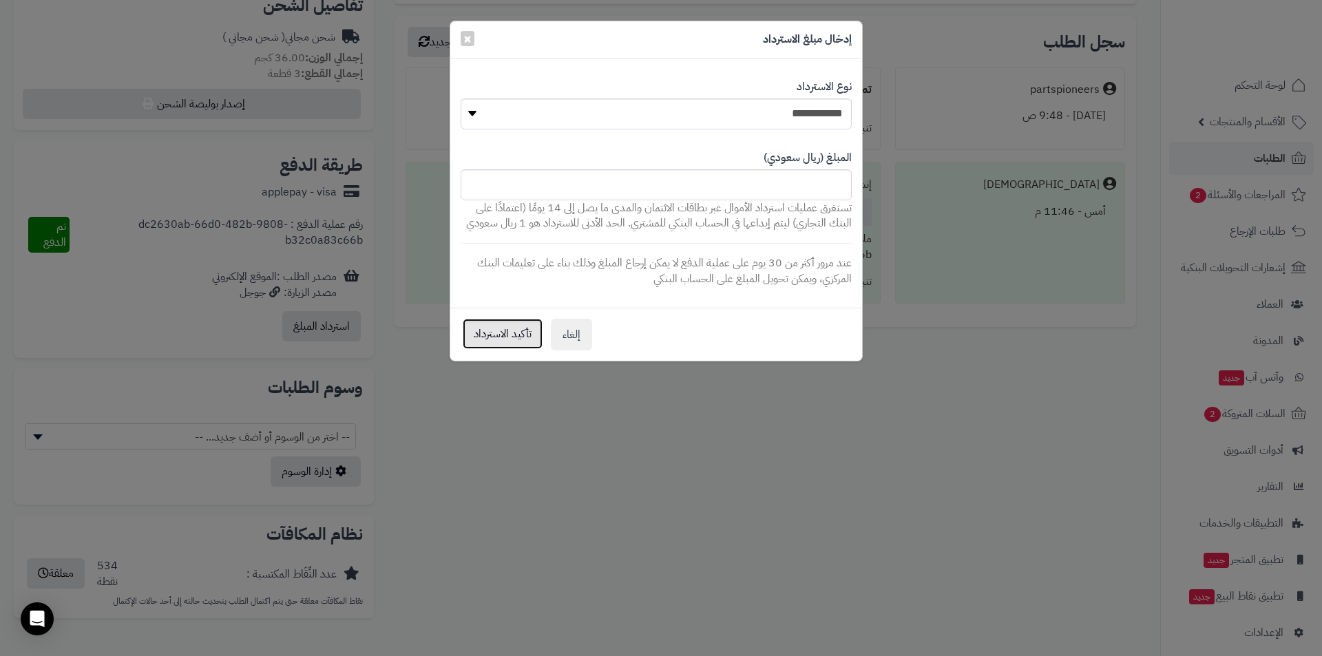
click at [510, 334] on button "تأكيد الاسترداد" at bounding box center [503, 334] width 80 height 30
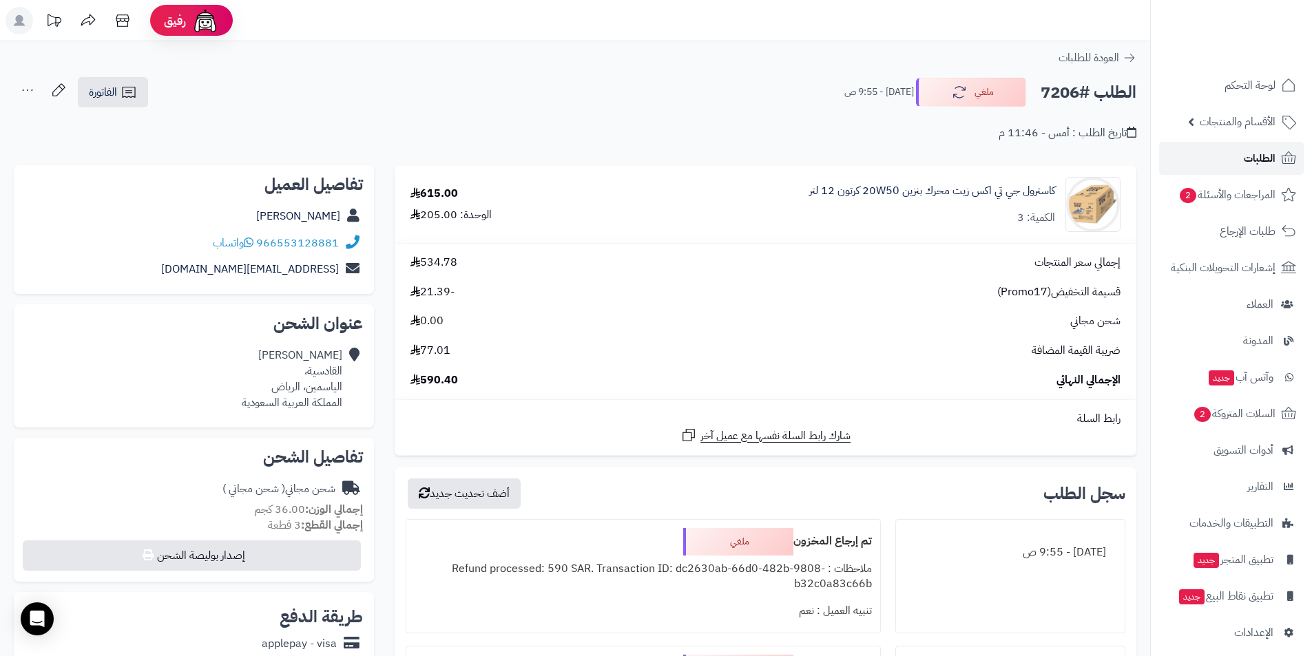
click at [1248, 163] on span "الطلبات" at bounding box center [1260, 158] width 32 height 19
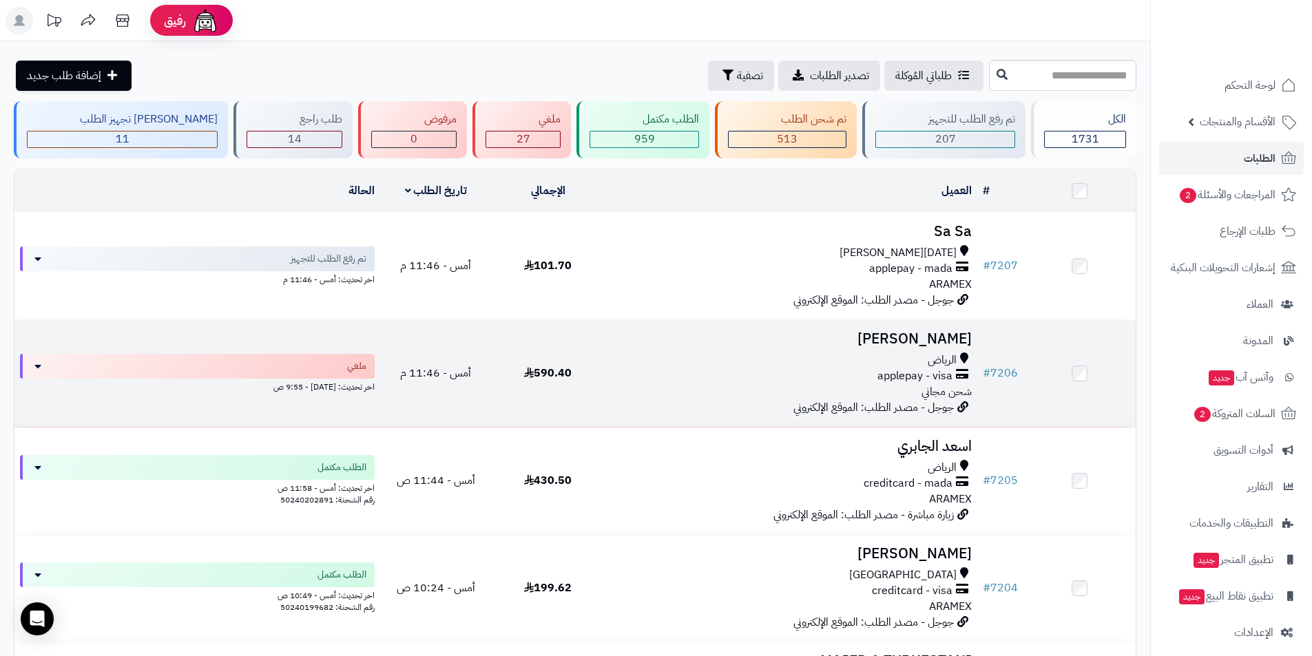
click at [911, 331] on h3 "[PERSON_NAME]" at bounding box center [791, 339] width 362 height 16
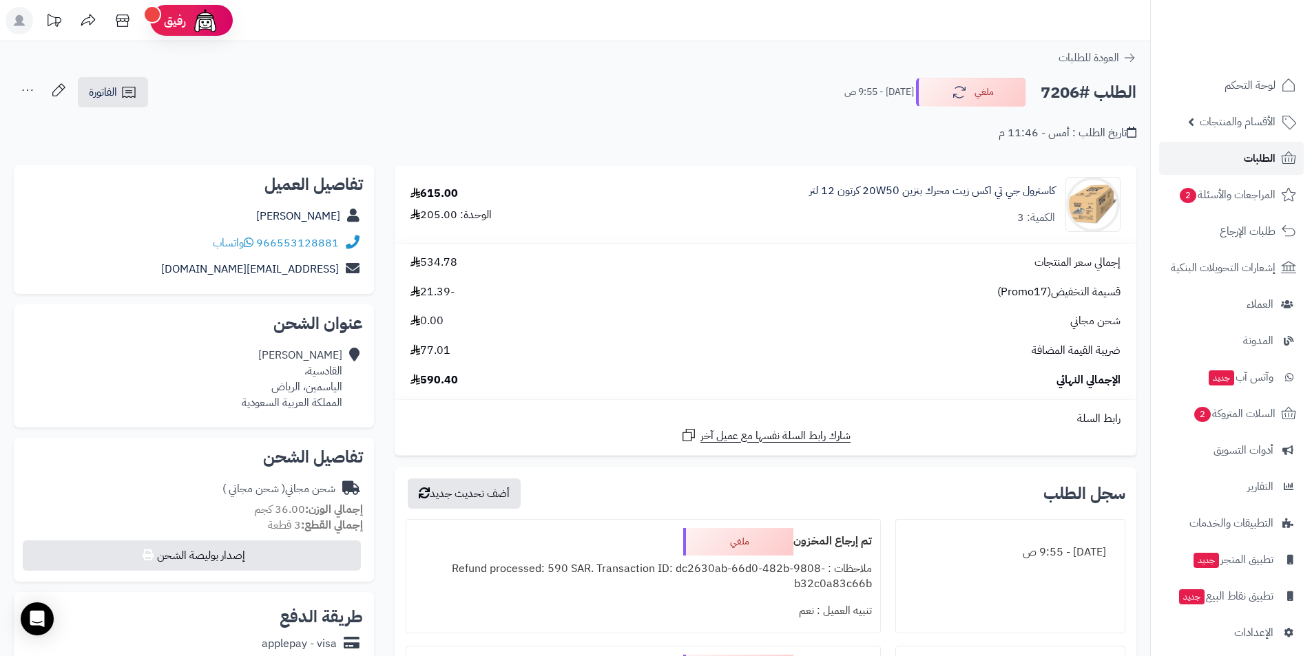
click at [1255, 153] on span "الطلبات" at bounding box center [1260, 158] width 32 height 19
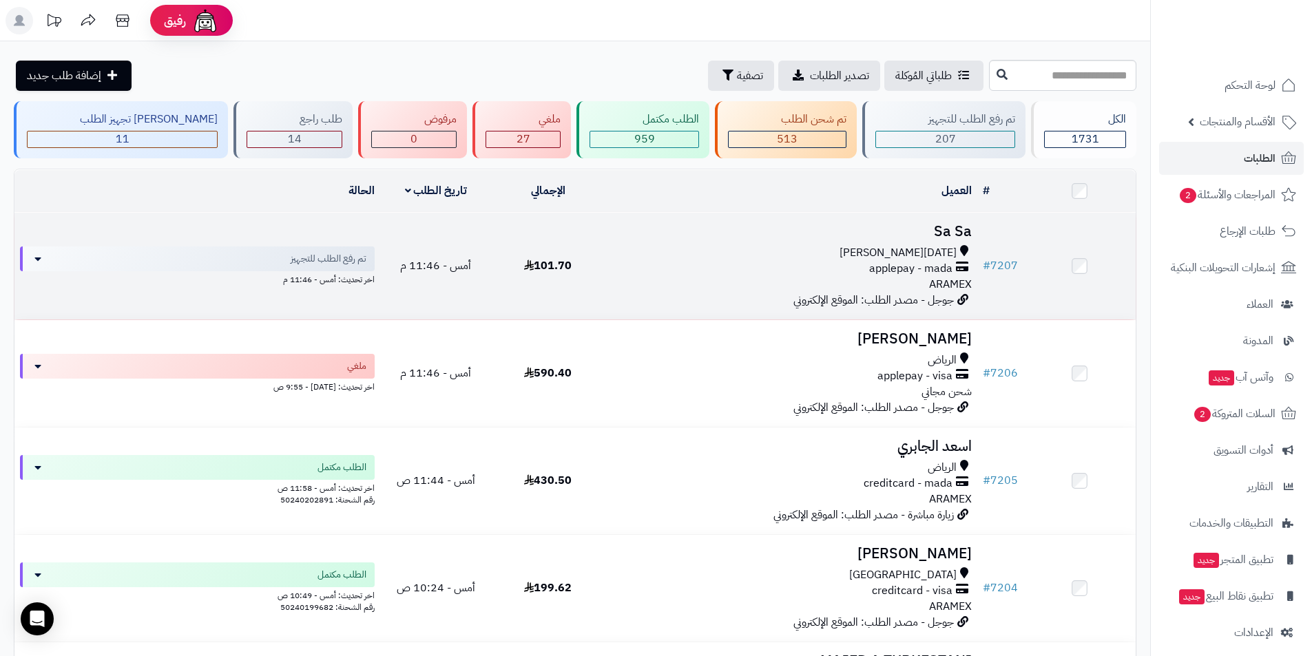
click at [926, 248] on span "[DATE][PERSON_NAME]" at bounding box center [898, 253] width 117 height 16
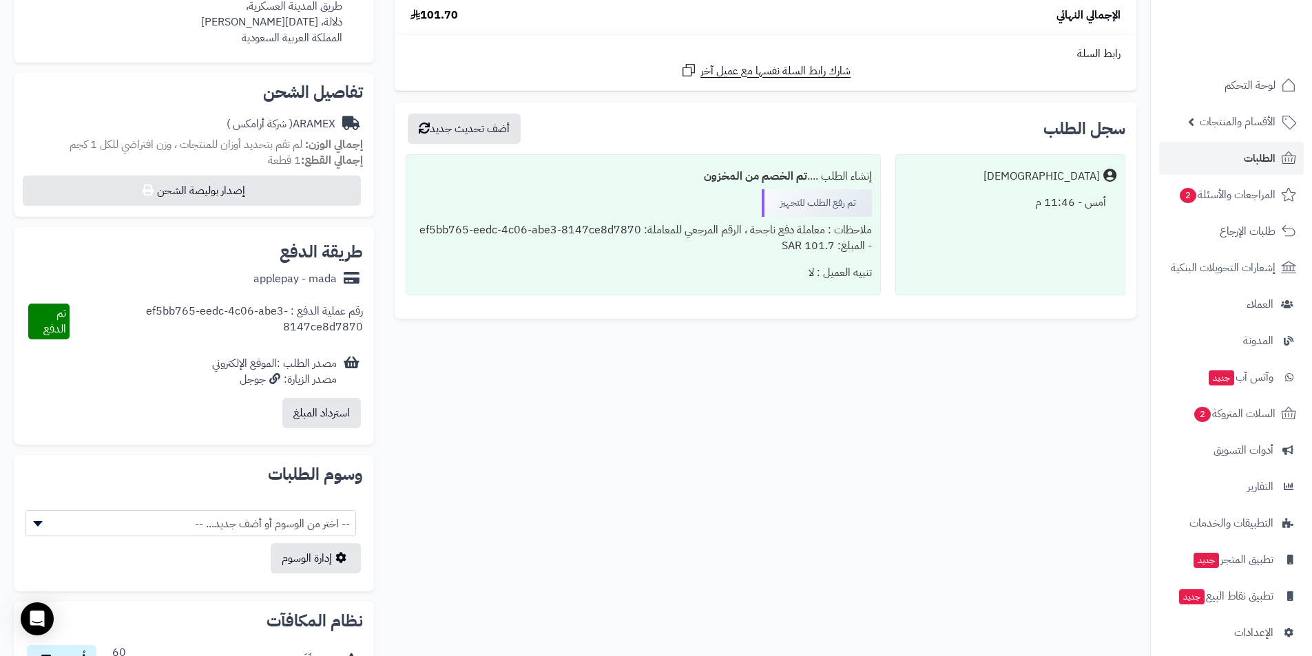
scroll to position [413, 0]
click at [334, 398] on button "استرداد المبلغ" at bounding box center [321, 411] width 79 height 30
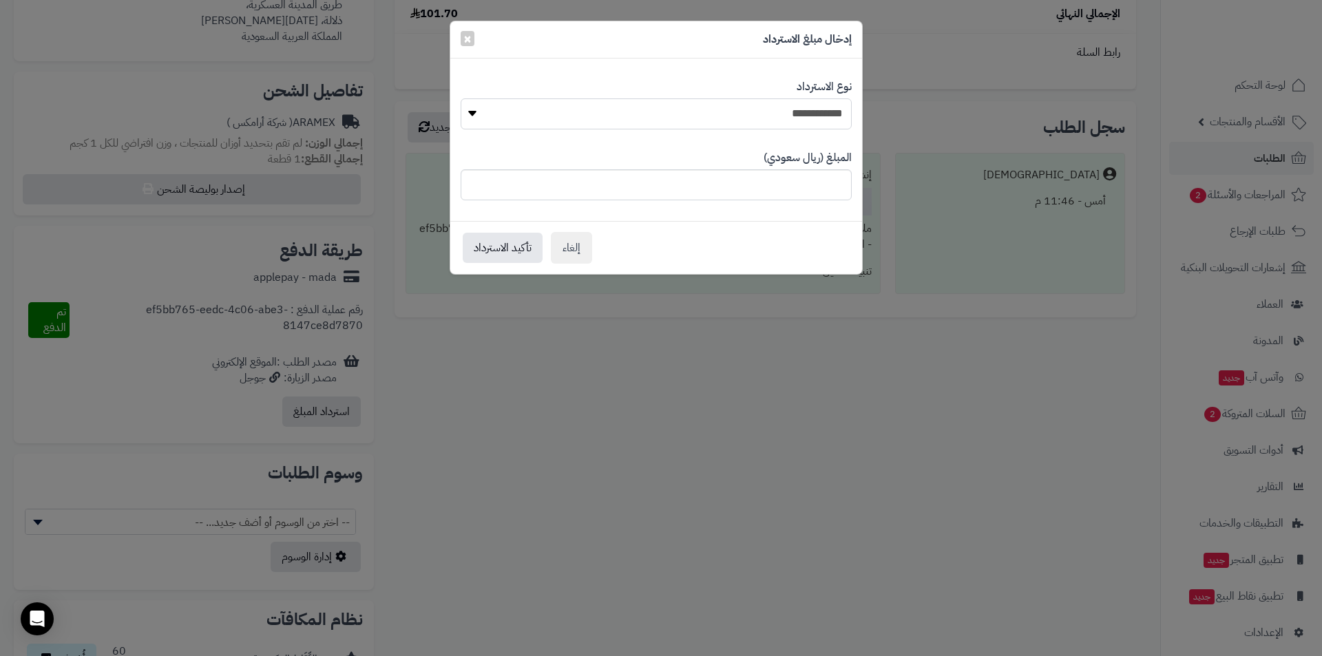
click at [621, 117] on select "**********" at bounding box center [656, 113] width 391 height 31
click at [470, 40] on span "×" at bounding box center [468, 38] width 8 height 21
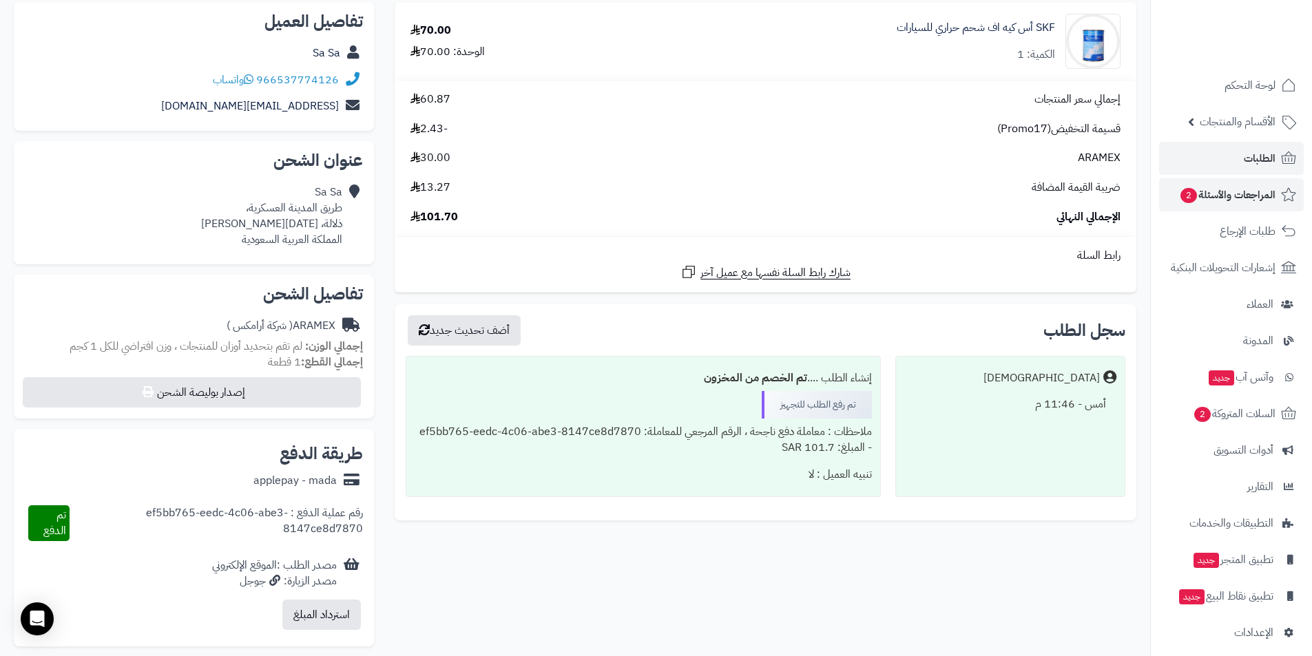
scroll to position [207, 0]
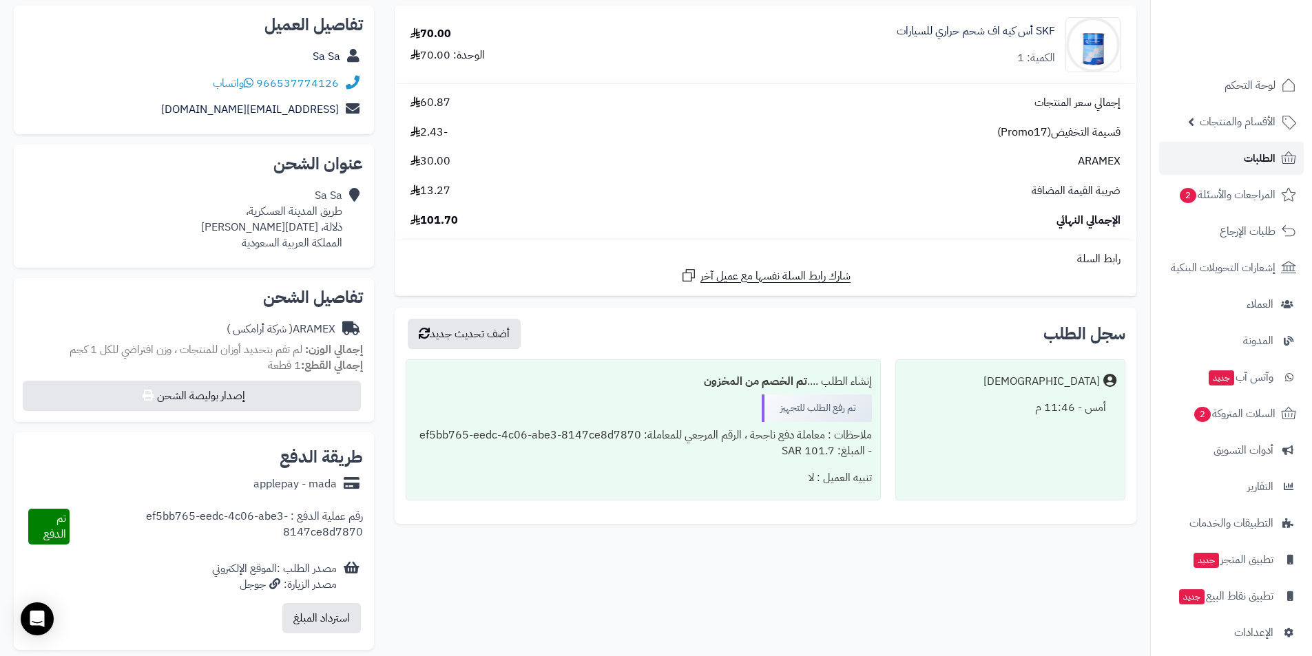
click at [1239, 163] on link "الطلبات" at bounding box center [1231, 158] width 145 height 33
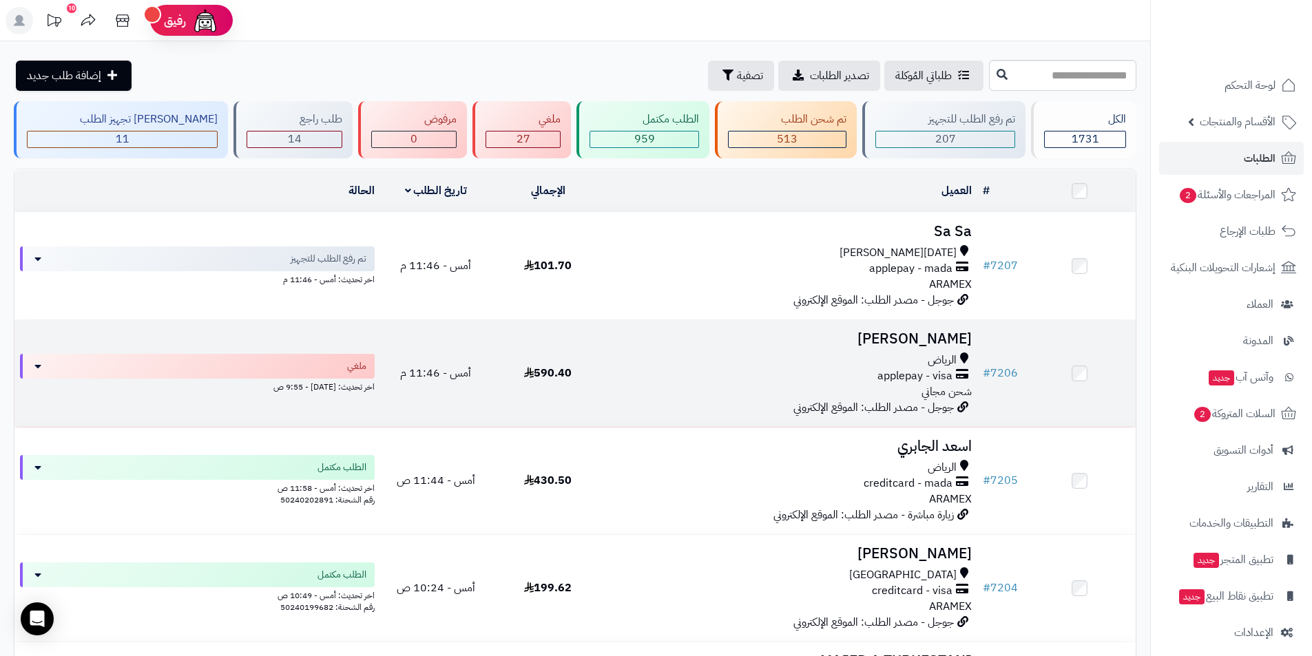
click at [907, 342] on h3 "[PERSON_NAME]" at bounding box center [791, 339] width 362 height 16
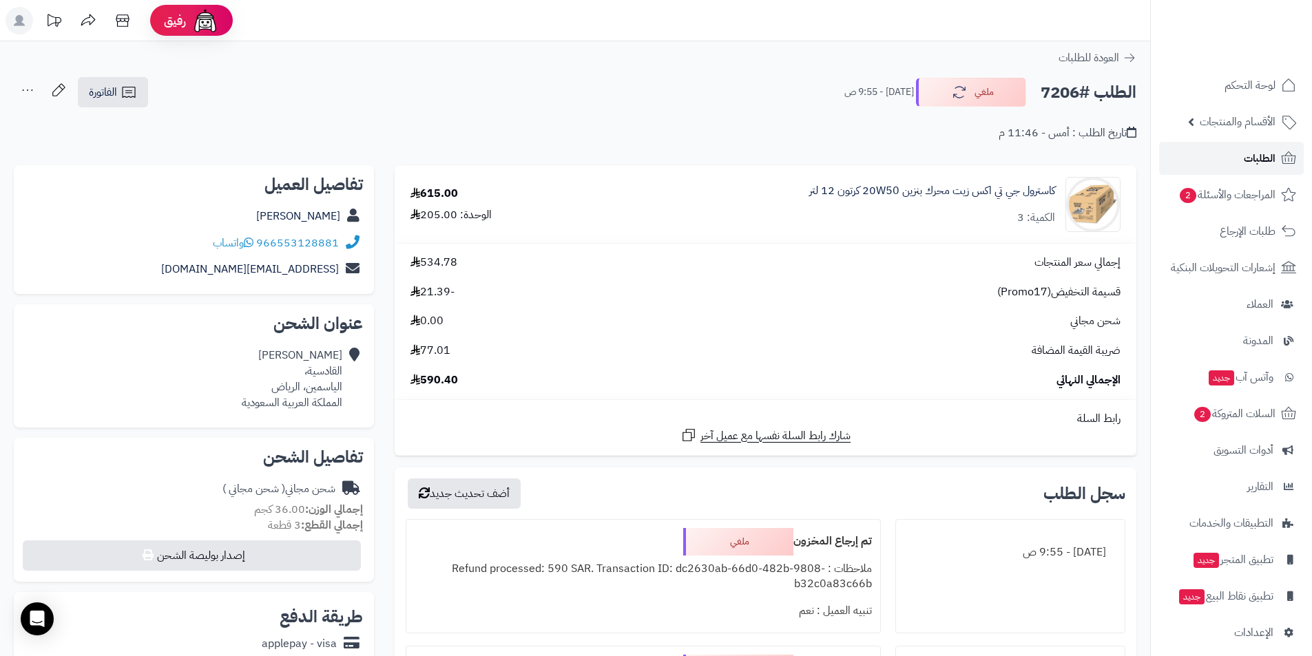
click at [1255, 162] on span "الطلبات" at bounding box center [1260, 158] width 32 height 19
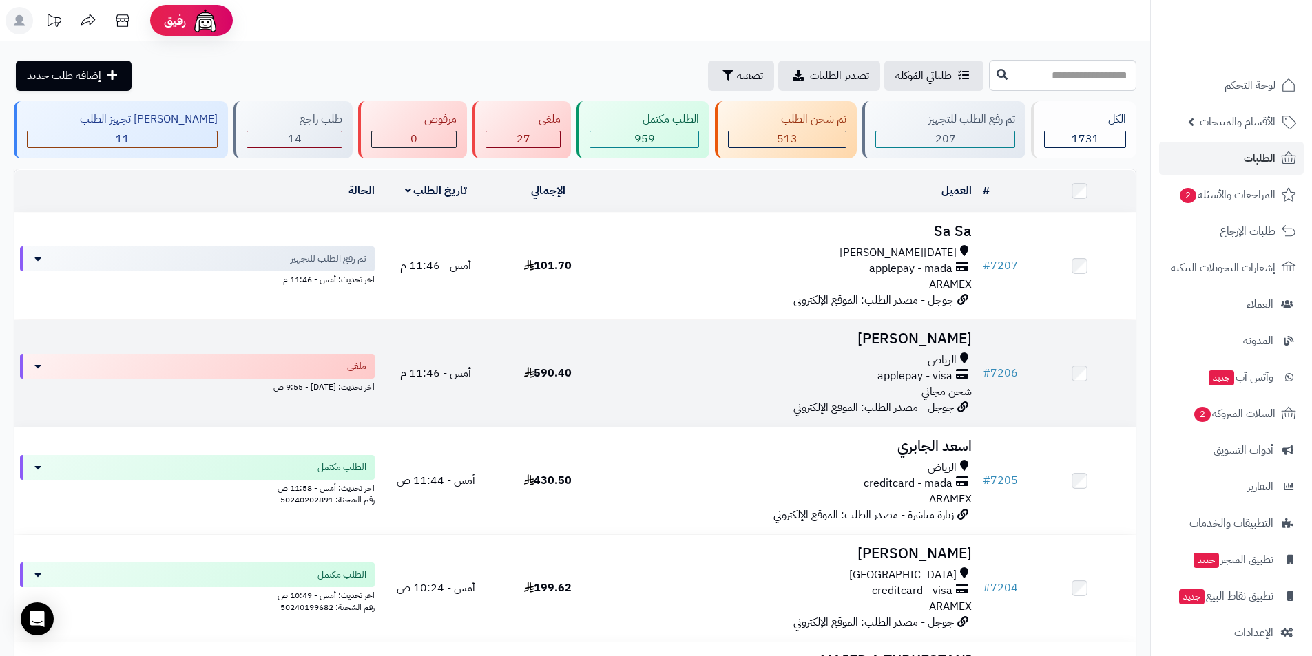
click at [860, 331] on h3 "[PERSON_NAME]" at bounding box center [791, 339] width 362 height 16
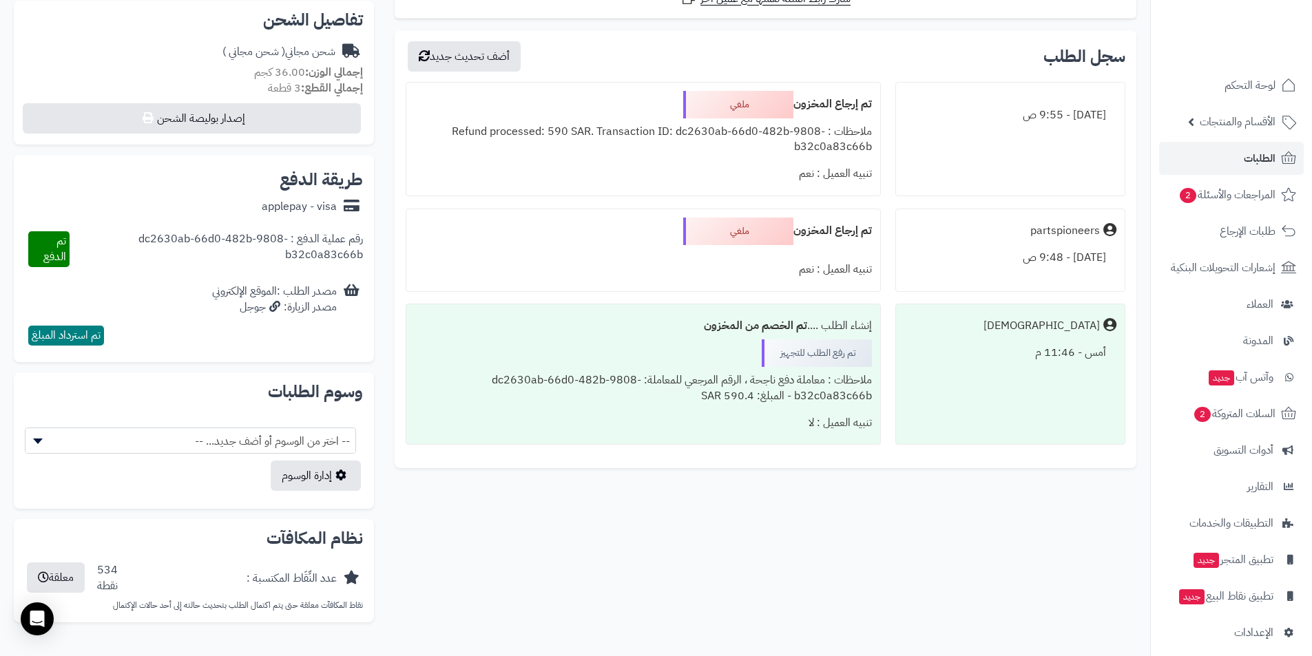
scroll to position [413, 0]
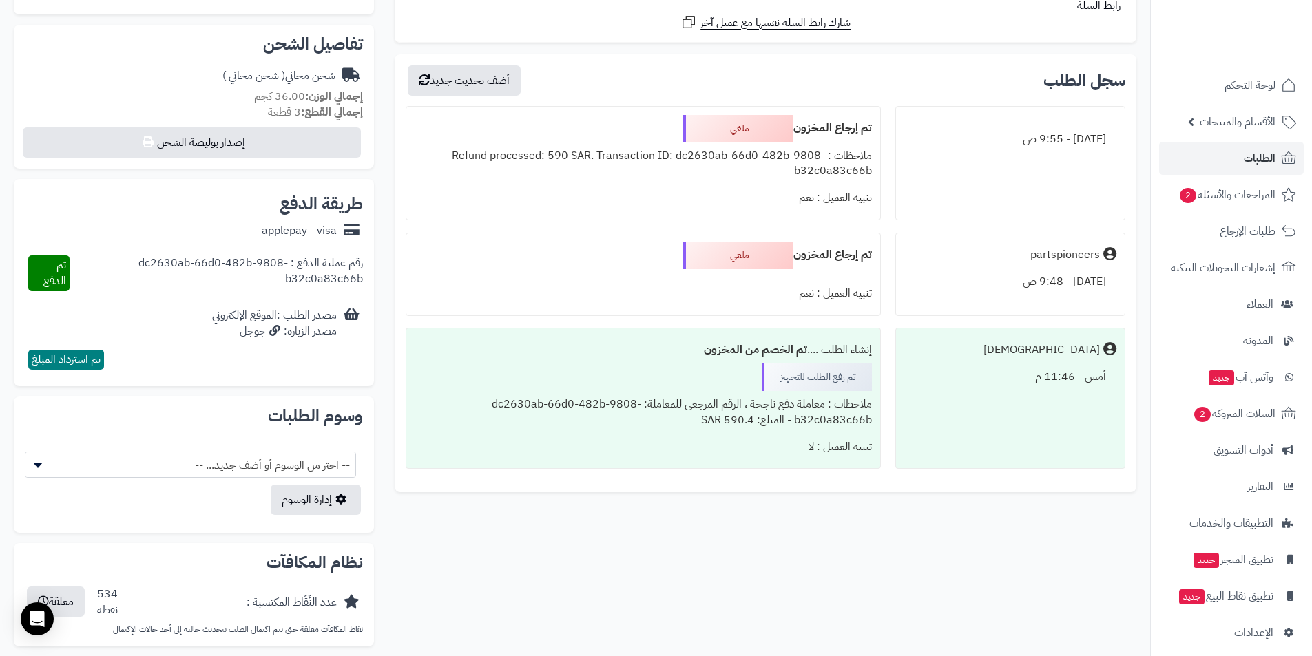
click at [148, 408] on h2 "وسوم الطلبات" at bounding box center [194, 416] width 338 height 17
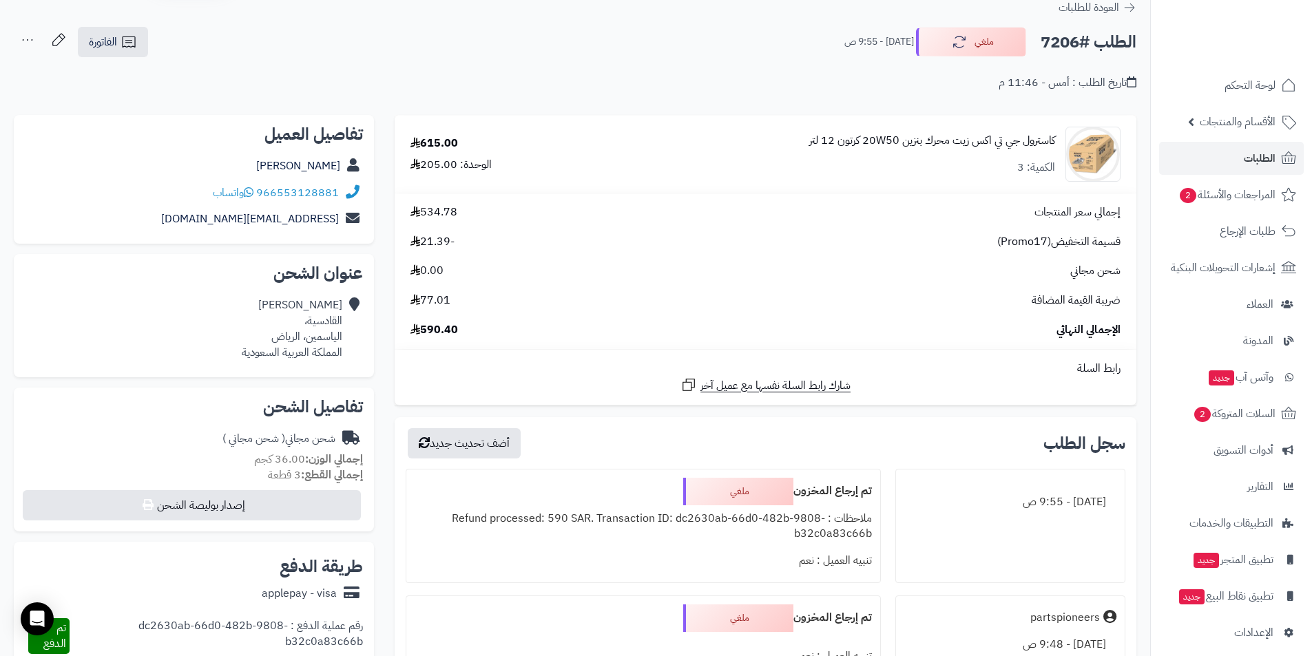
scroll to position [0, 0]
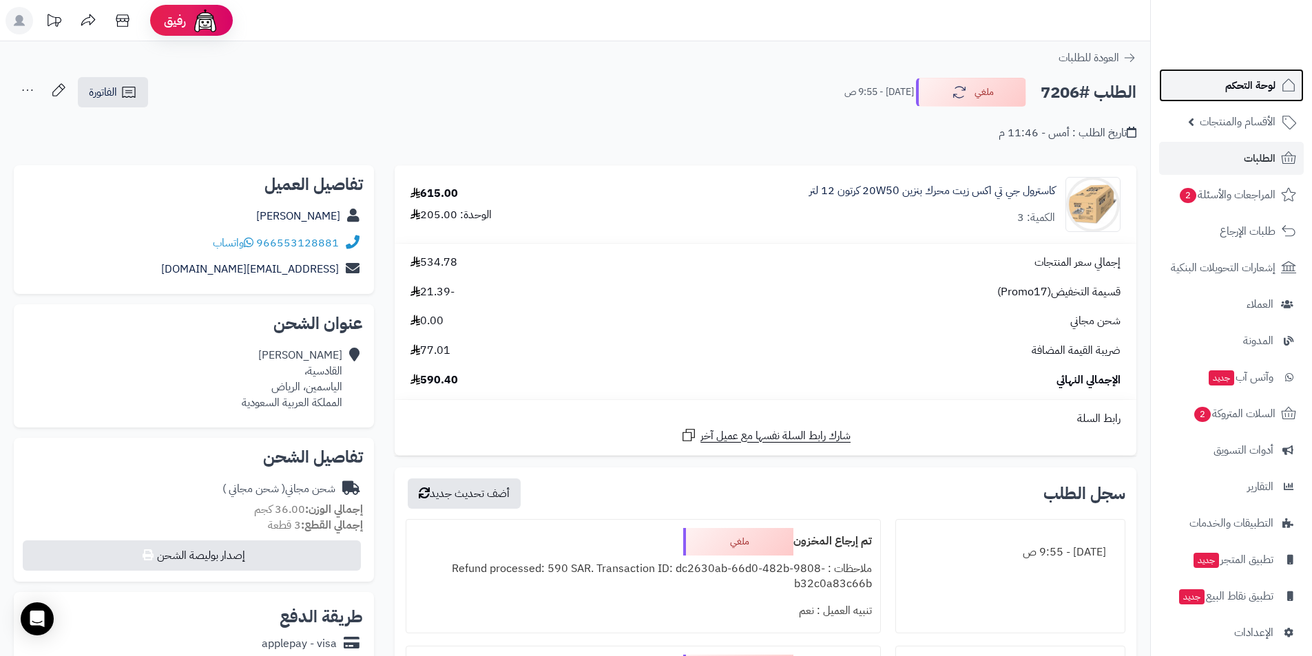
click at [1246, 78] on span "لوحة التحكم" at bounding box center [1250, 85] width 50 height 19
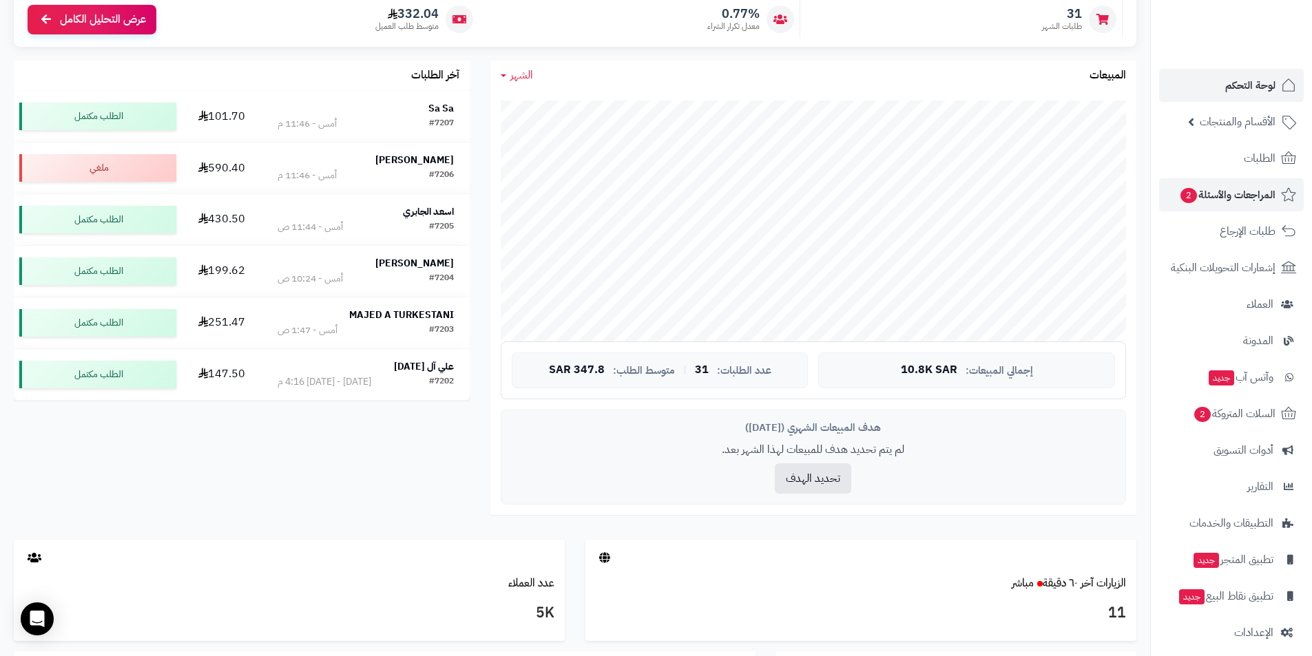
scroll to position [138, 0]
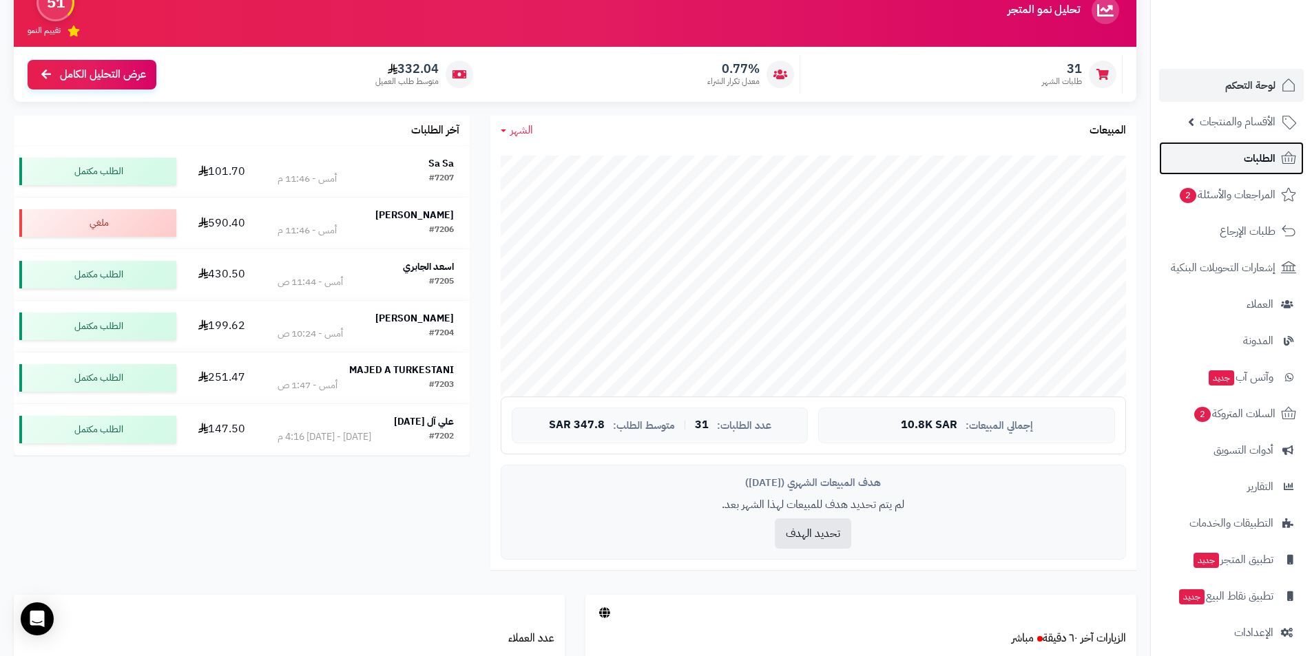
click at [1243, 158] on link "الطلبات" at bounding box center [1231, 158] width 145 height 33
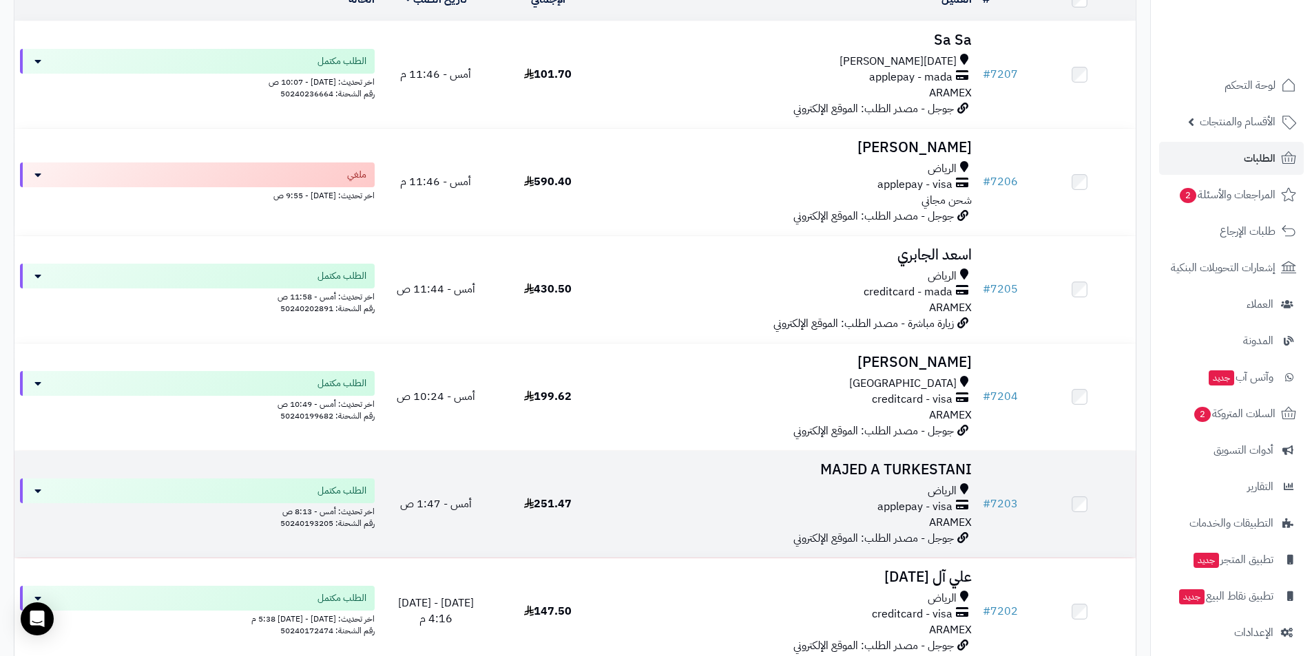
scroll to position [207, 0]
